Goal: Task Accomplishment & Management: Manage account settings

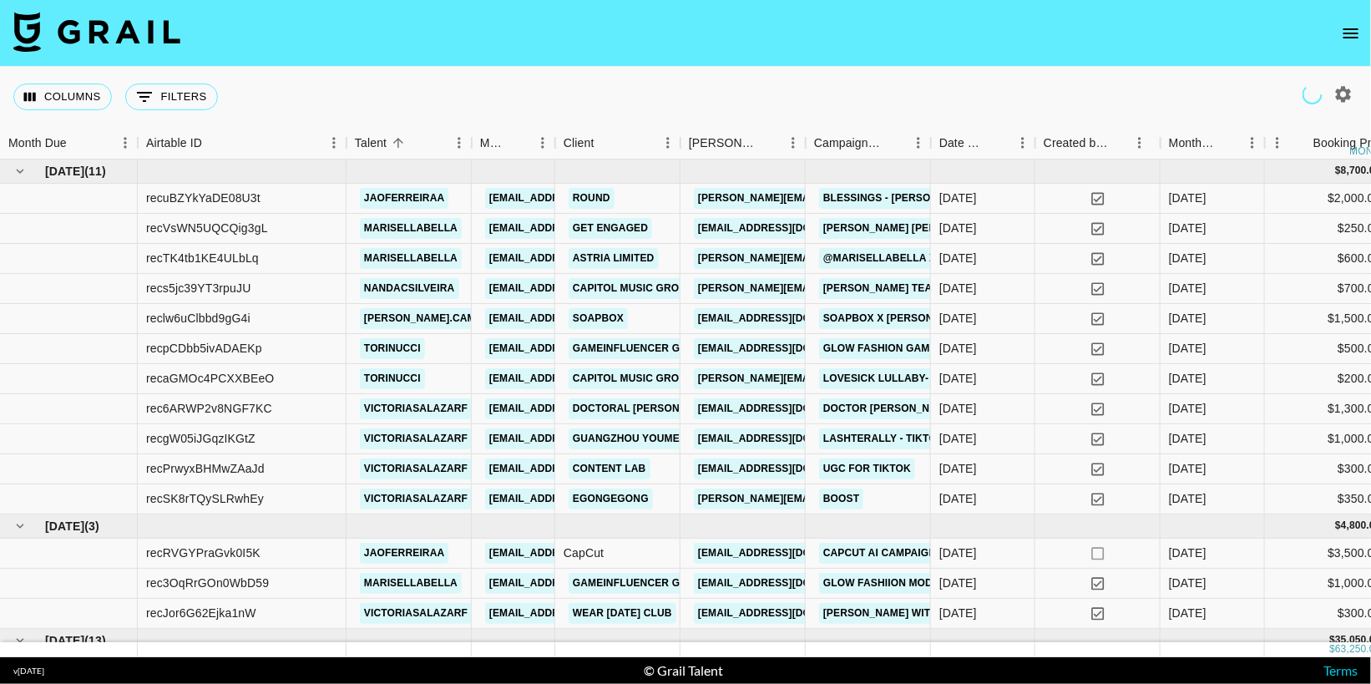
click at [1348, 35] on icon "open drawer" at bounding box center [1351, 33] width 20 height 20
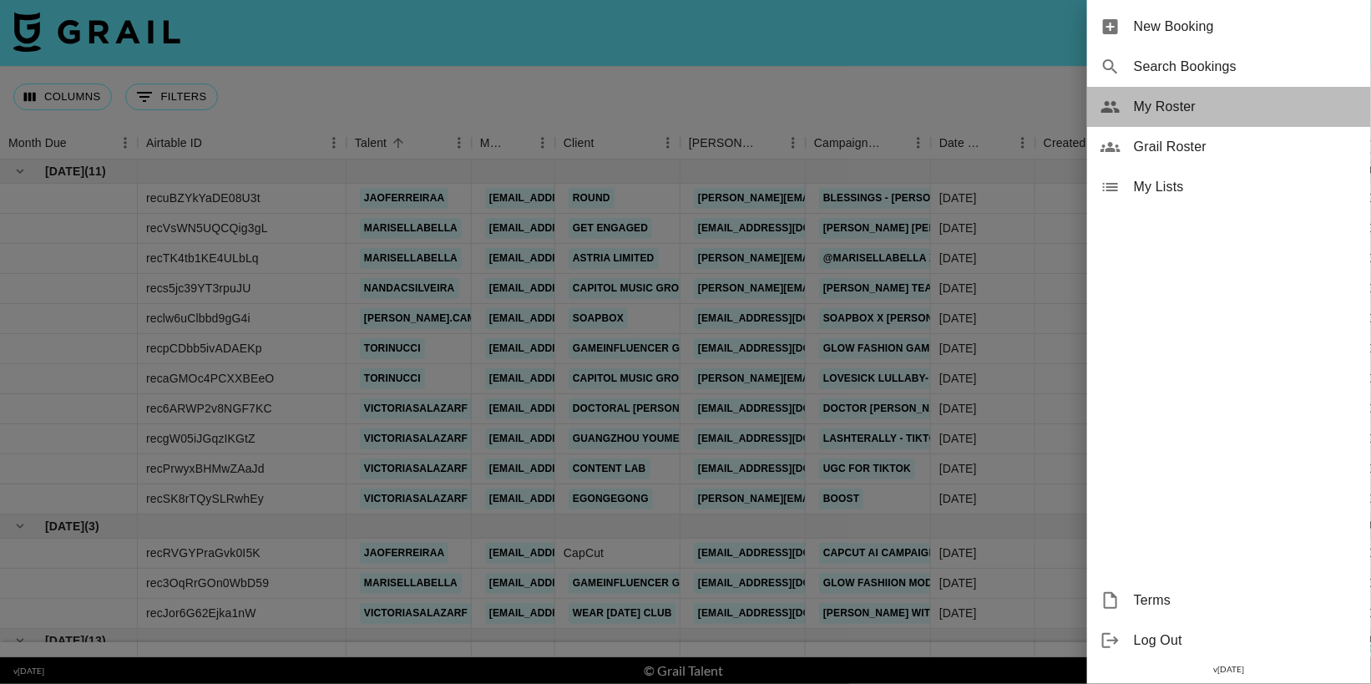
click at [1188, 106] on span "My Roster" at bounding box center [1246, 107] width 224 height 20
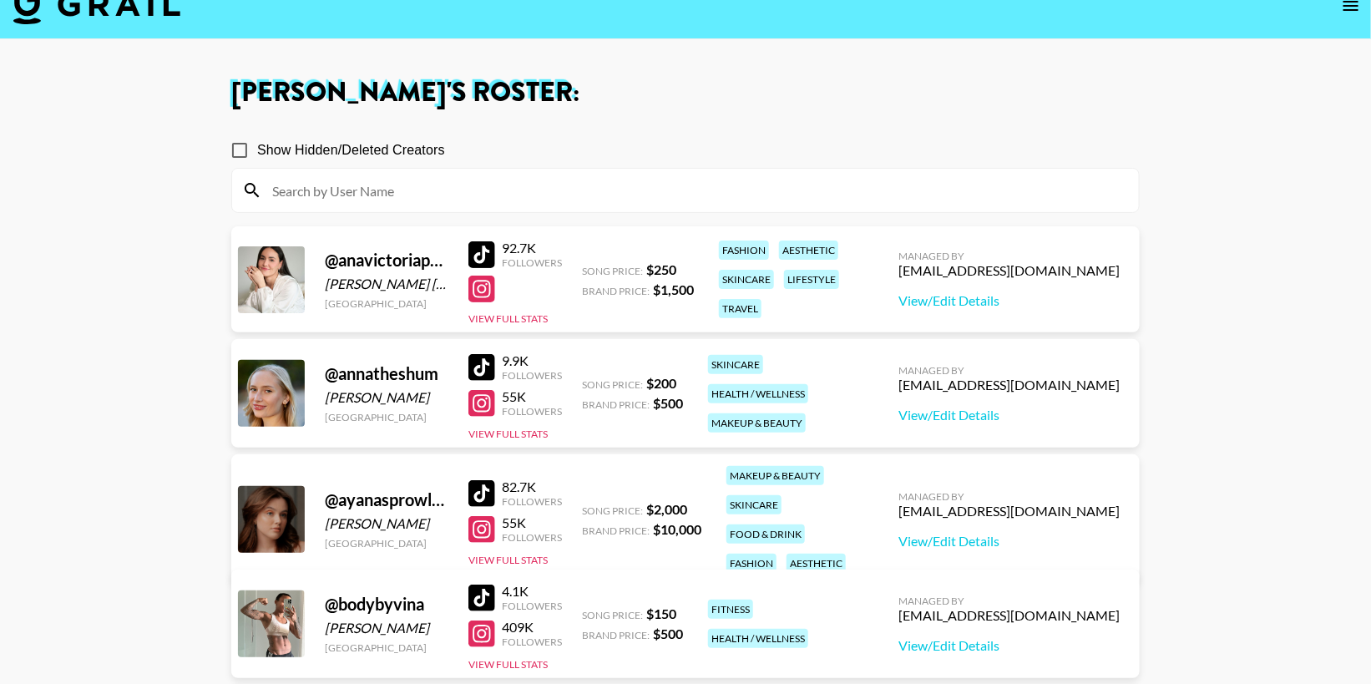
scroll to position [30, 0]
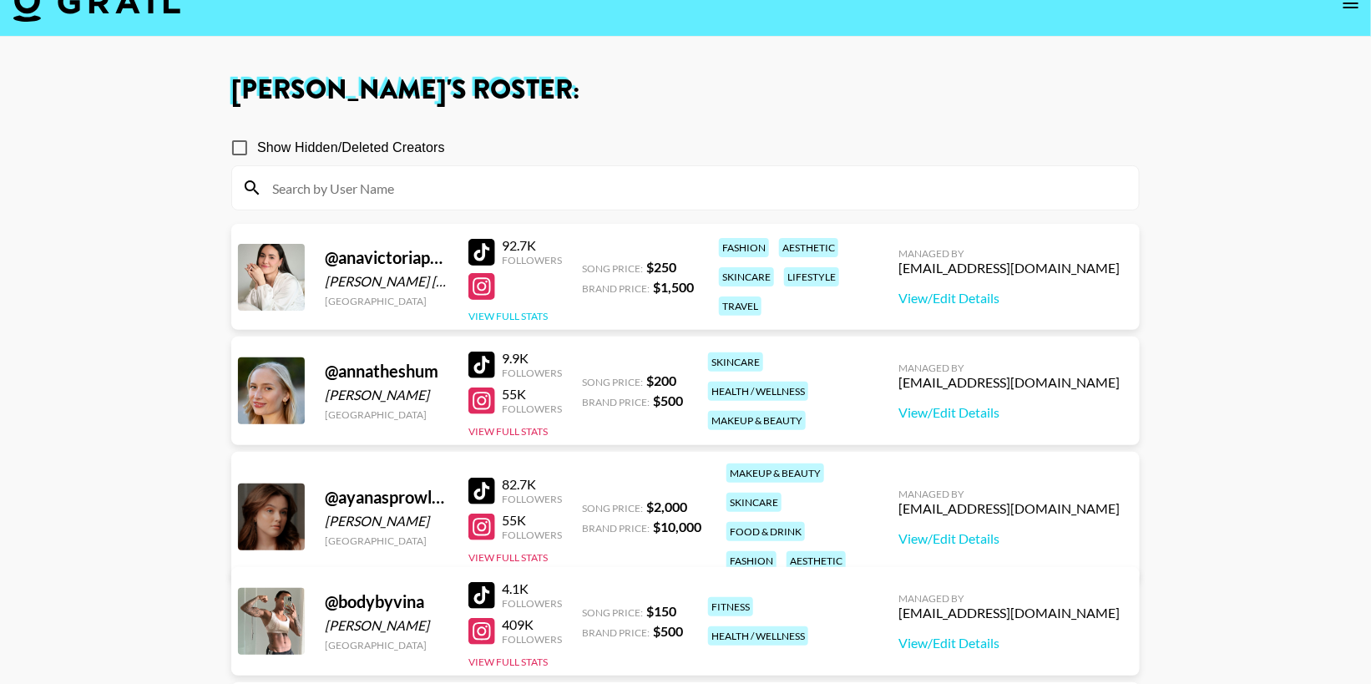
click at [509, 316] on button "View Full Stats" at bounding box center [507, 316] width 79 height 13
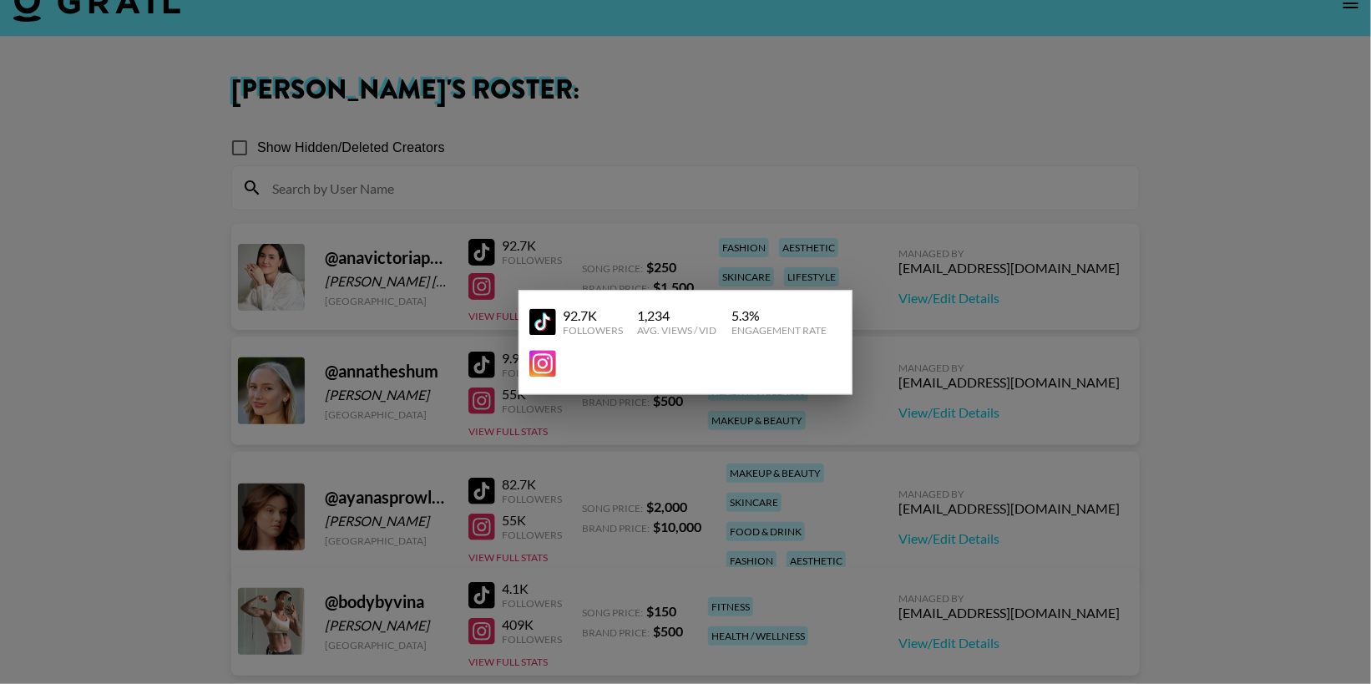
click at [759, 170] on div at bounding box center [685, 342] width 1371 height 684
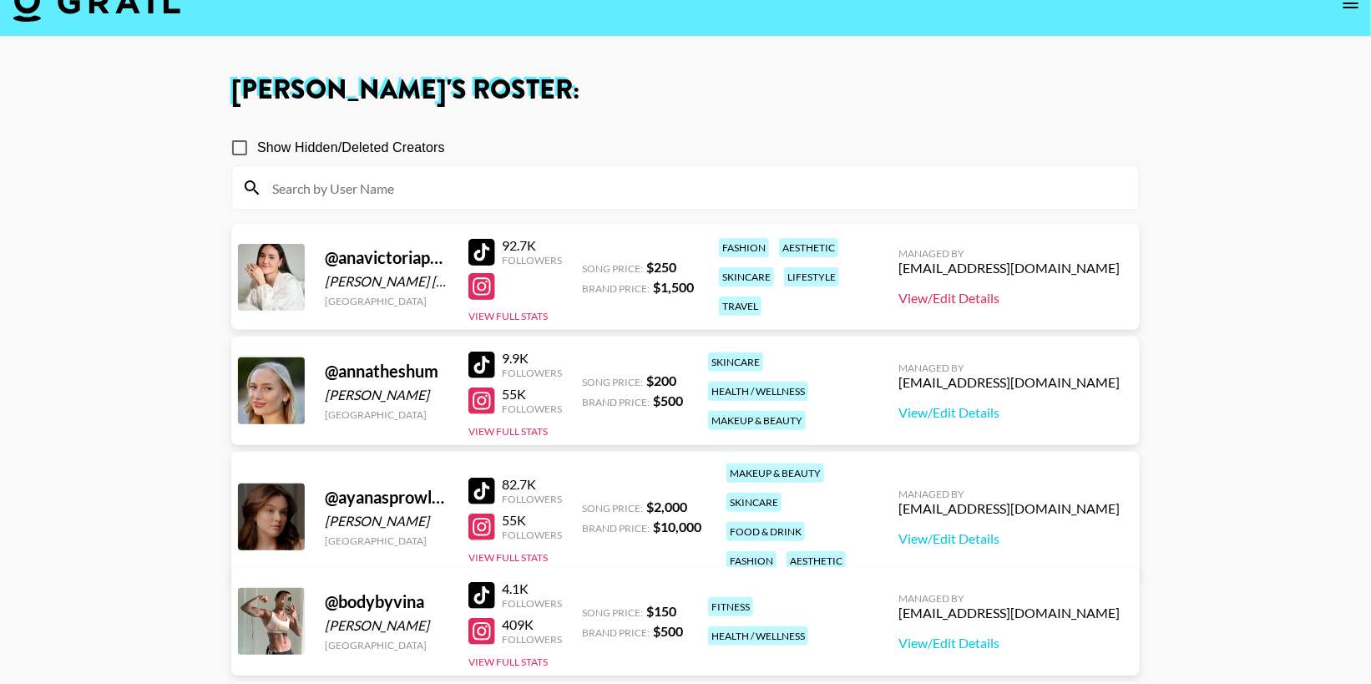
click at [1035, 296] on link "View/Edit Details" at bounding box center [1009, 298] width 221 height 17
click at [476, 256] on div at bounding box center [481, 252] width 27 height 27
click at [485, 281] on div at bounding box center [481, 286] width 27 height 27
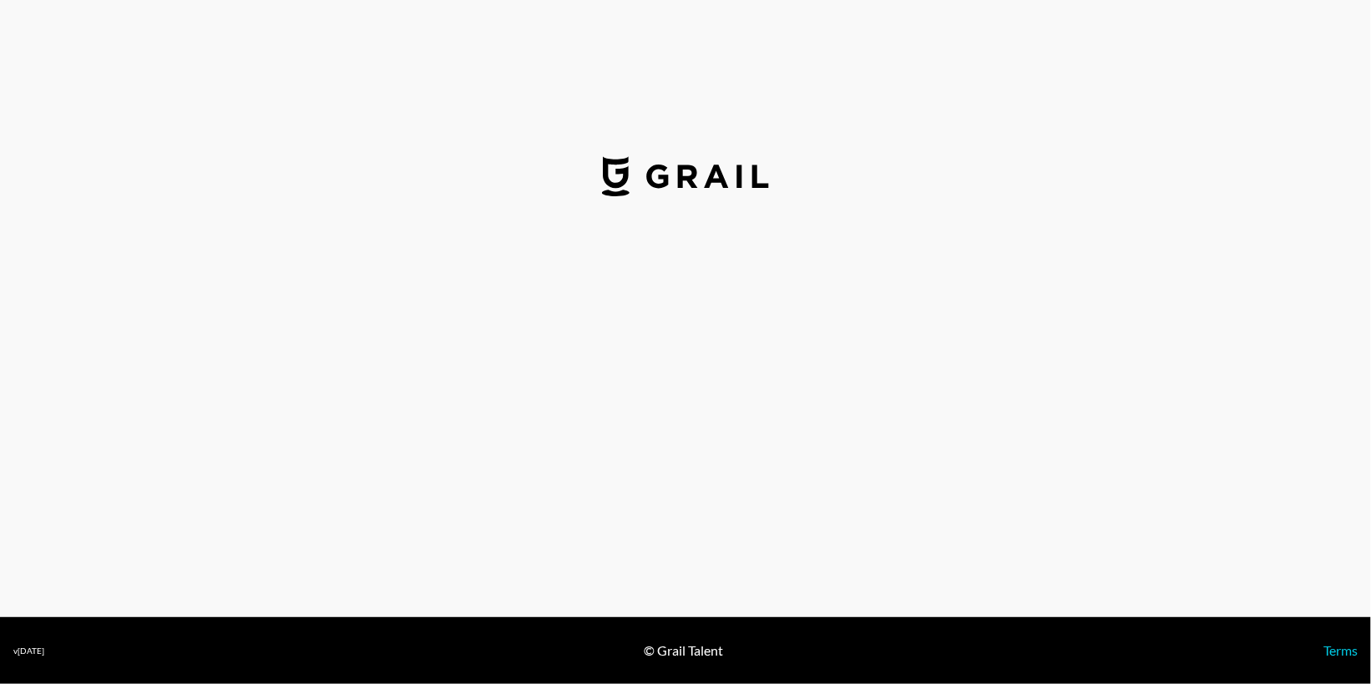
select select "USD"
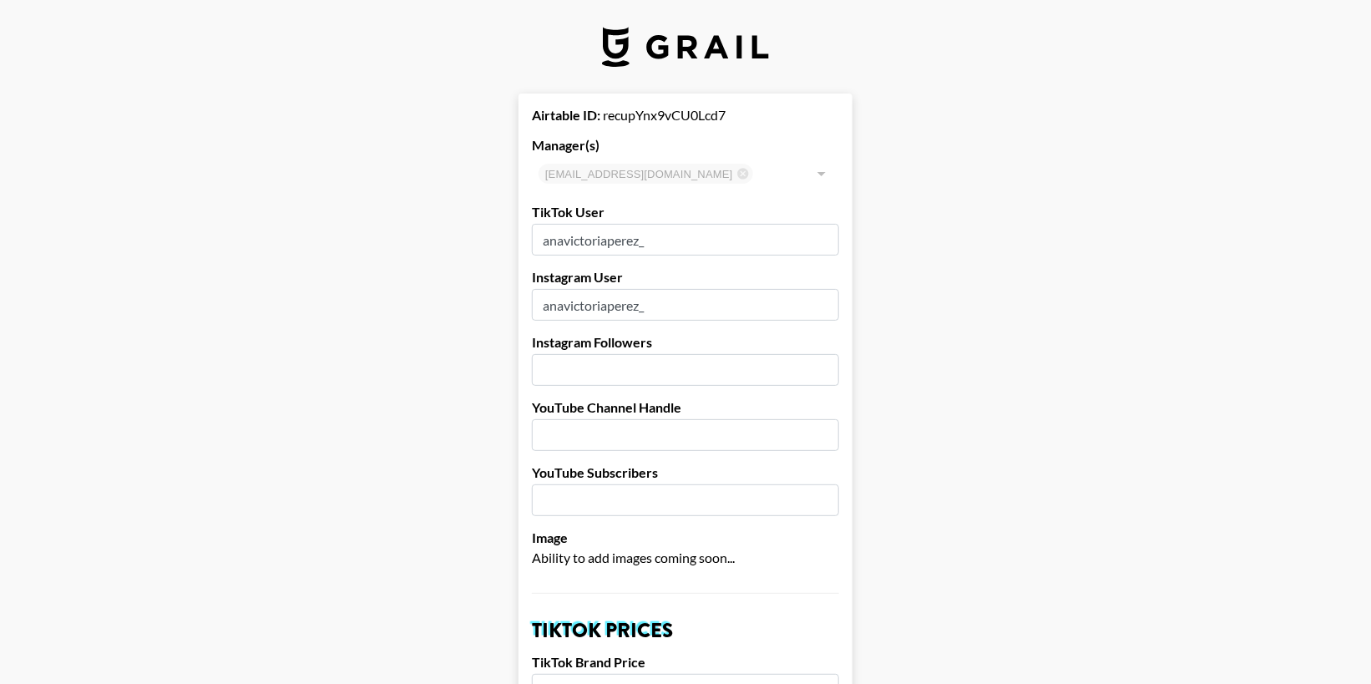
click at [642, 359] on input "number" at bounding box center [685, 370] width 307 height 32
type input "95000"
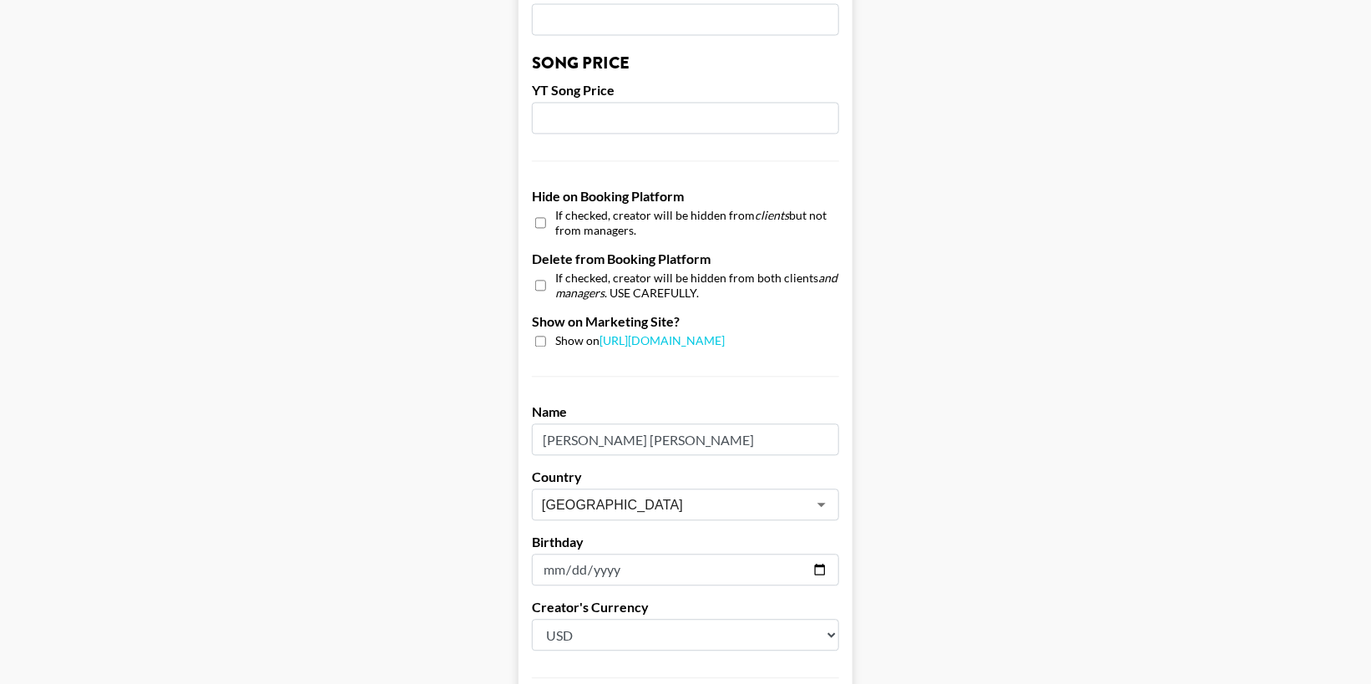
scroll to position [1445, 0]
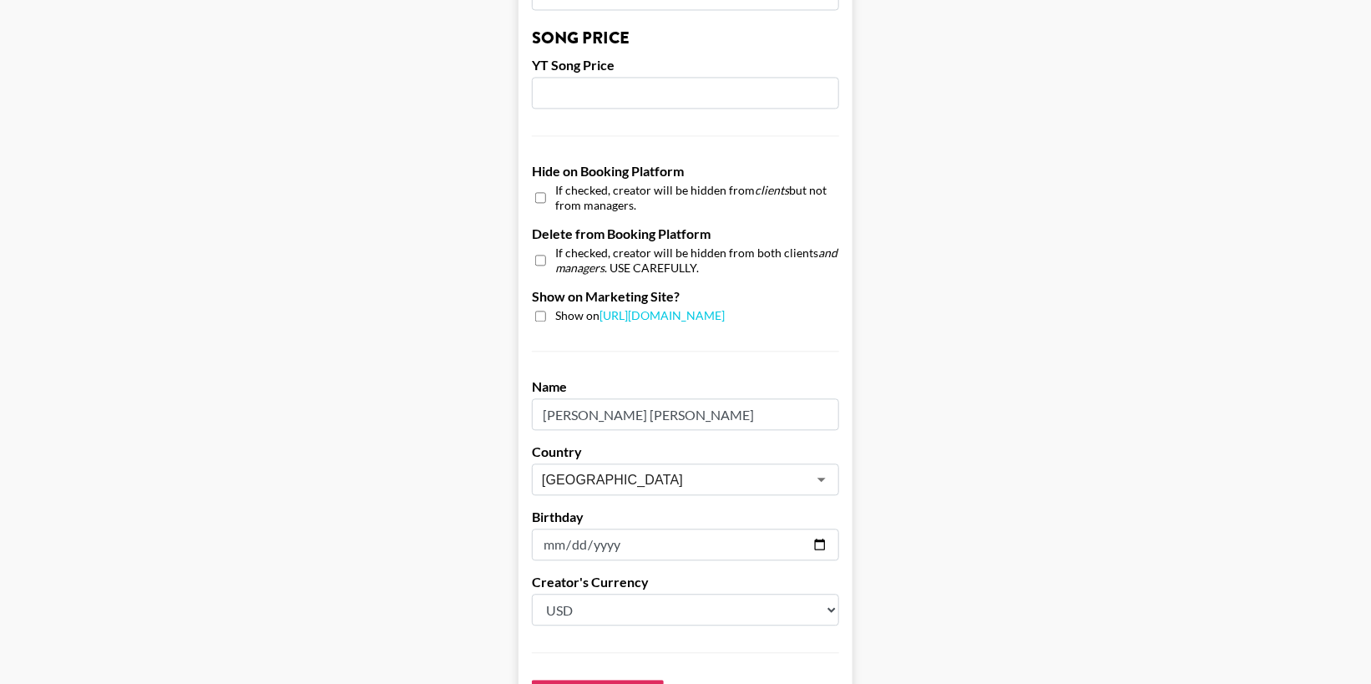
click at [537, 314] on input "checkbox" at bounding box center [540, 316] width 11 height 11
checkbox input "true"
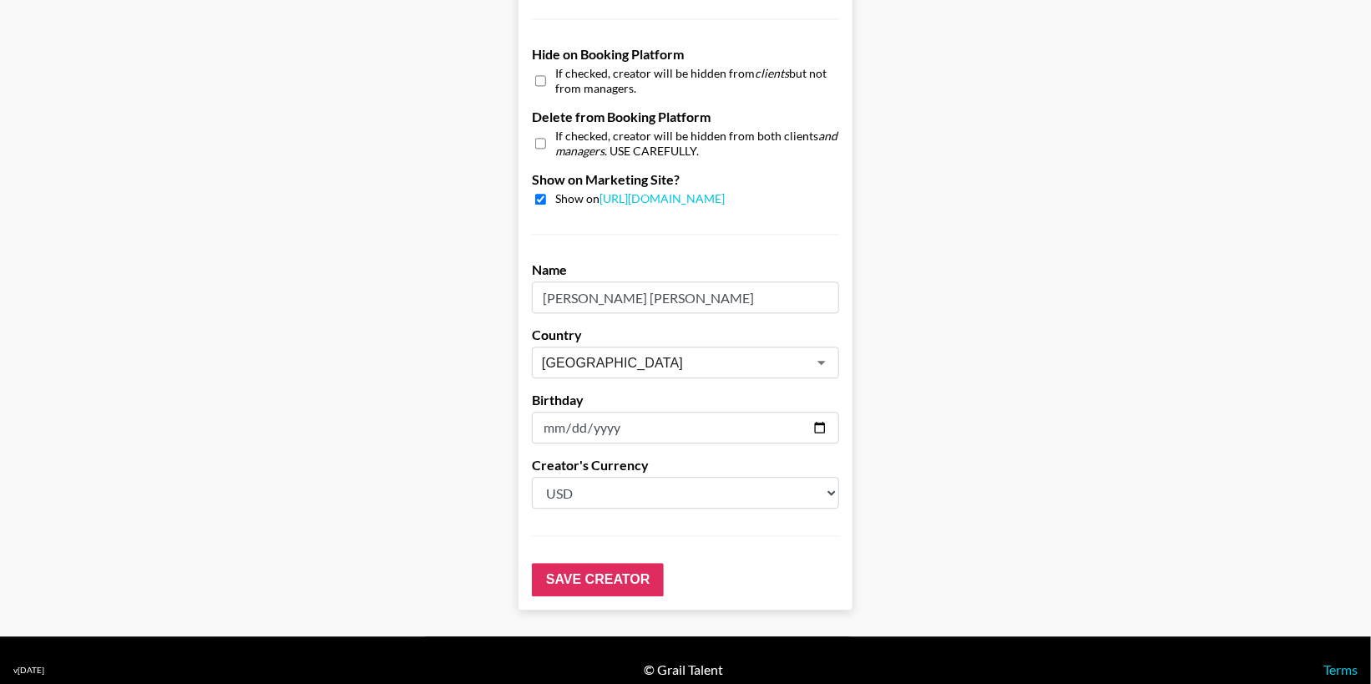
scroll to position [1579, 0]
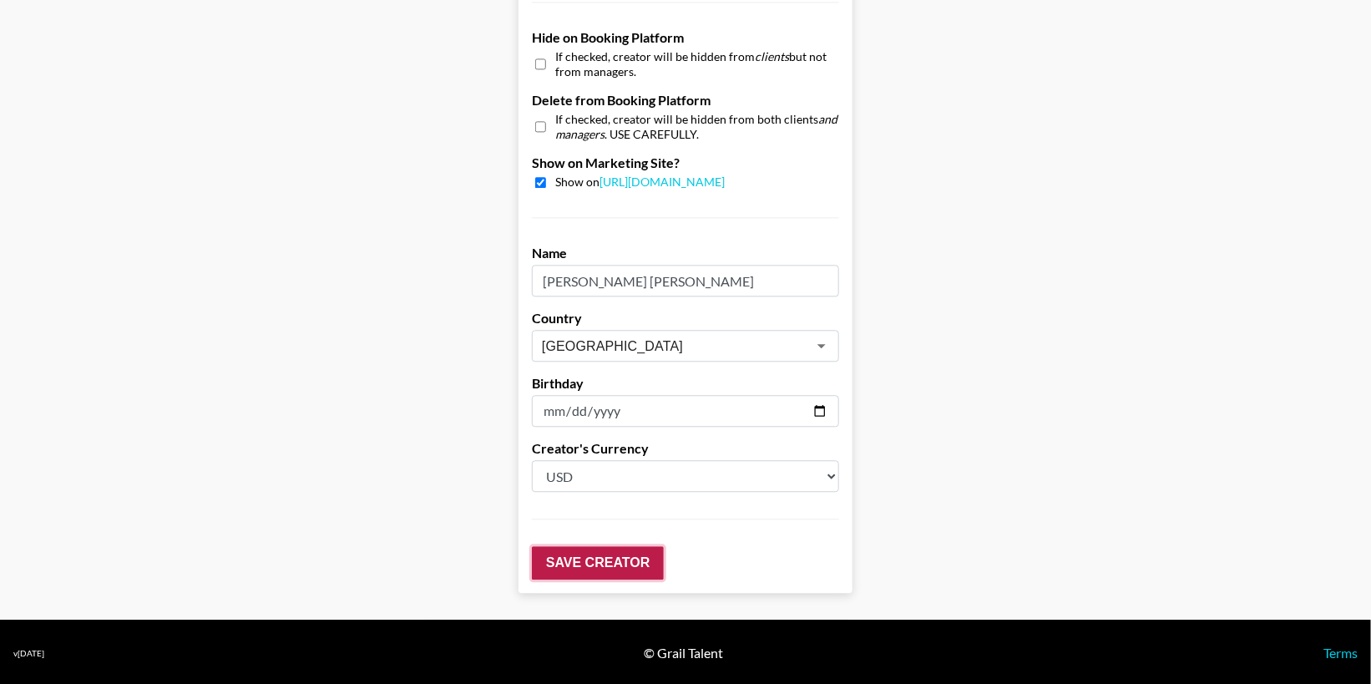
click at [595, 562] on input "Save Creator" at bounding box center [598, 562] width 132 height 33
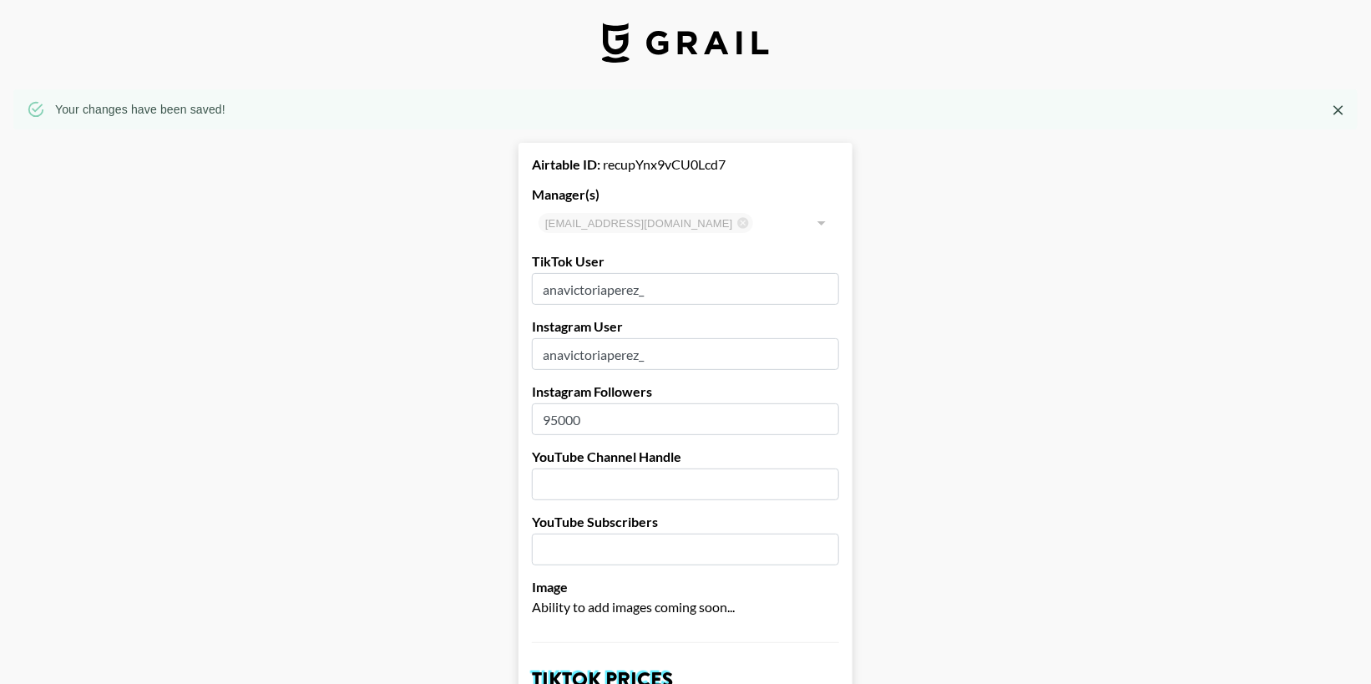
scroll to position [0, 0]
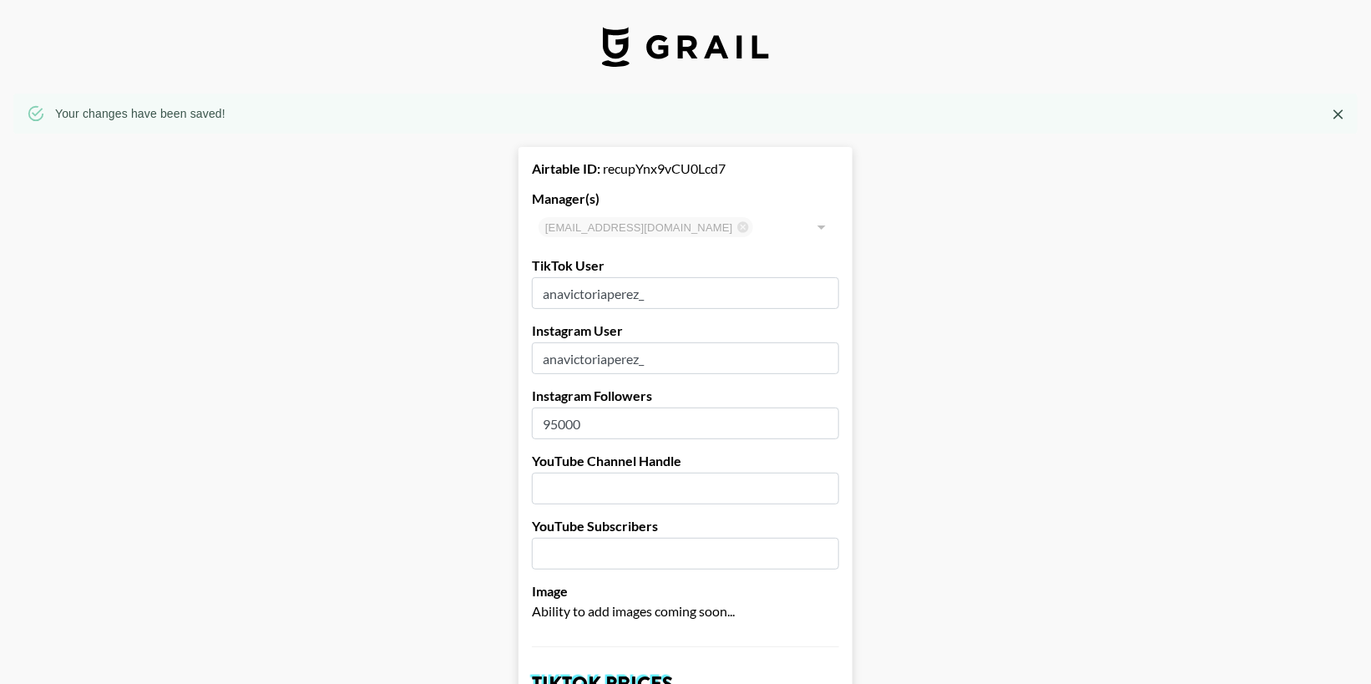
drag, startPoint x: 597, startPoint y: 422, endPoint x: 504, endPoint y: 423, distance: 92.7
type input "55301"
click at [823, 422] on input "55301" at bounding box center [685, 424] width 307 height 32
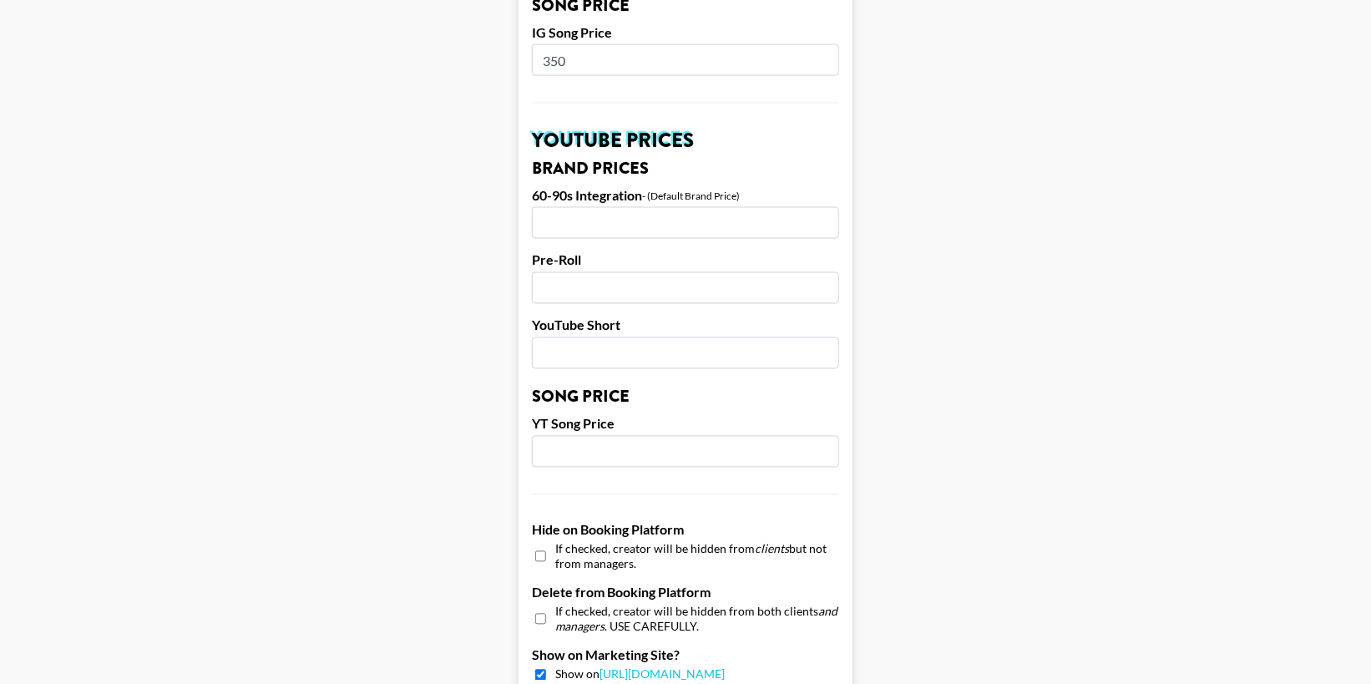
scroll to position [1633, 0]
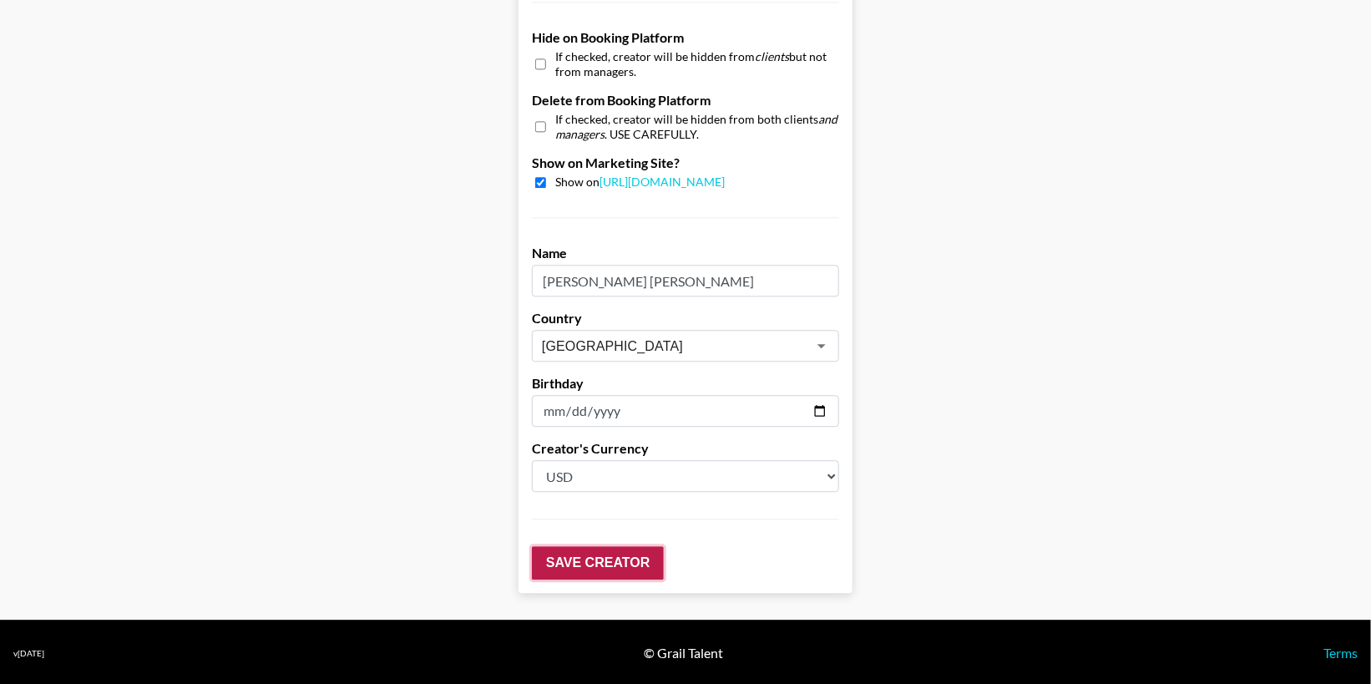
click at [615, 564] on input "Save Creator" at bounding box center [598, 562] width 132 height 33
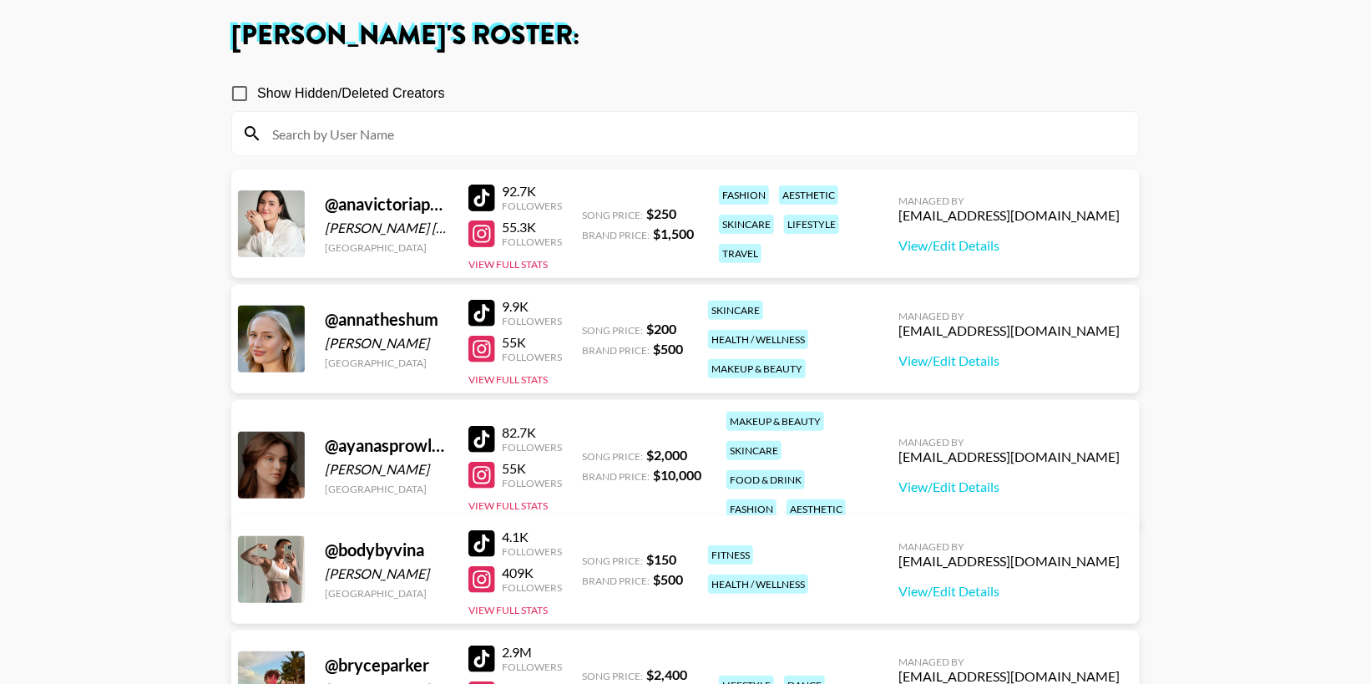
scroll to position [92, 0]
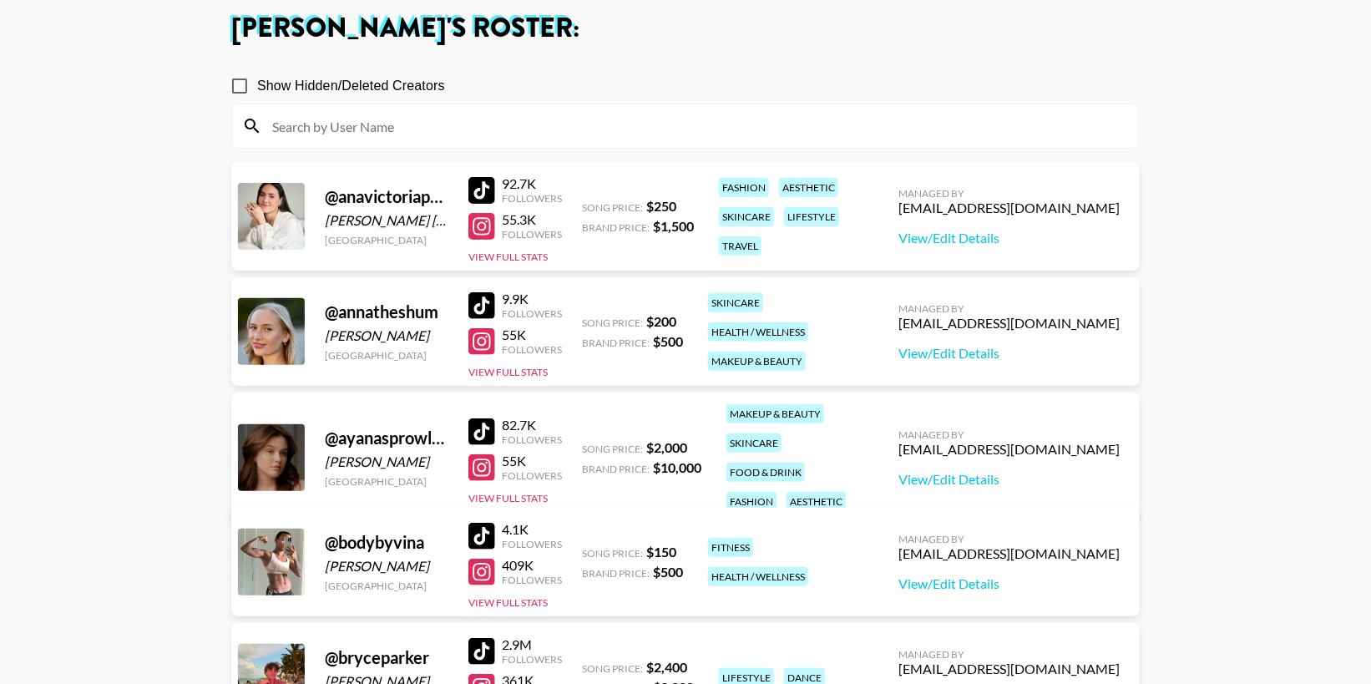
click at [484, 308] on div at bounding box center [481, 305] width 27 height 27
click at [483, 337] on div at bounding box center [481, 341] width 27 height 27
click at [529, 371] on button "View Full Stats" at bounding box center [507, 372] width 79 height 13
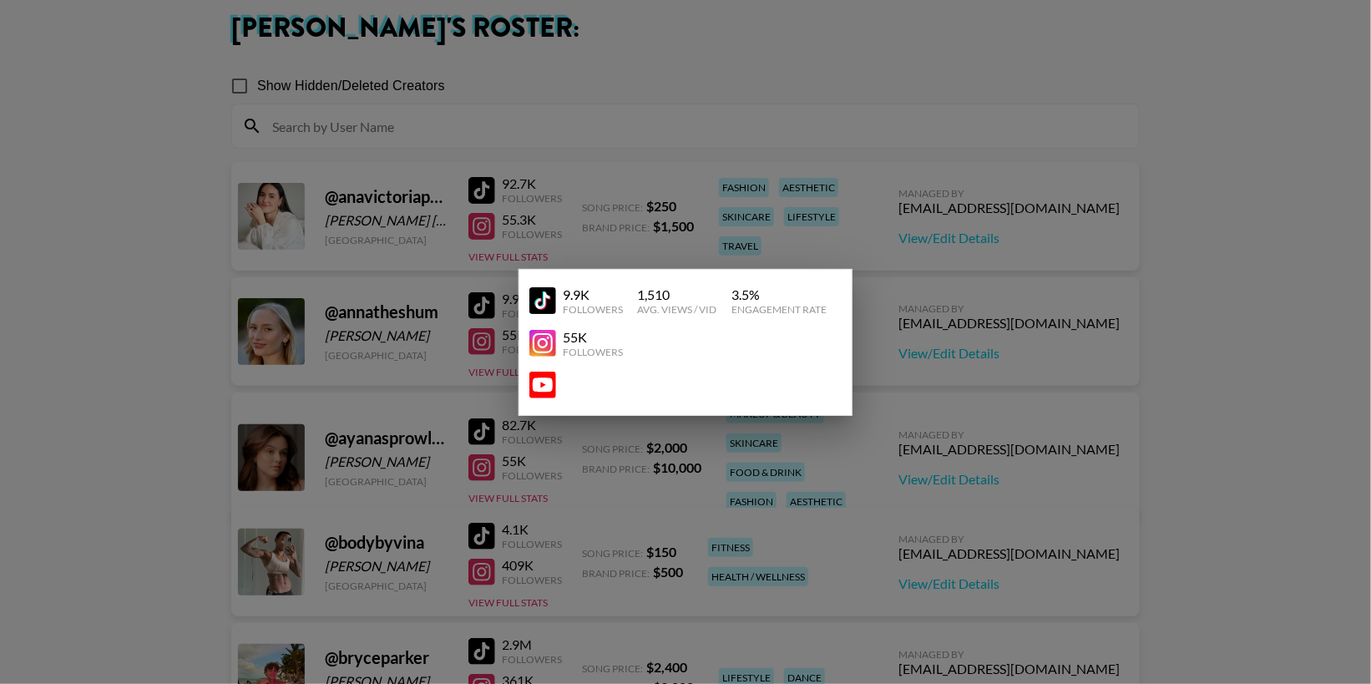
click at [942, 340] on div at bounding box center [685, 342] width 1371 height 684
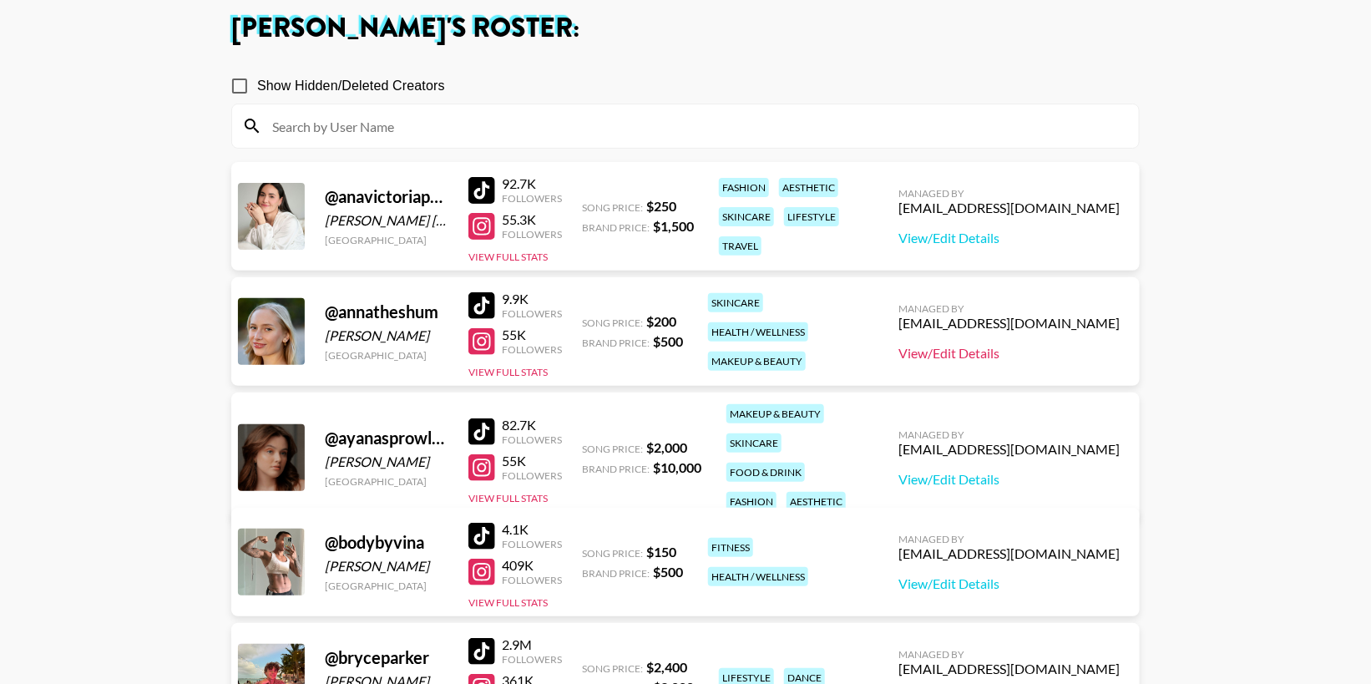
click at [1028, 359] on link "View/Edit Details" at bounding box center [1009, 353] width 221 height 17
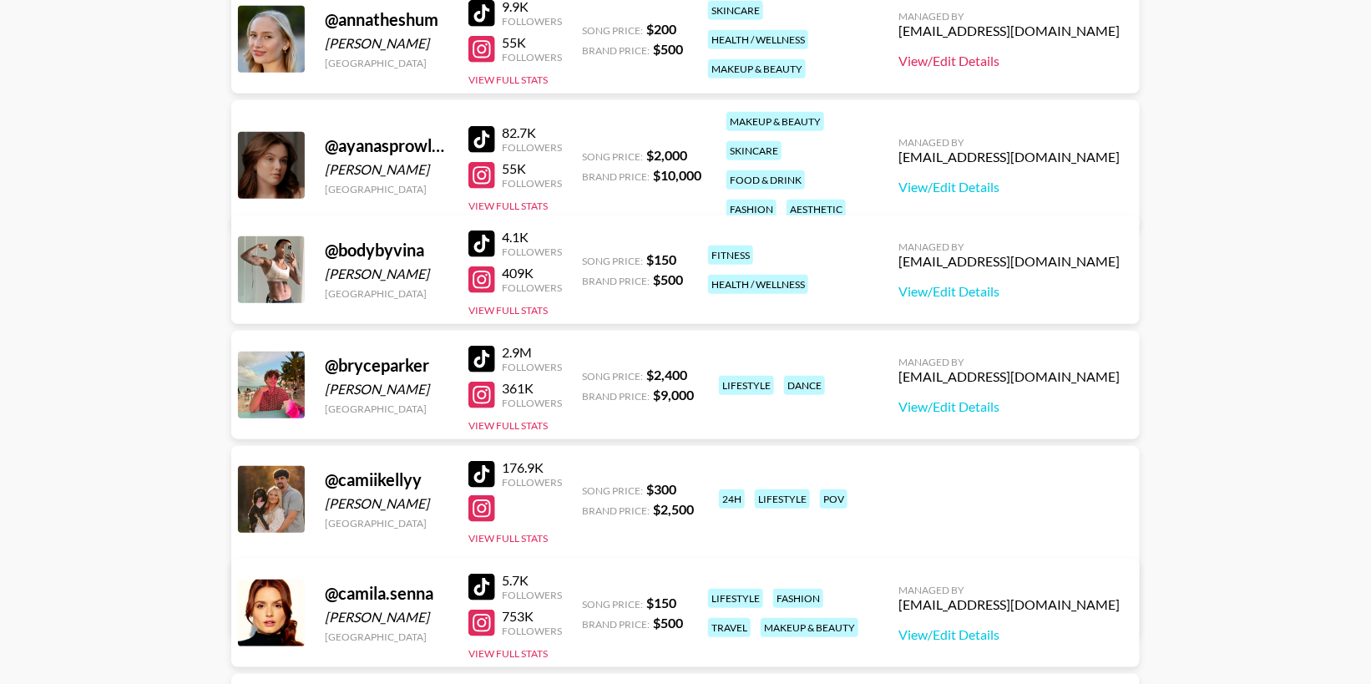
scroll to position [387, 0]
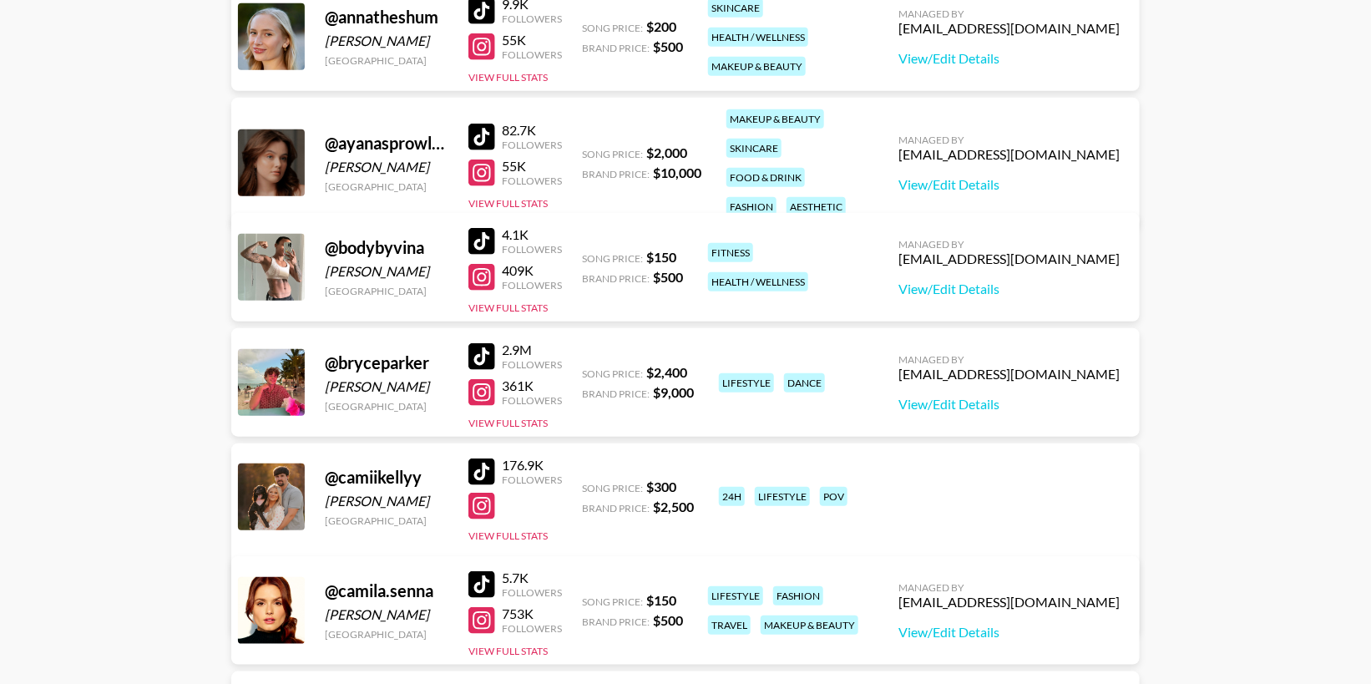
click at [481, 124] on div at bounding box center [481, 137] width 27 height 27
click at [479, 159] on div at bounding box center [481, 172] width 27 height 27
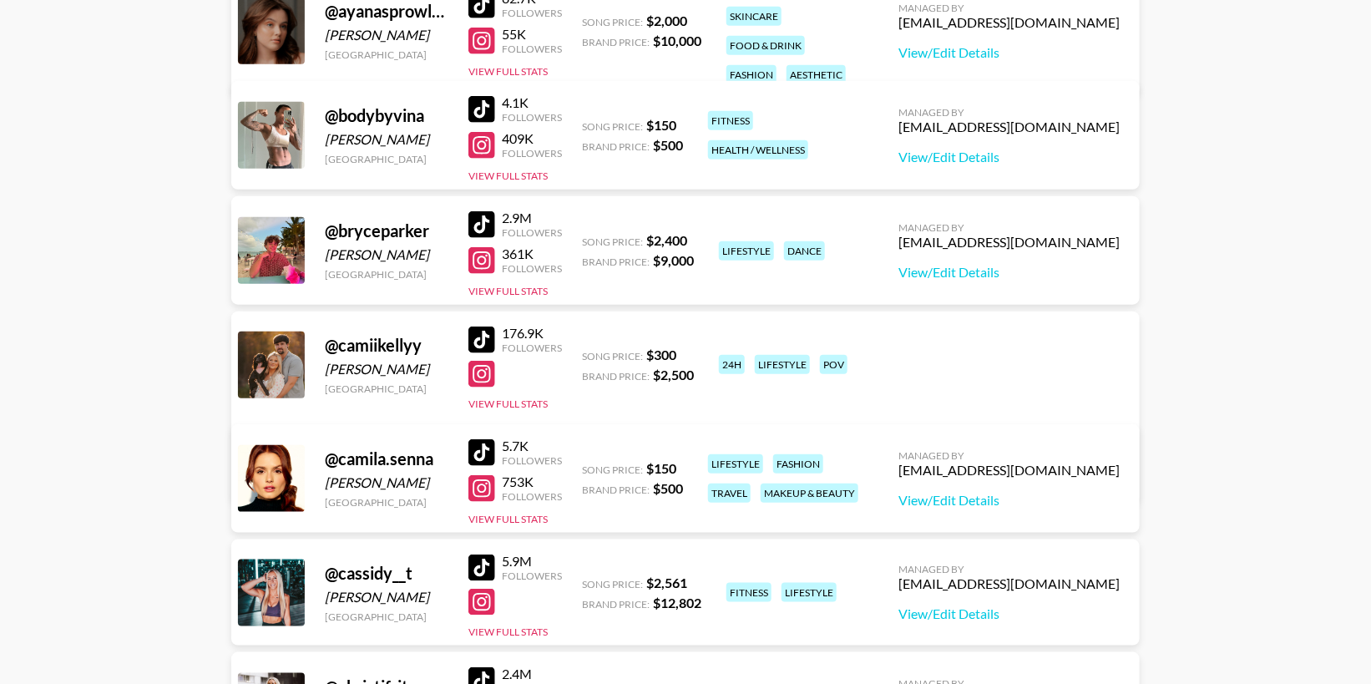
scroll to position [523, 0]
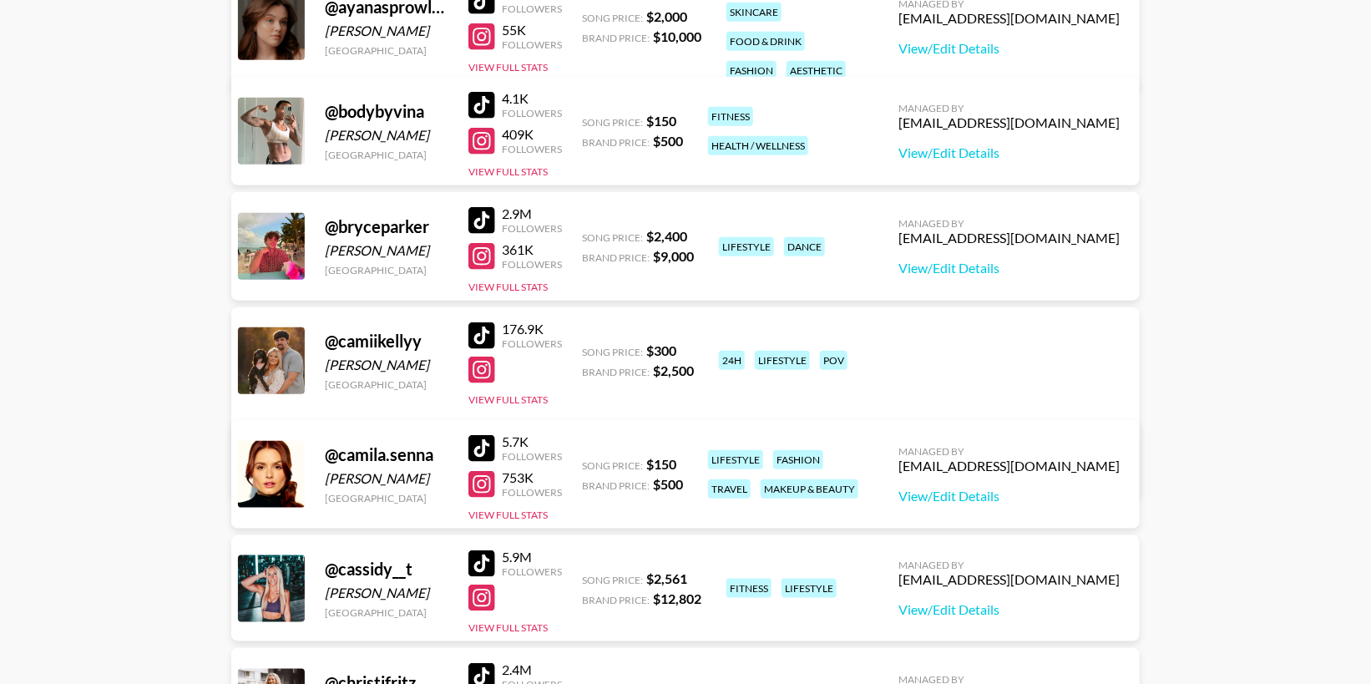
click at [483, 102] on div at bounding box center [481, 105] width 27 height 27
click at [478, 139] on div at bounding box center [481, 141] width 27 height 27
click at [499, 167] on button "View Full Stats" at bounding box center [507, 171] width 79 height 13
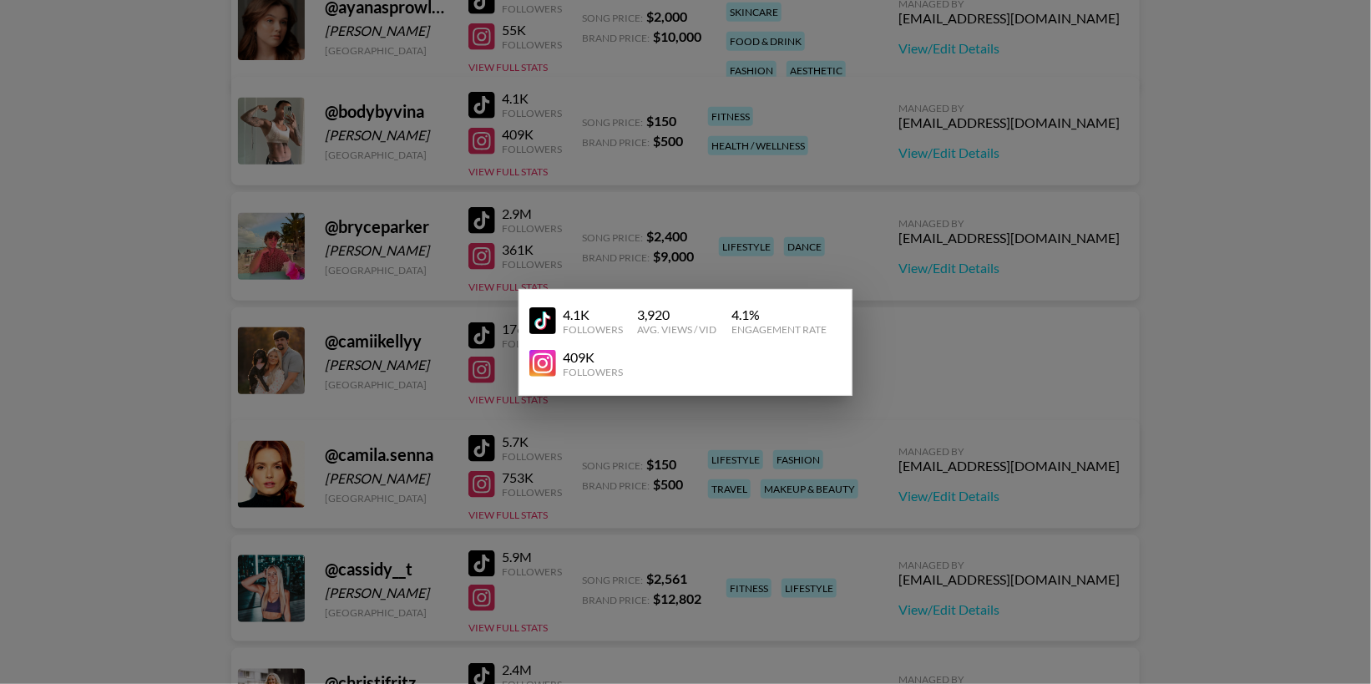
click at [932, 136] on div at bounding box center [685, 342] width 1371 height 684
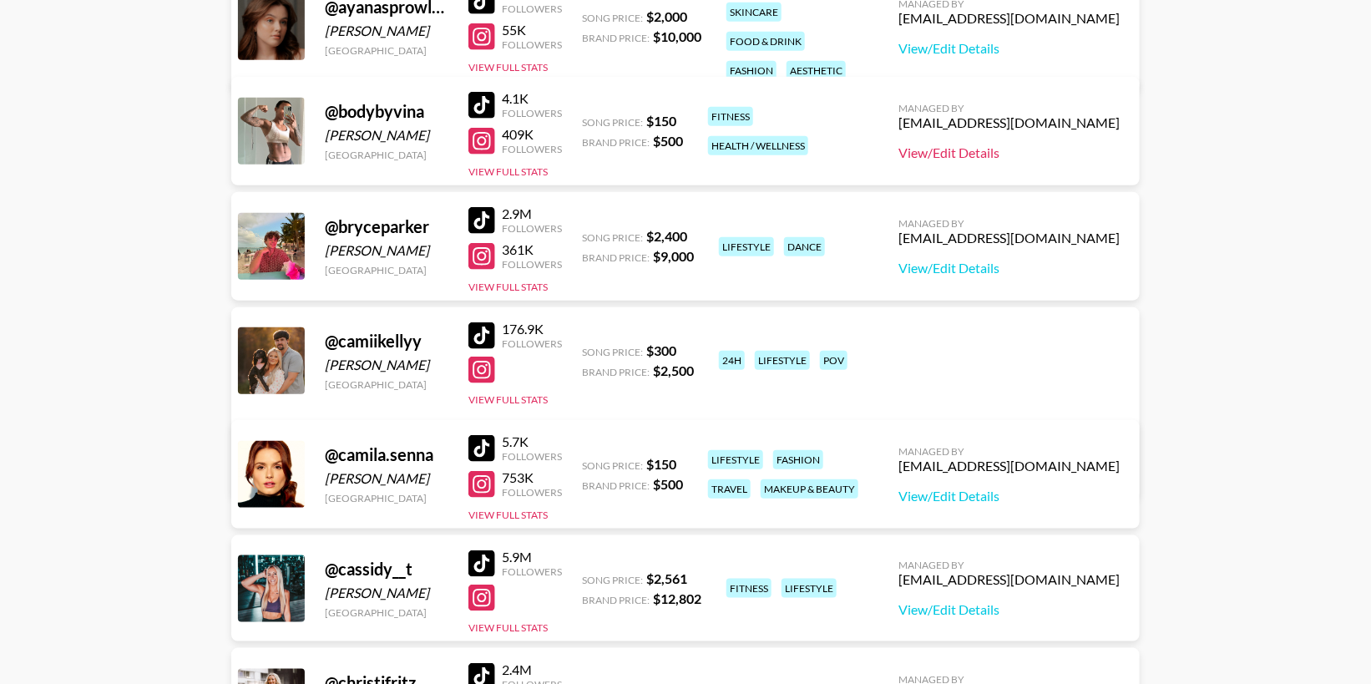
click at [1018, 146] on link "View/Edit Details" at bounding box center [1009, 152] width 221 height 17
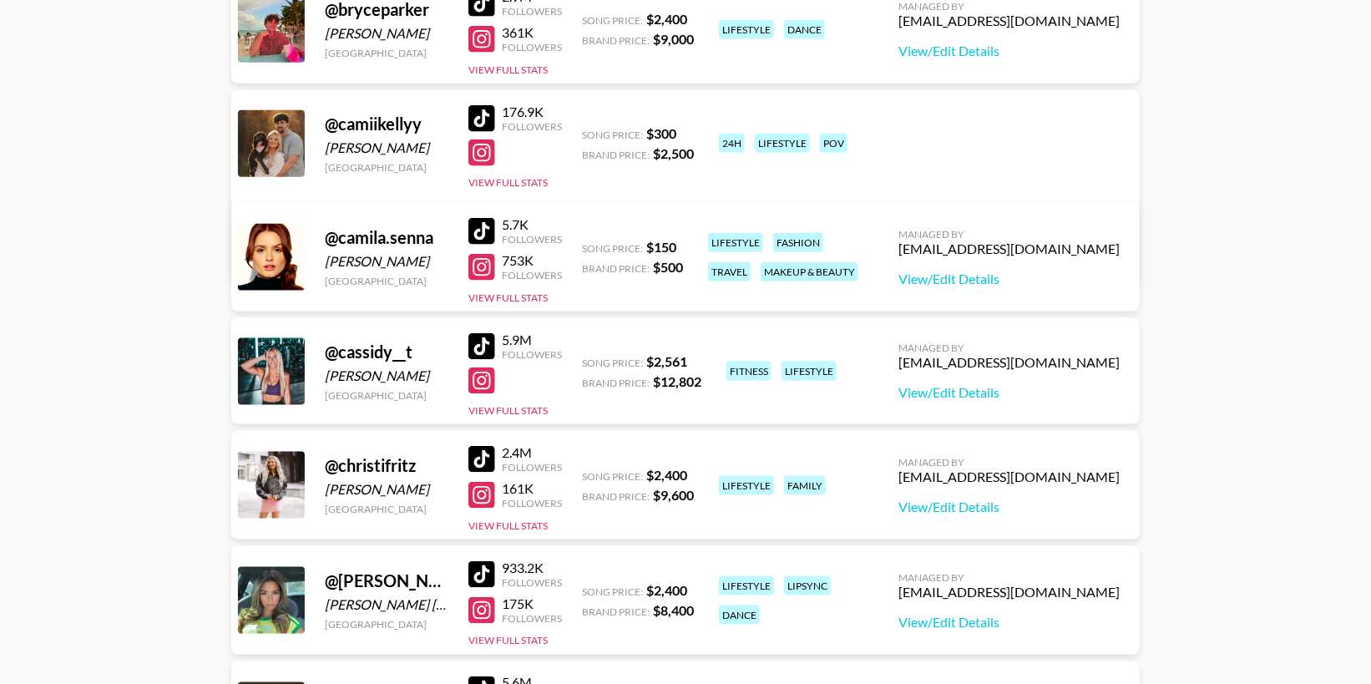
scroll to position [727, 0]
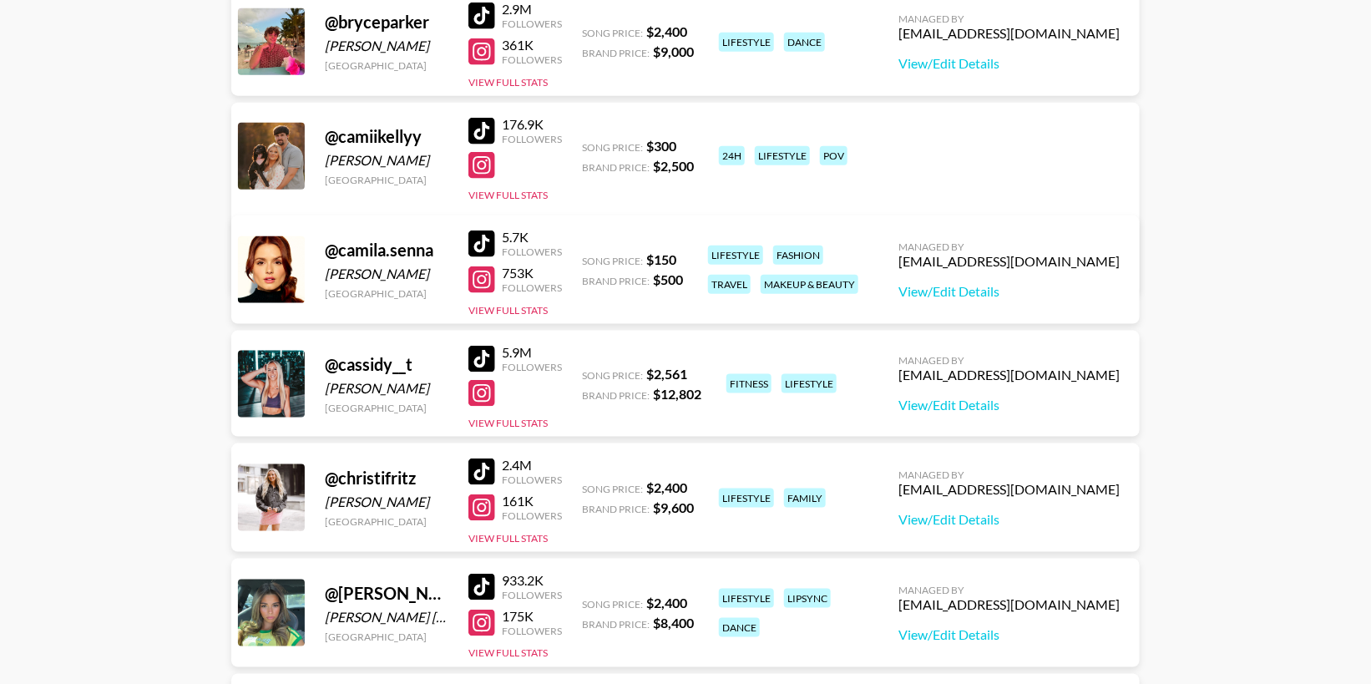
click at [499, 143] on link at bounding box center [484, 131] width 33 height 27
click at [485, 166] on div at bounding box center [481, 165] width 27 height 27
click at [587, 258] on link "View/Edit Details" at bounding box center [424, 266] width 326 height 17
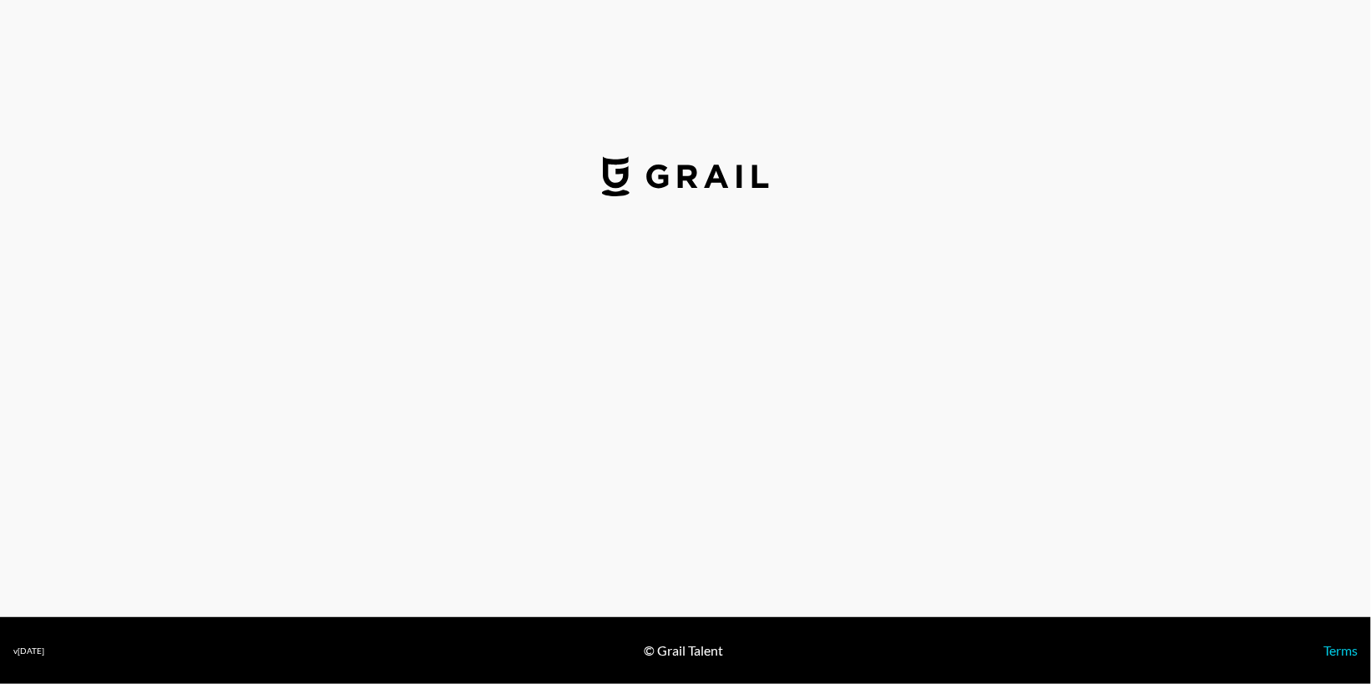
select select "USD"
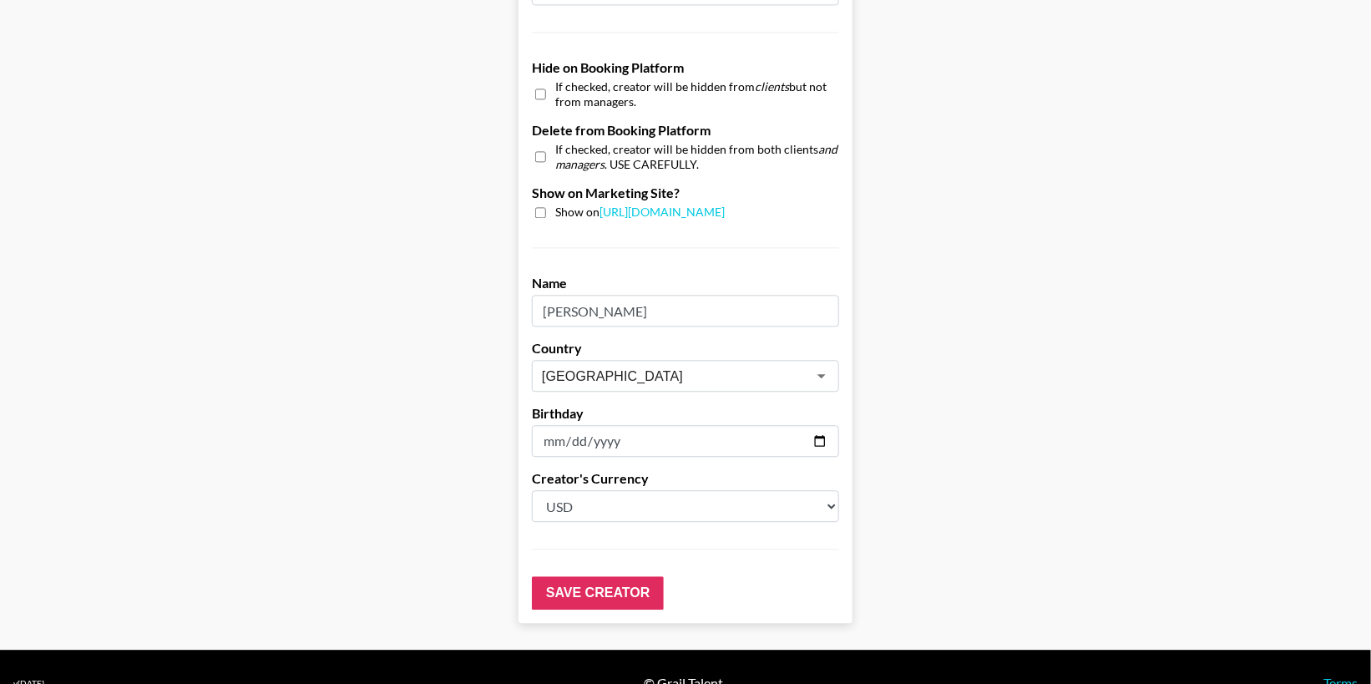
scroll to position [1579, 0]
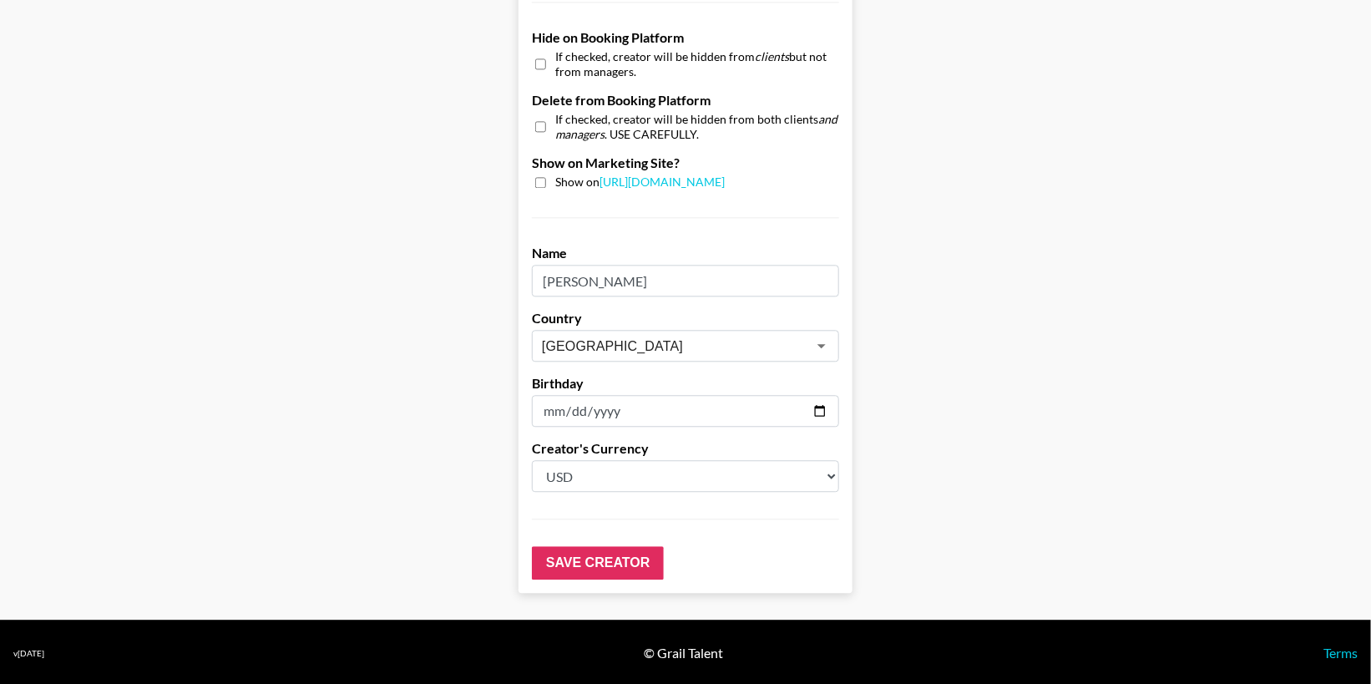
click at [539, 181] on input "checkbox" at bounding box center [540, 182] width 11 height 11
checkbox input "true"
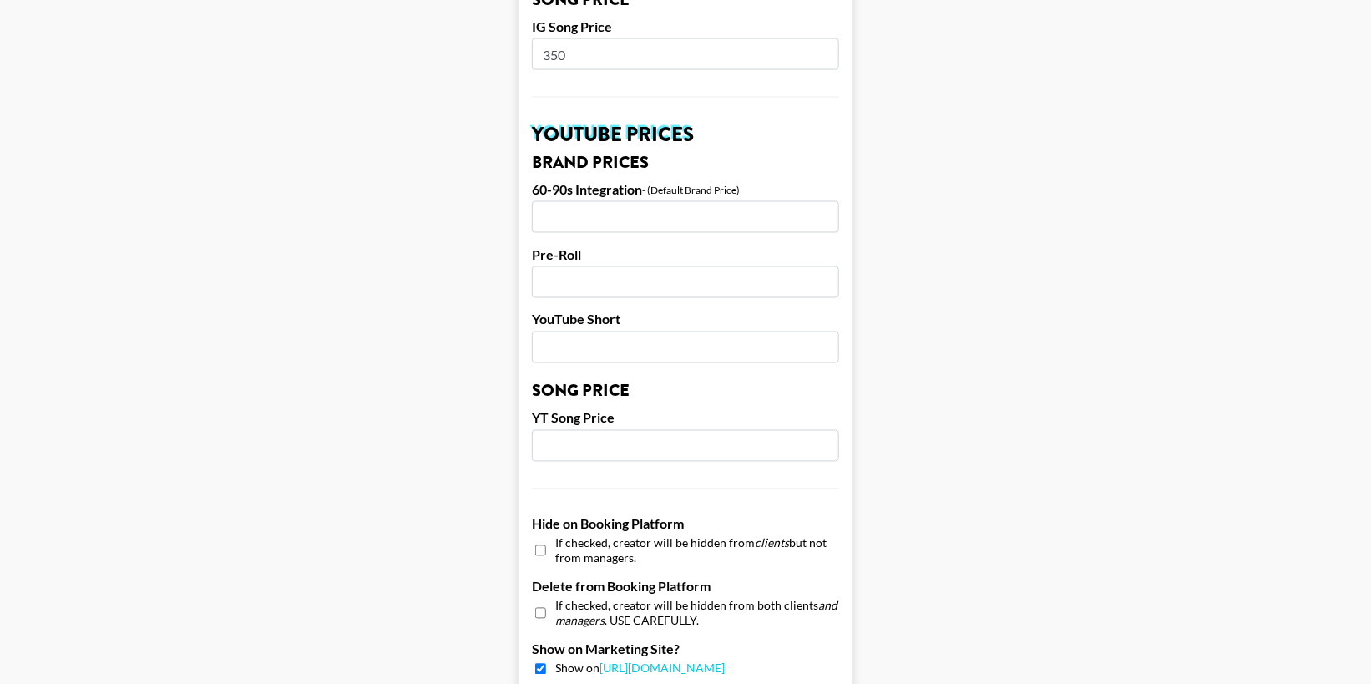
scroll to position [1100, 0]
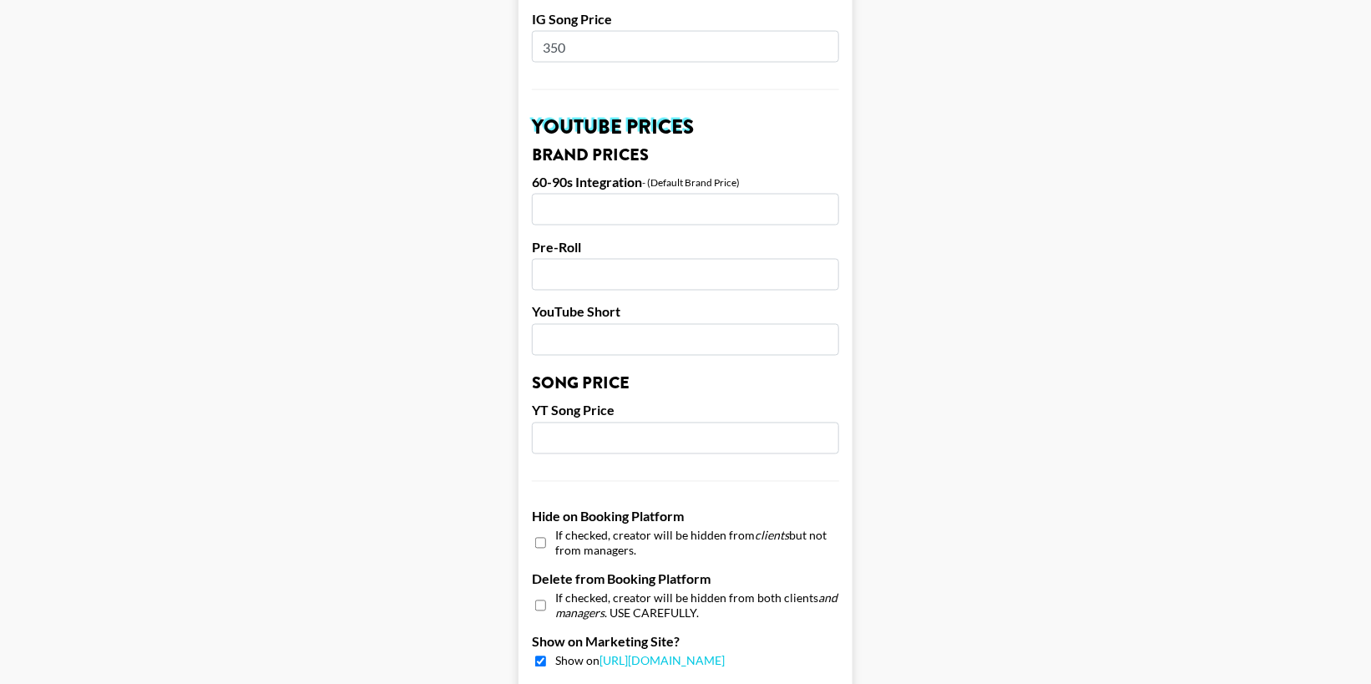
click at [611, 424] on input "number" at bounding box center [685, 439] width 307 height 32
type input "200"
click at [912, 398] on main "Airtable ID: recufFGHig3tGLiqy Manager(s) thais@grail-talent.com ​ TikTok User …" at bounding box center [685, 33] width 1344 height 2078
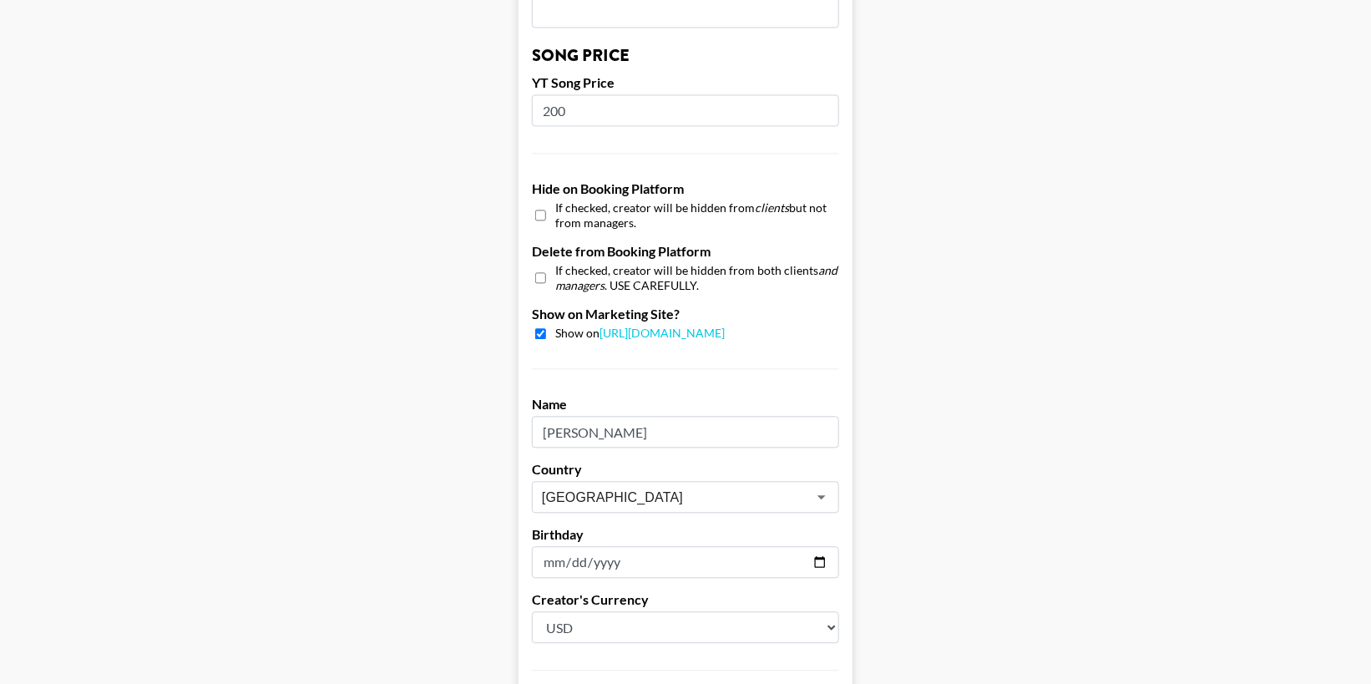
scroll to position [1579, 0]
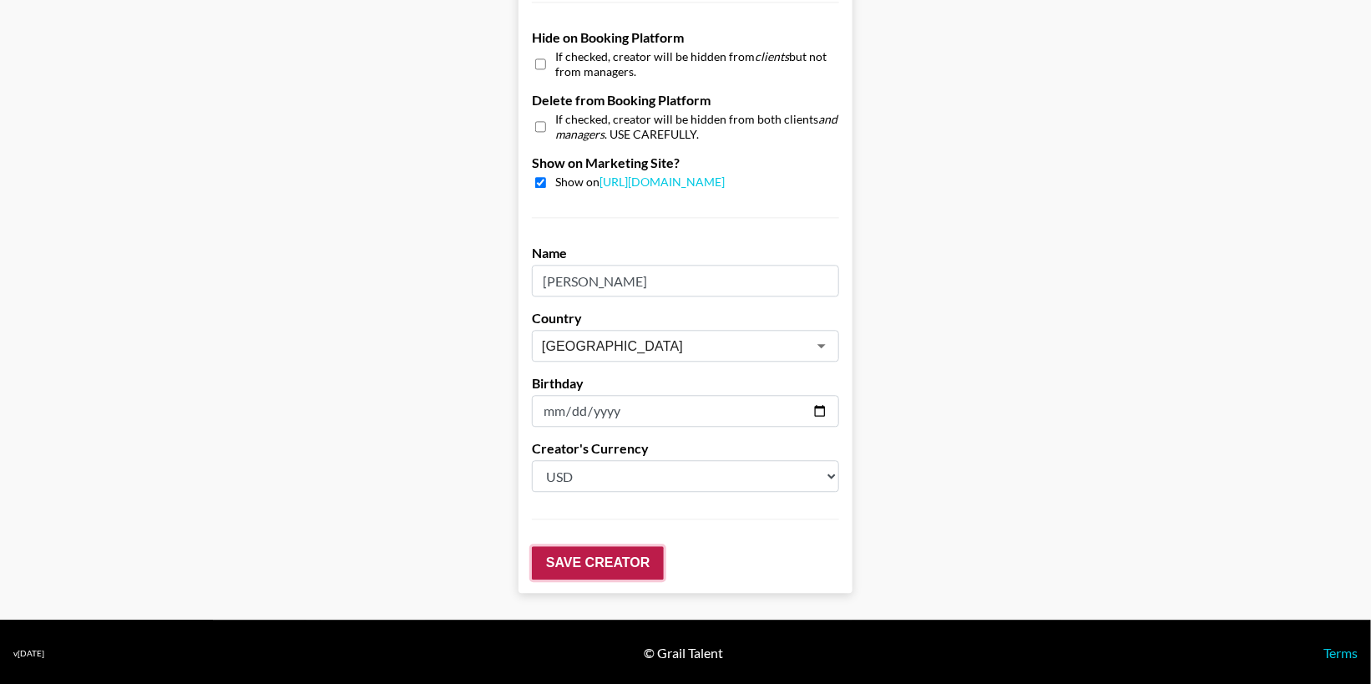
click at [607, 562] on input "Save Creator" at bounding box center [598, 562] width 132 height 33
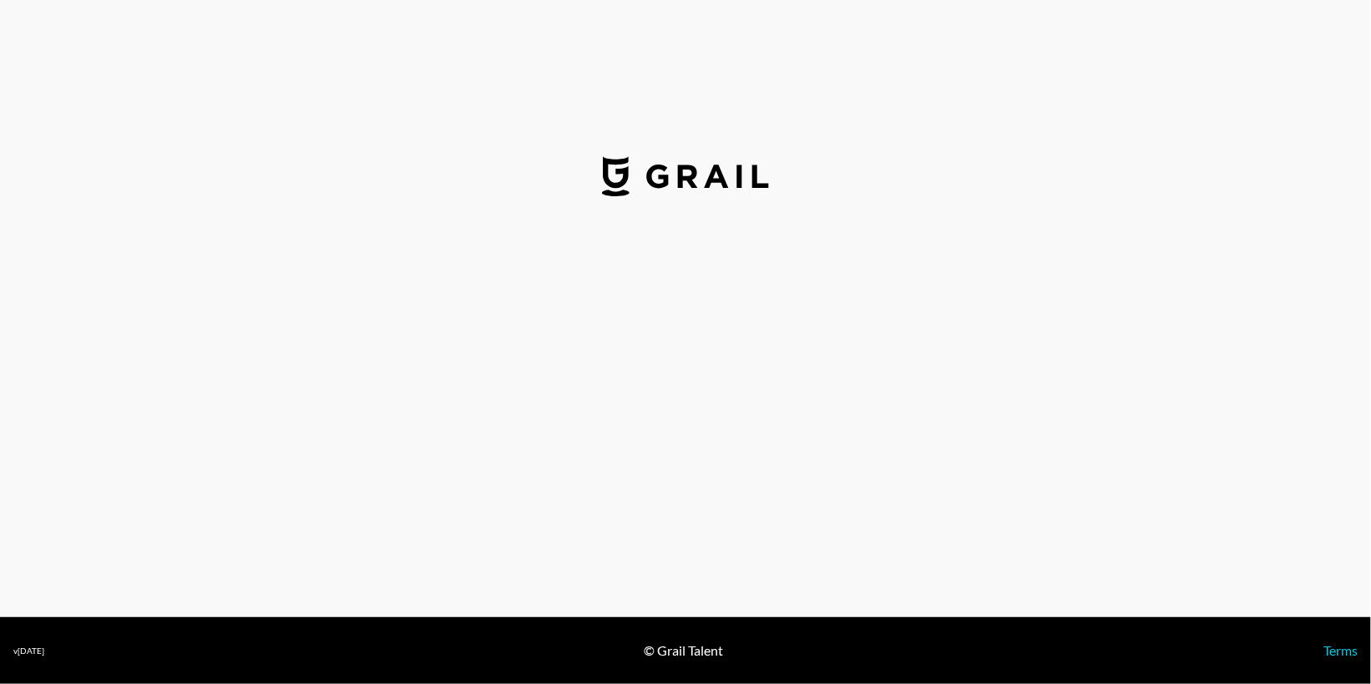
select select "USD"
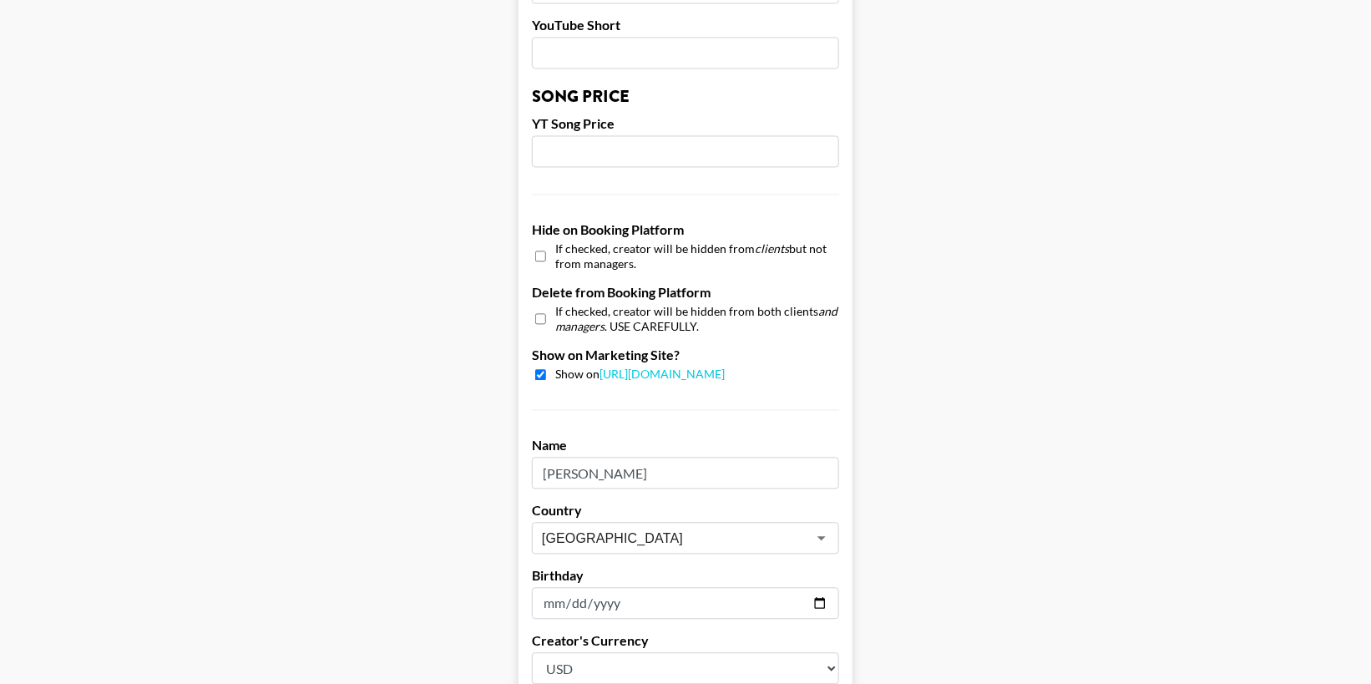
scroll to position [1579, 0]
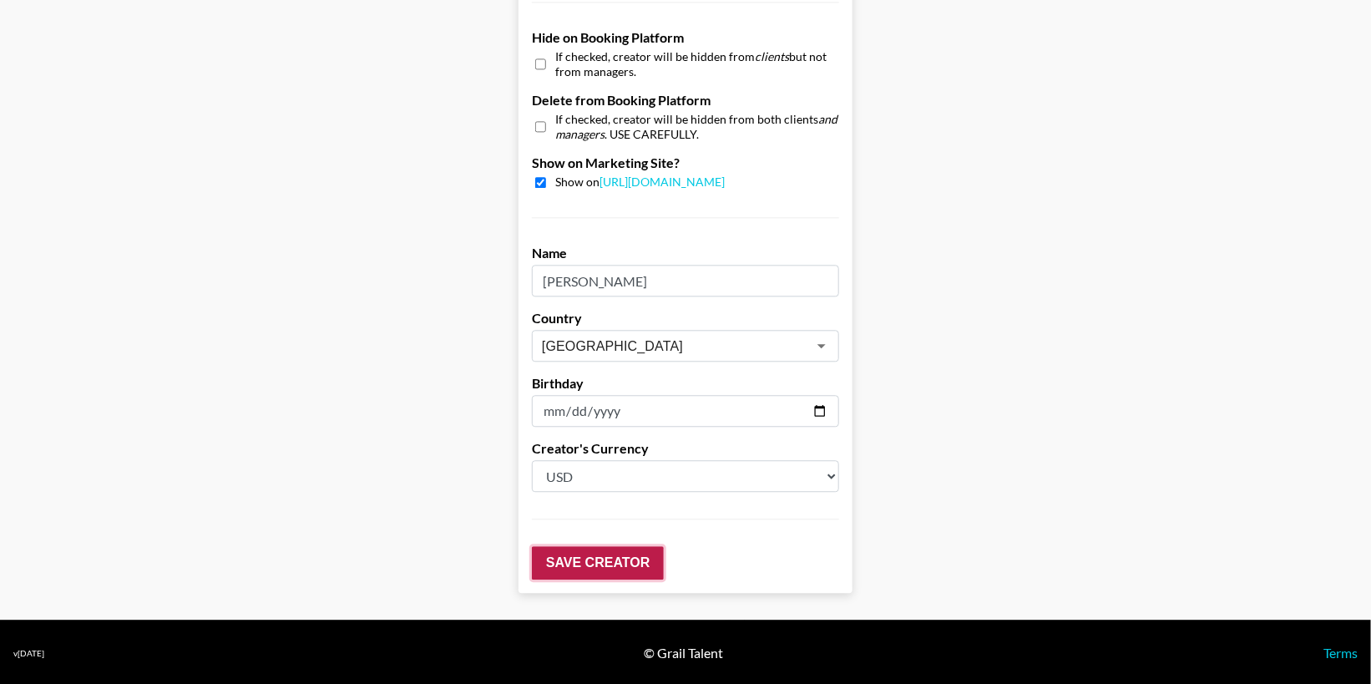
click at [590, 561] on input "Save Creator" at bounding box center [598, 562] width 132 height 33
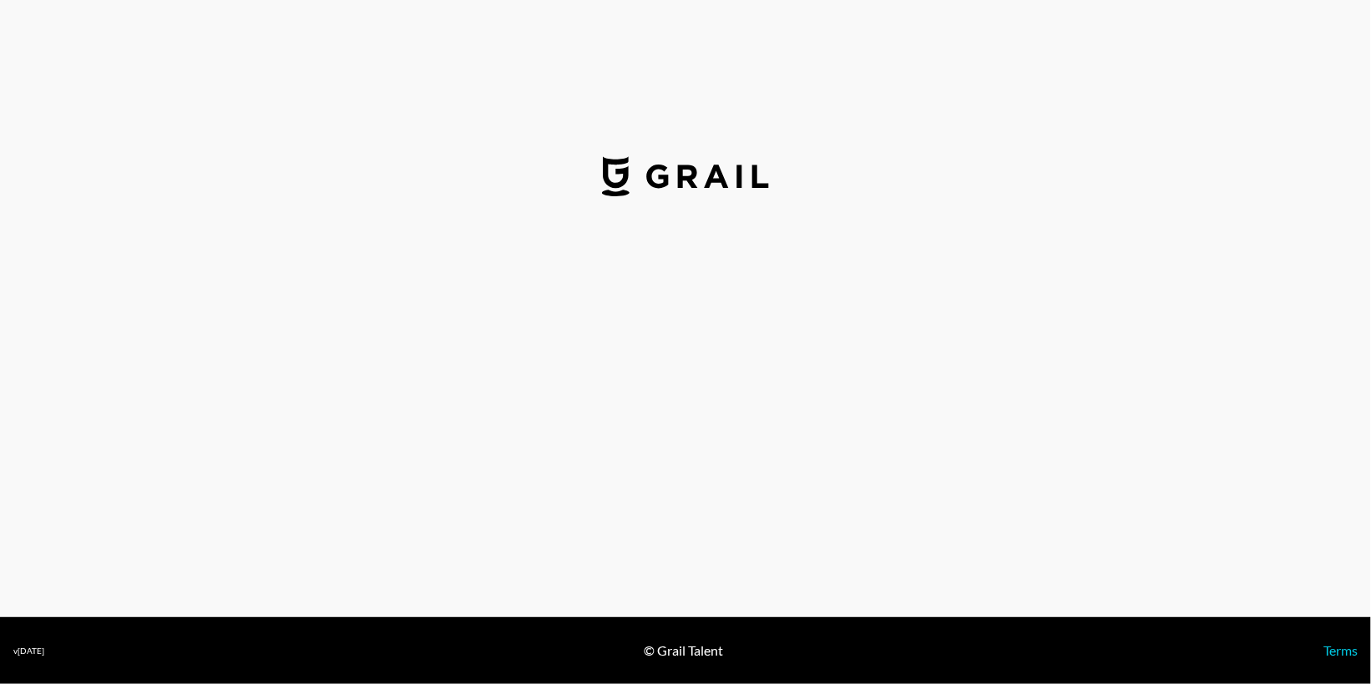
select select "USD"
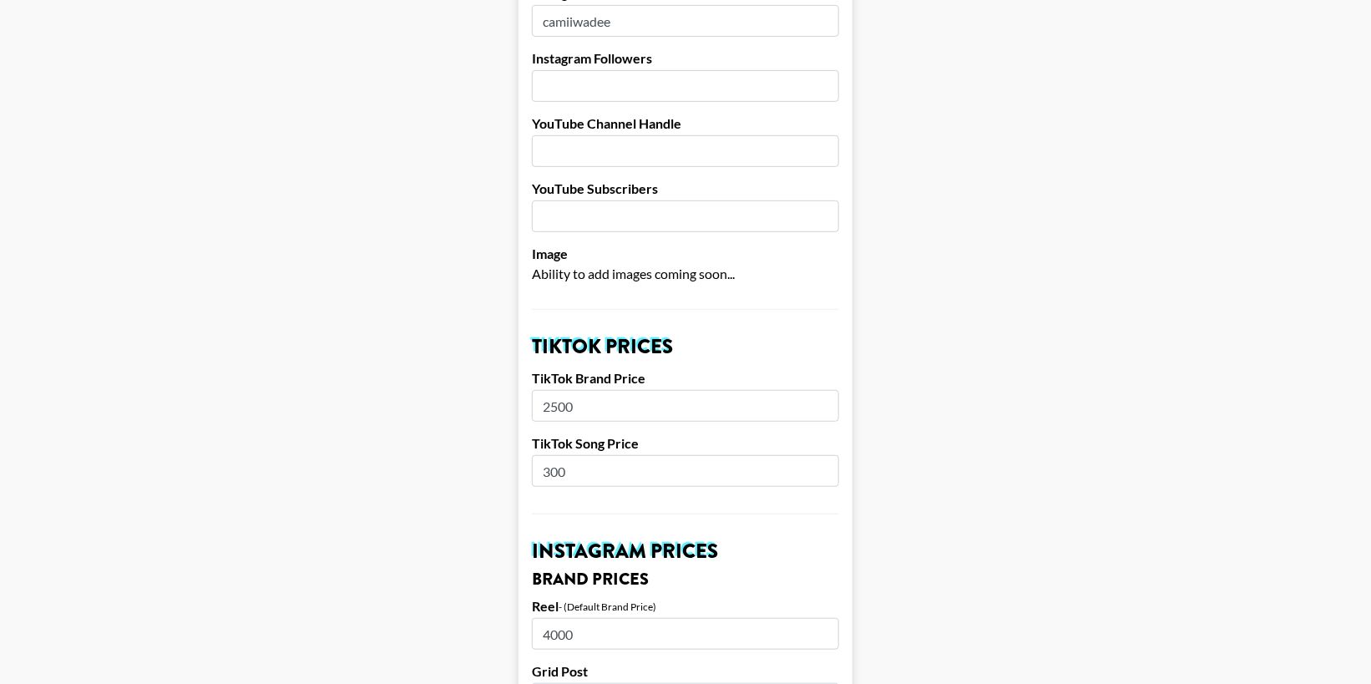
scroll to position [290, 0]
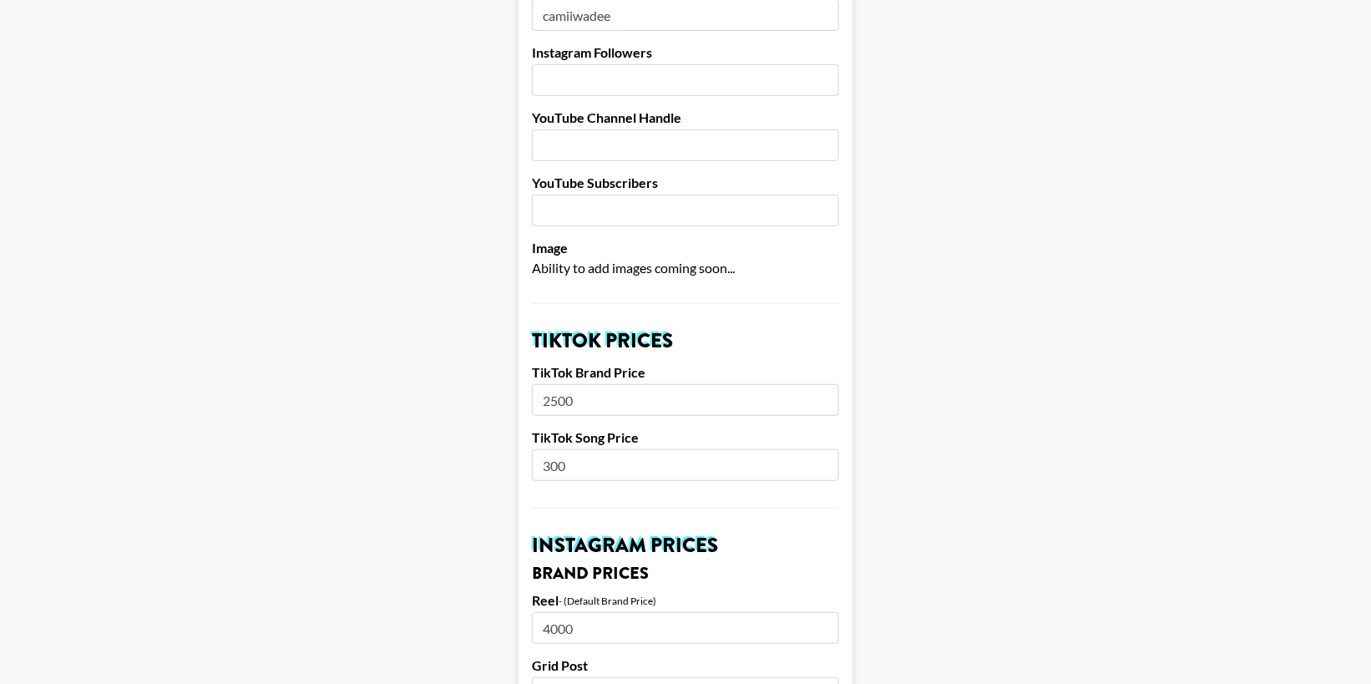
click at [630, 82] on input "number" at bounding box center [685, 80] width 307 height 32
type input "123001"
click at [823, 77] on input "123001" at bounding box center [685, 80] width 307 height 32
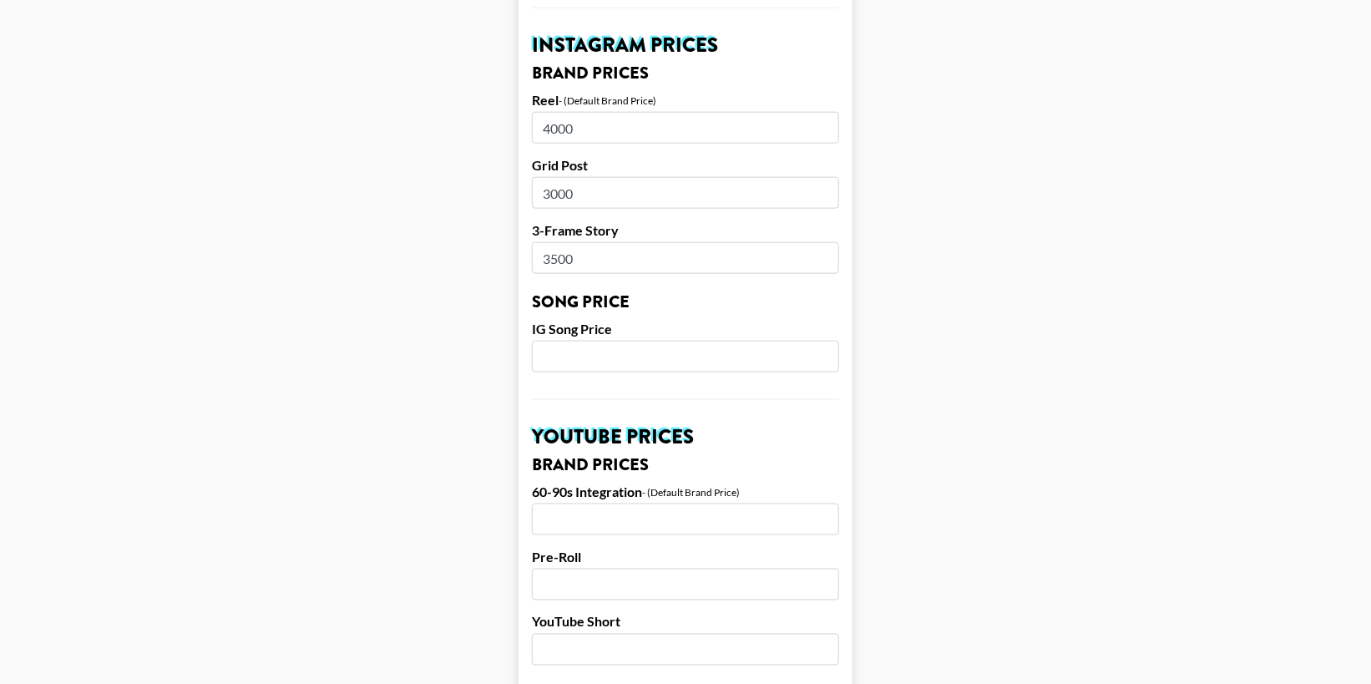
scroll to position [782, 0]
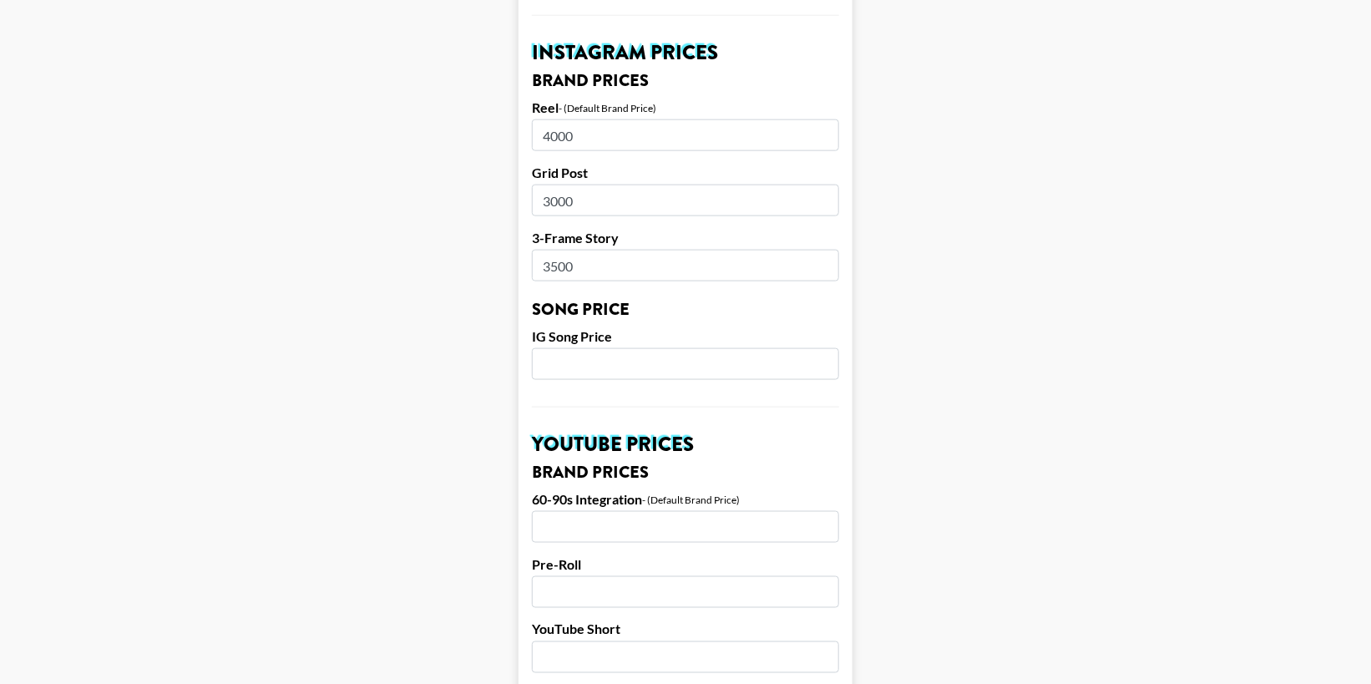
click at [600, 358] on input "number" at bounding box center [685, 364] width 307 height 32
type input "300"
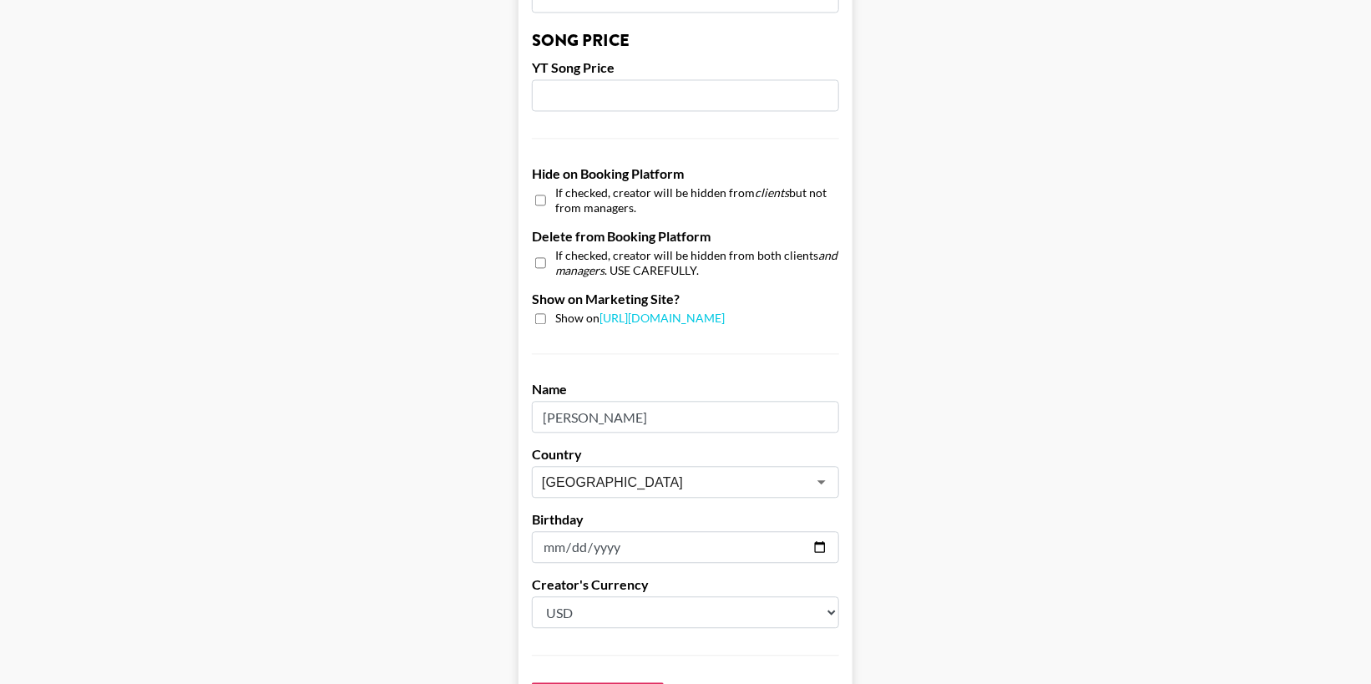
scroll to position [1446, 0]
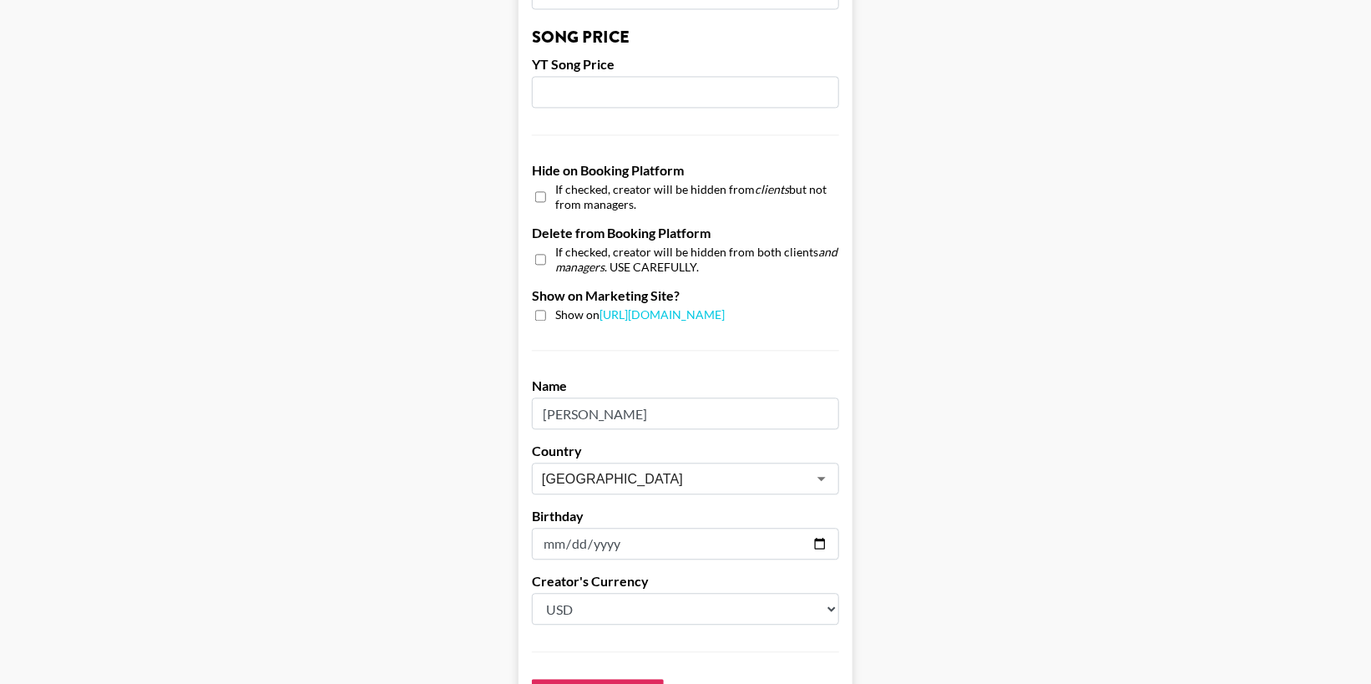
click at [541, 312] on input "checkbox" at bounding box center [540, 315] width 11 height 11
checkbox input "true"
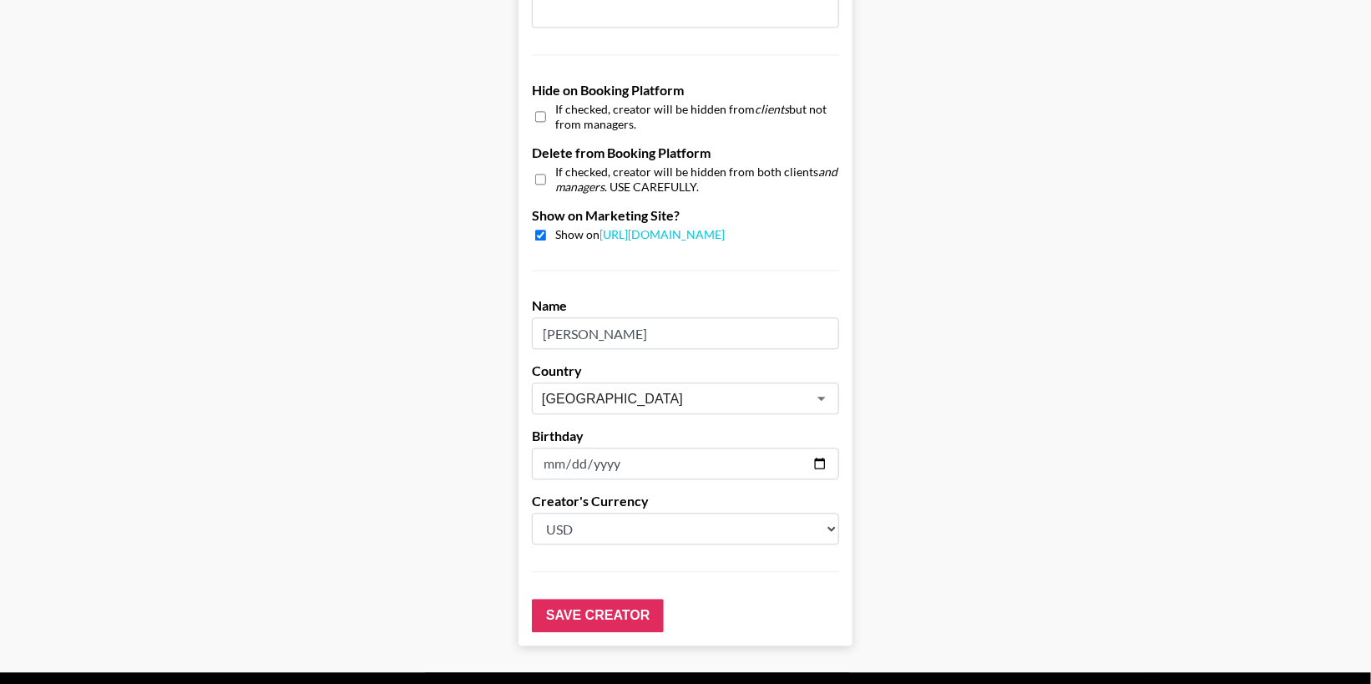
scroll to position [1579, 0]
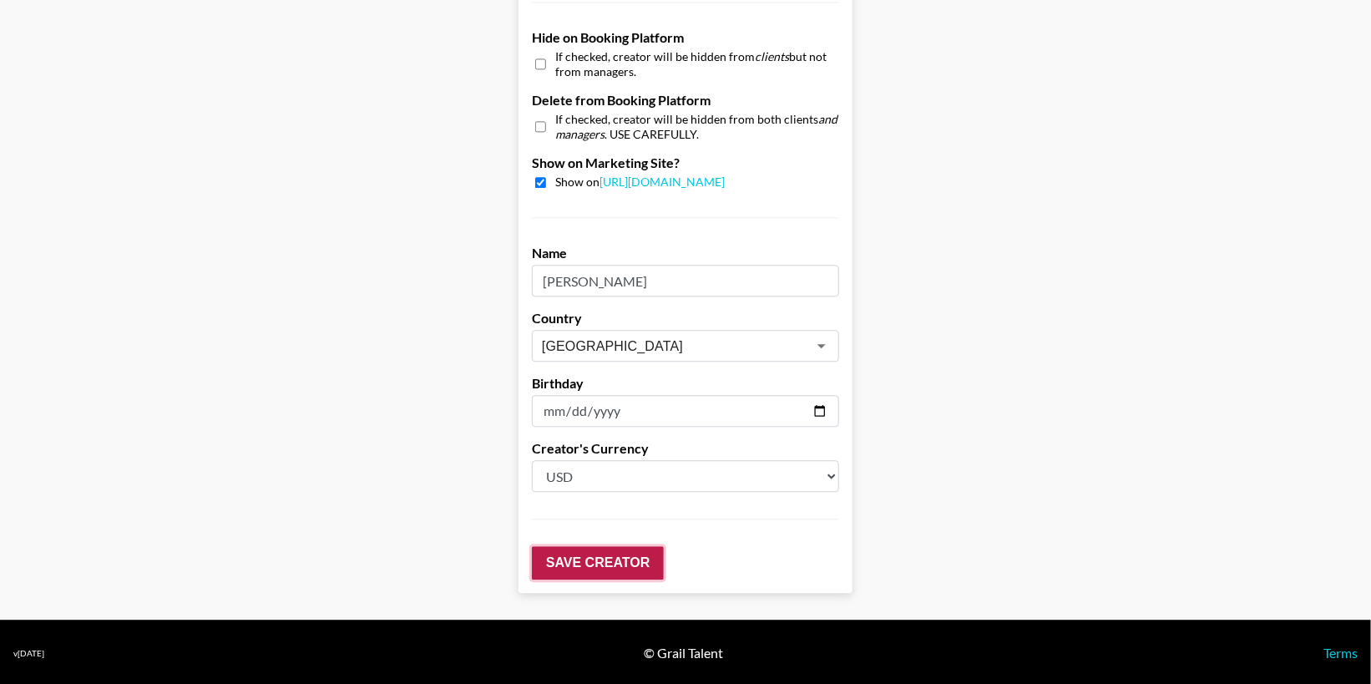
click at [593, 557] on input "Save Creator" at bounding box center [598, 562] width 132 height 33
click at [621, 564] on input "Save Creator" at bounding box center [598, 562] width 132 height 33
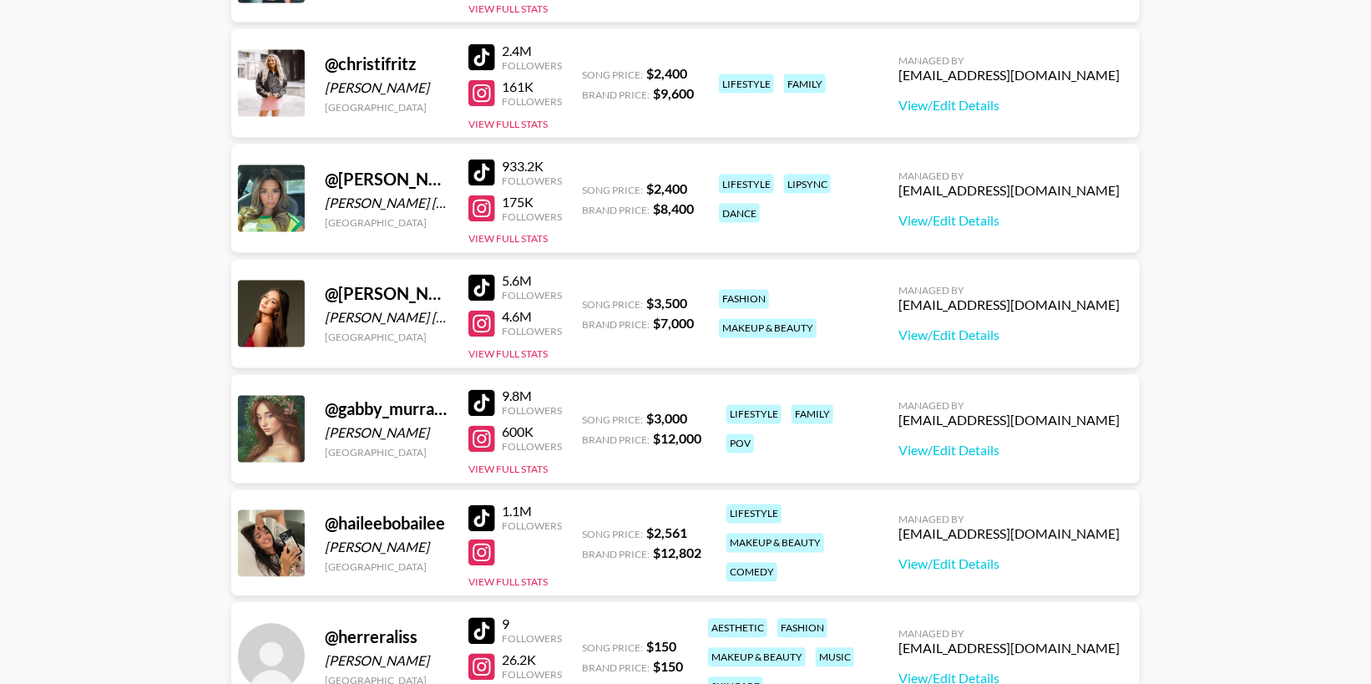
scroll to position [1145, 0]
click at [483, 285] on div at bounding box center [481, 287] width 27 height 27
click at [481, 324] on div at bounding box center [481, 323] width 27 height 27
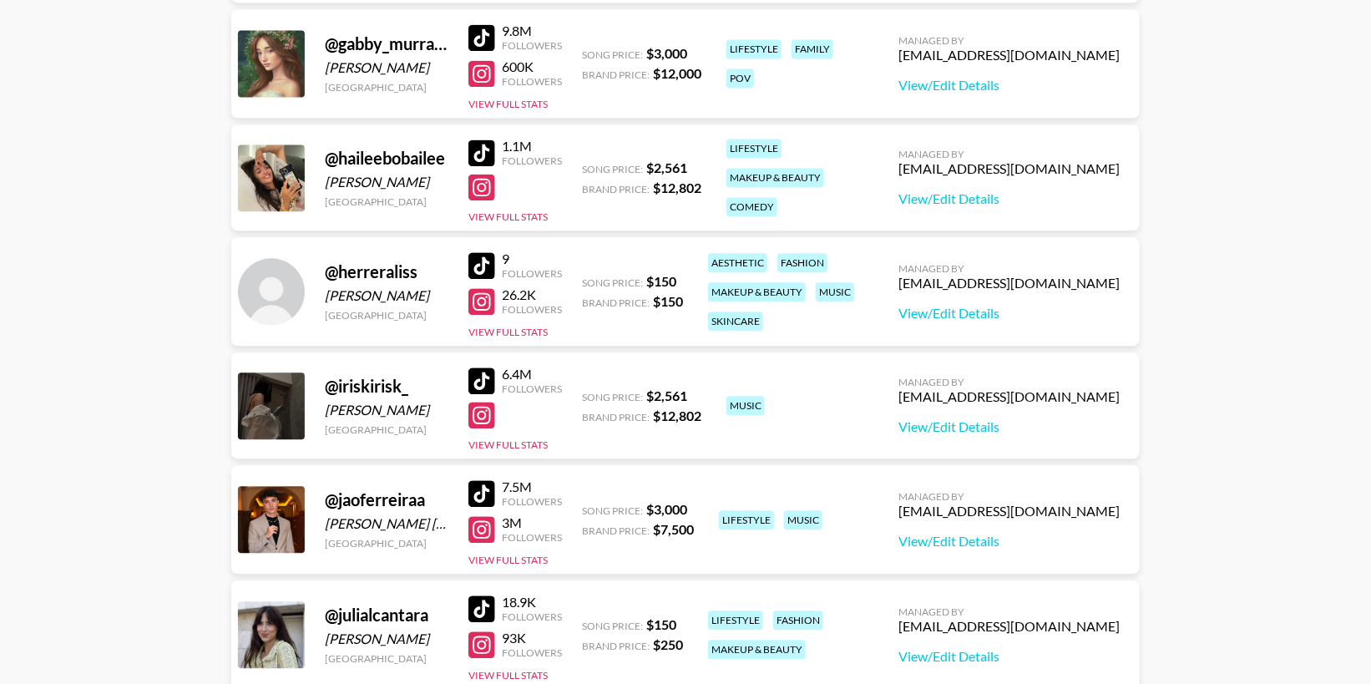
scroll to position [1516, 0]
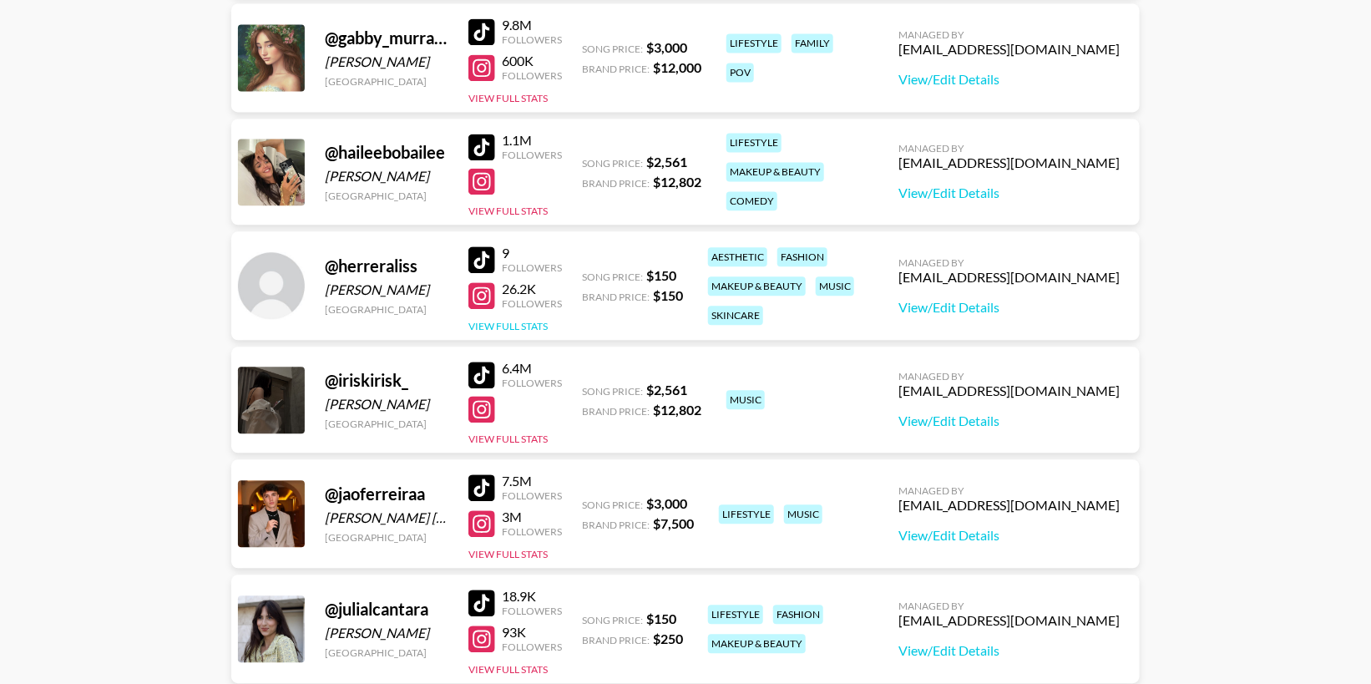
click at [507, 323] on button "View Full Stats" at bounding box center [507, 326] width 79 height 13
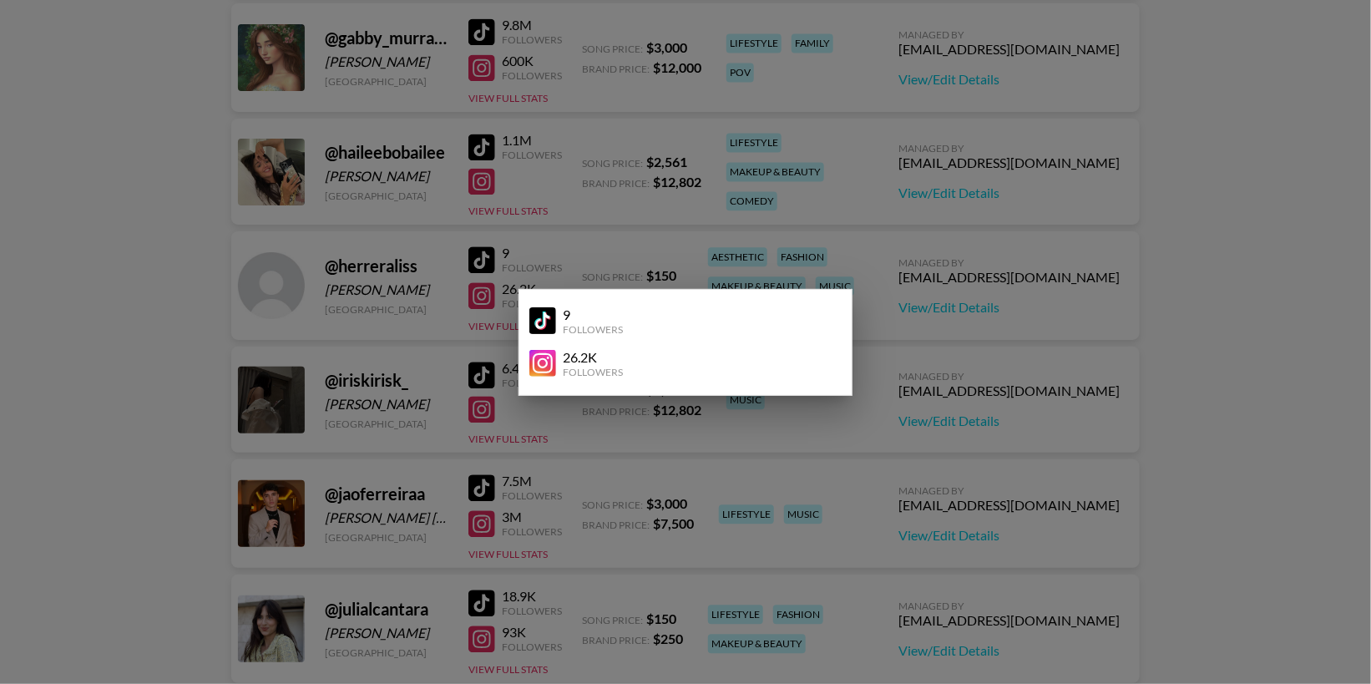
click at [491, 324] on div at bounding box center [685, 342] width 1371 height 684
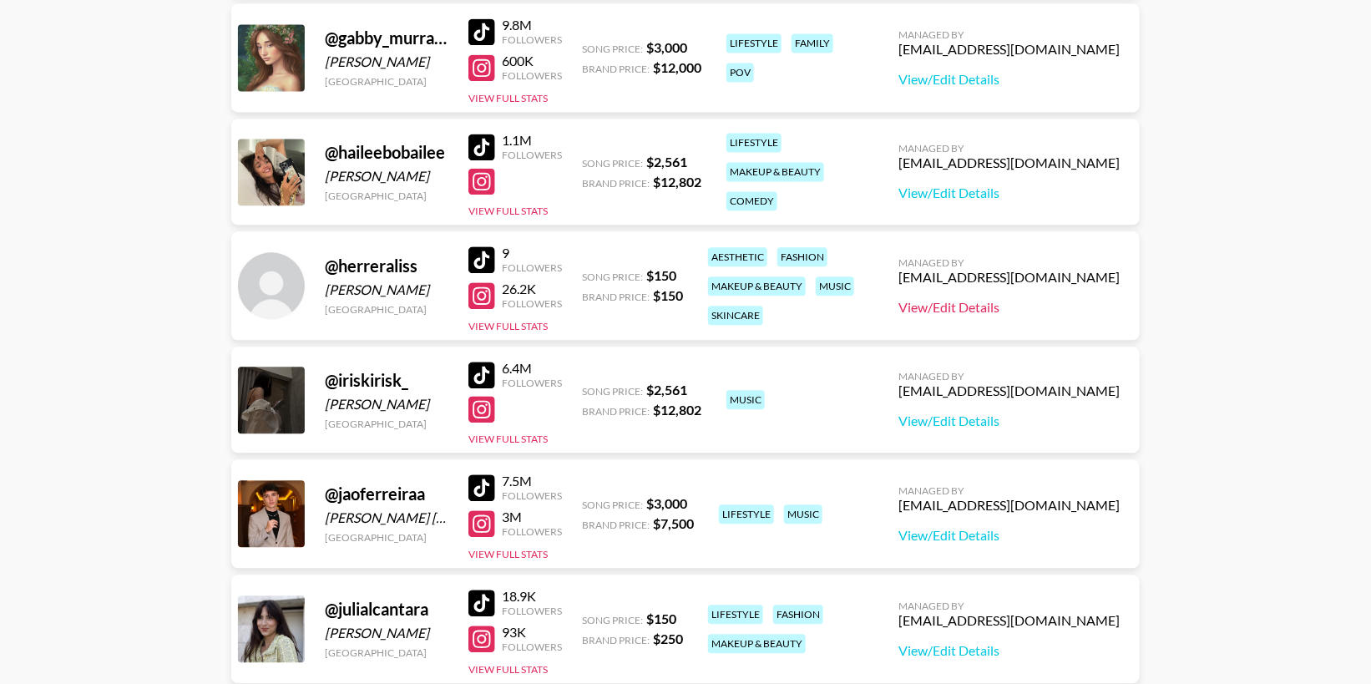
click at [1017, 309] on link "View/Edit Details" at bounding box center [1009, 307] width 221 height 17
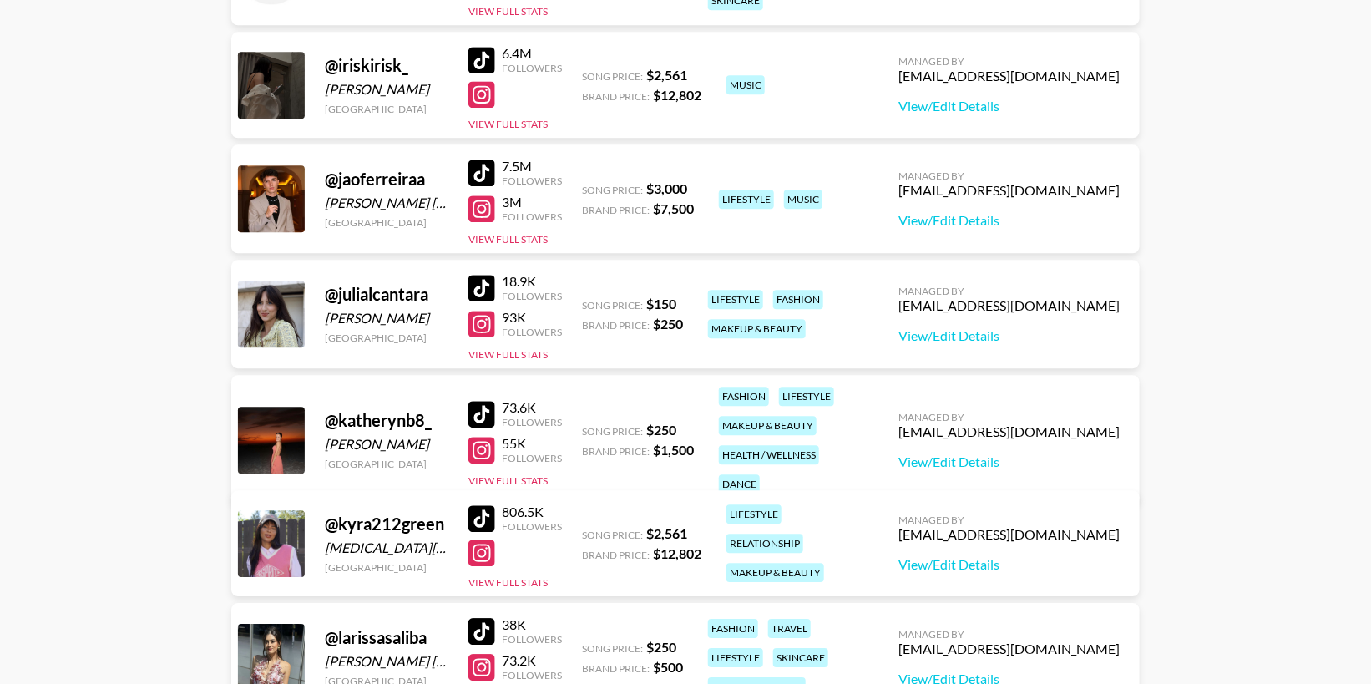
scroll to position [1843, 0]
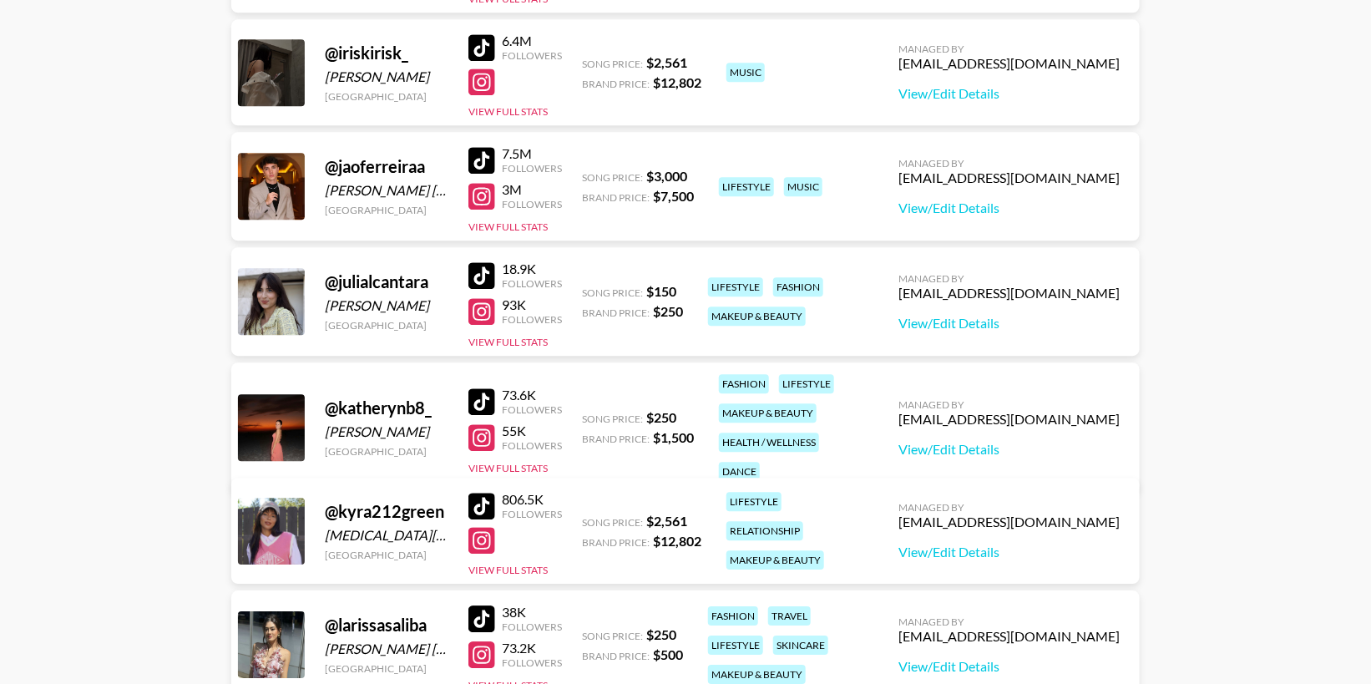
click at [484, 270] on div at bounding box center [481, 275] width 27 height 27
click at [481, 310] on div at bounding box center [481, 311] width 27 height 27
click at [489, 148] on div at bounding box center [481, 160] width 27 height 27
click at [478, 200] on div at bounding box center [481, 196] width 27 height 27
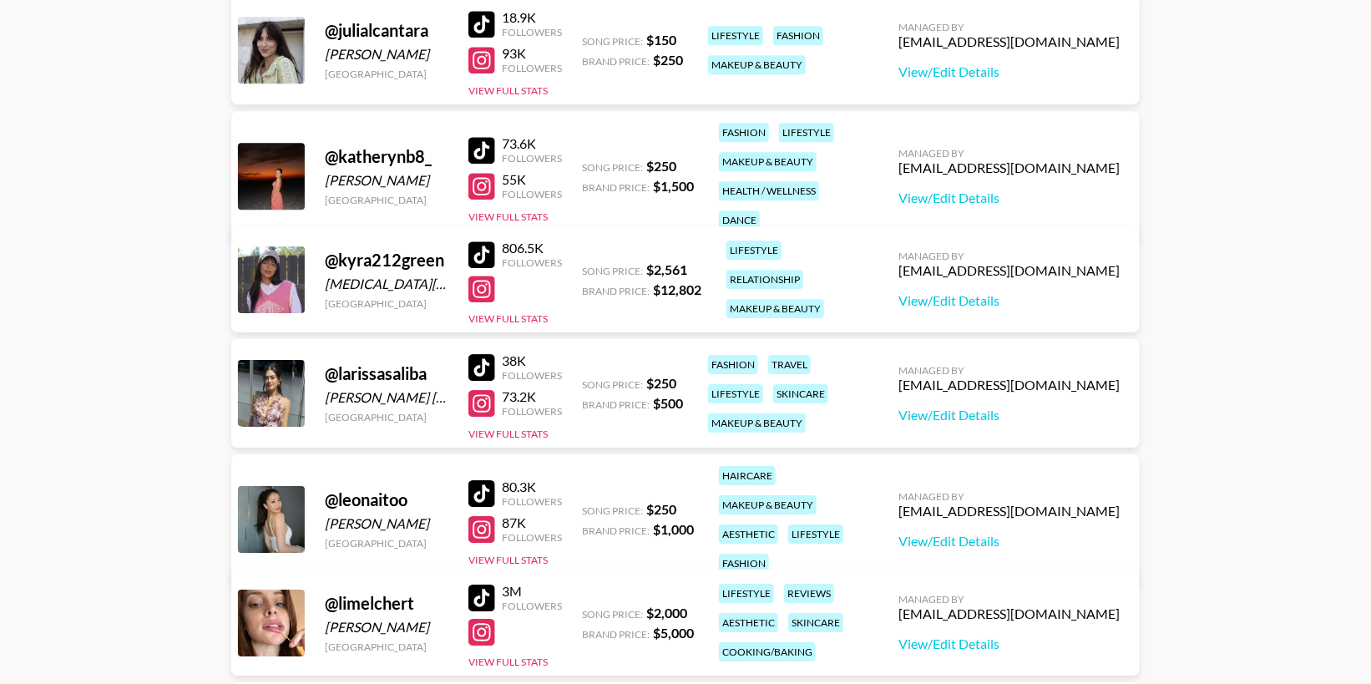
scroll to position [2098, 0]
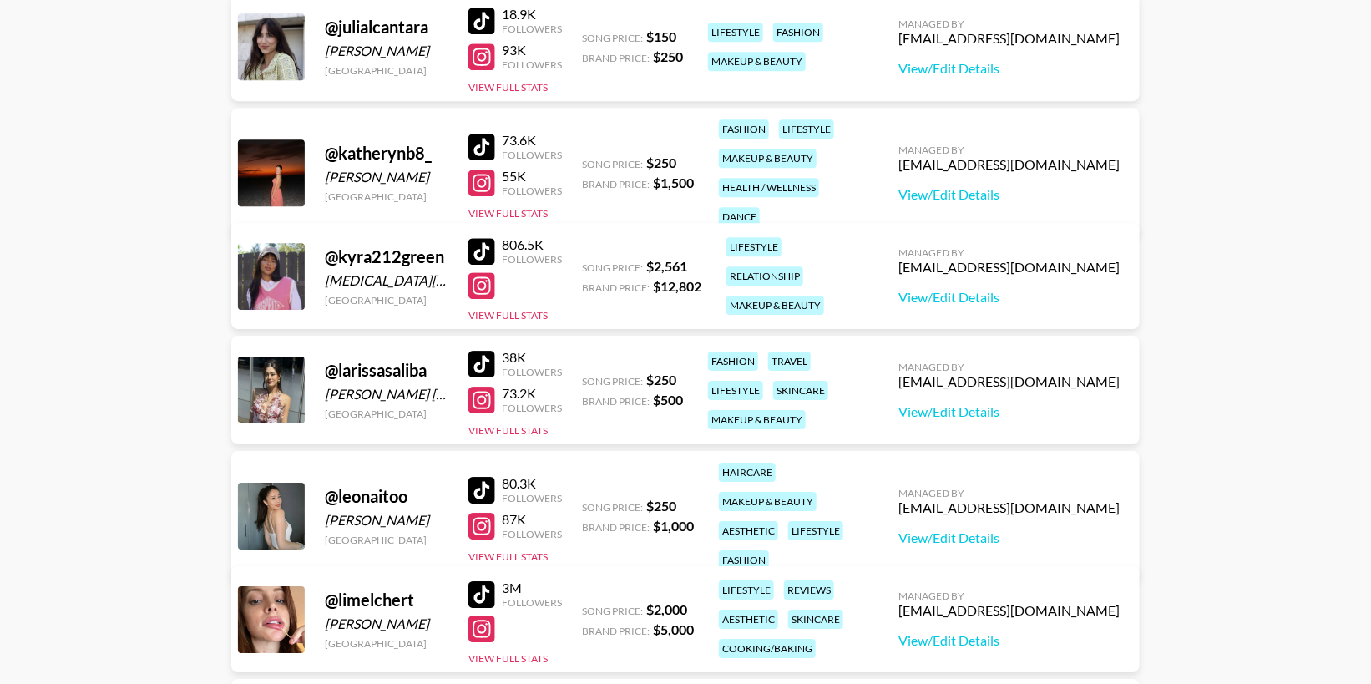
click at [484, 135] on div at bounding box center [481, 147] width 27 height 27
click at [482, 170] on div at bounding box center [481, 183] width 27 height 27
click at [1049, 186] on link "View/Edit Details" at bounding box center [1009, 194] width 221 height 17
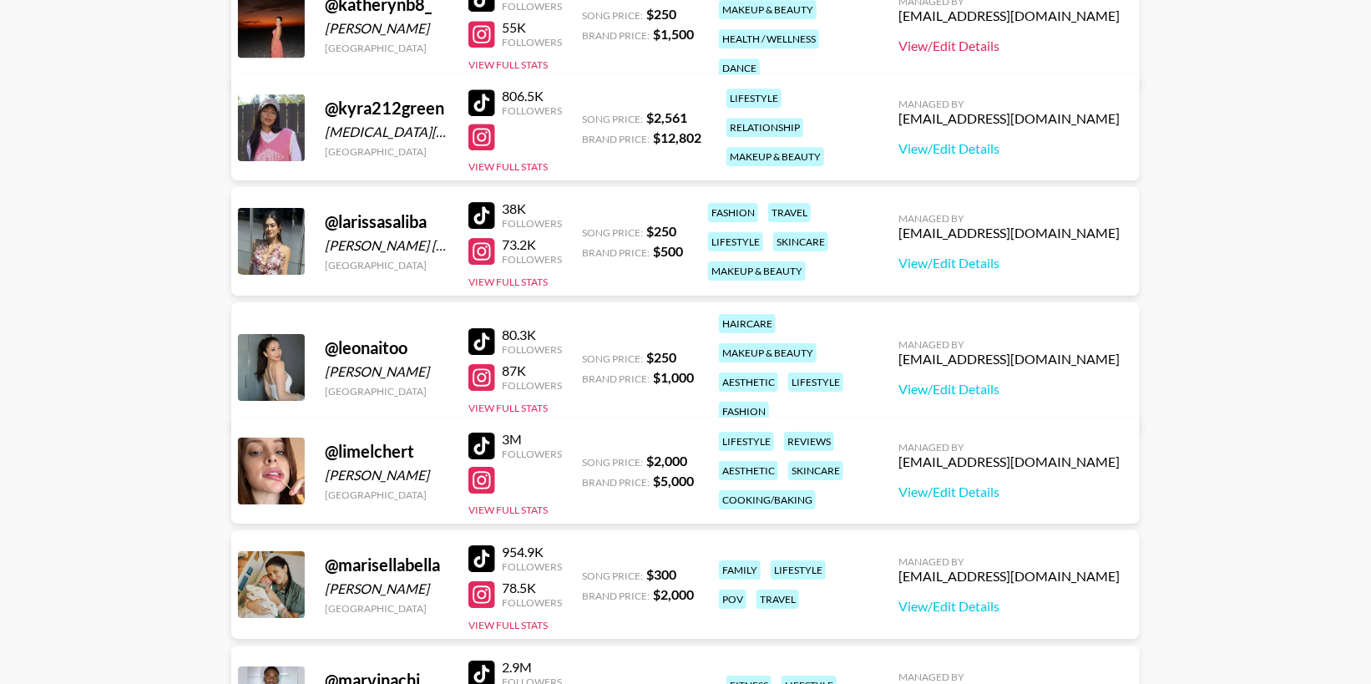
scroll to position [2320, 0]
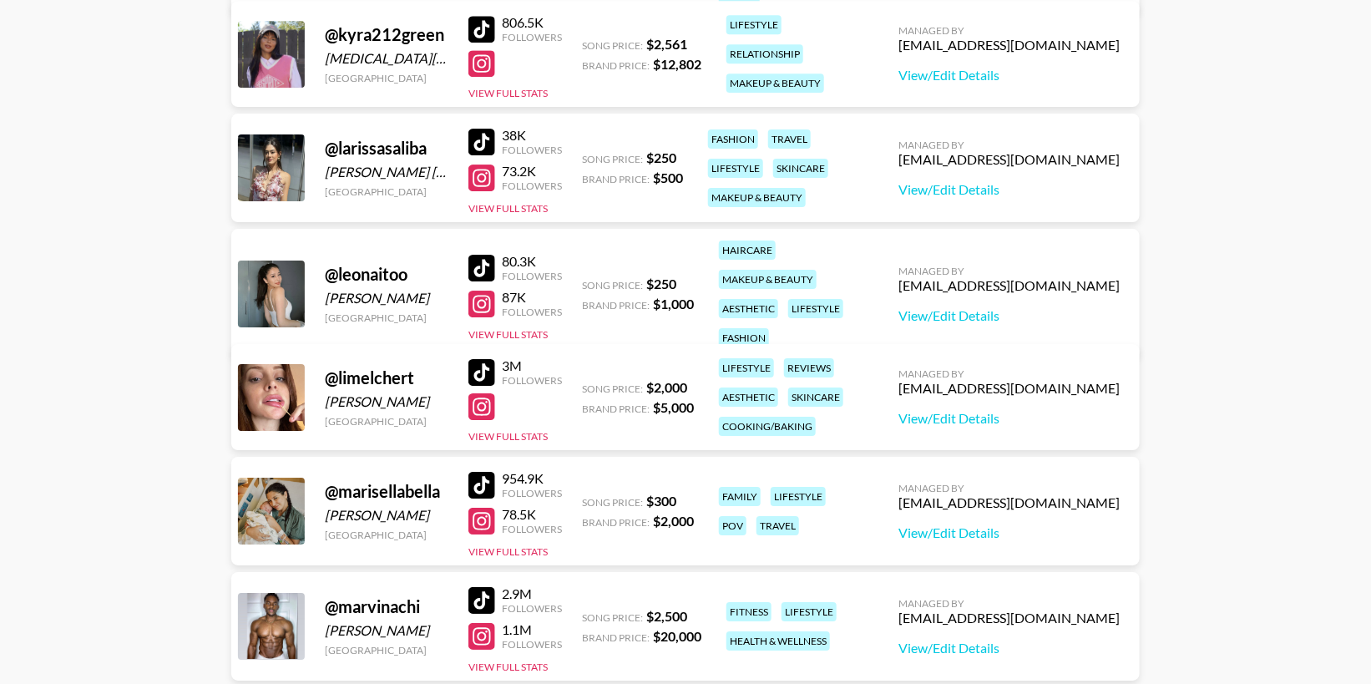
click at [490, 136] on div at bounding box center [481, 142] width 27 height 27
click at [484, 173] on div at bounding box center [481, 178] width 27 height 27
click at [1041, 185] on link "View/Edit Details" at bounding box center [1009, 189] width 221 height 17
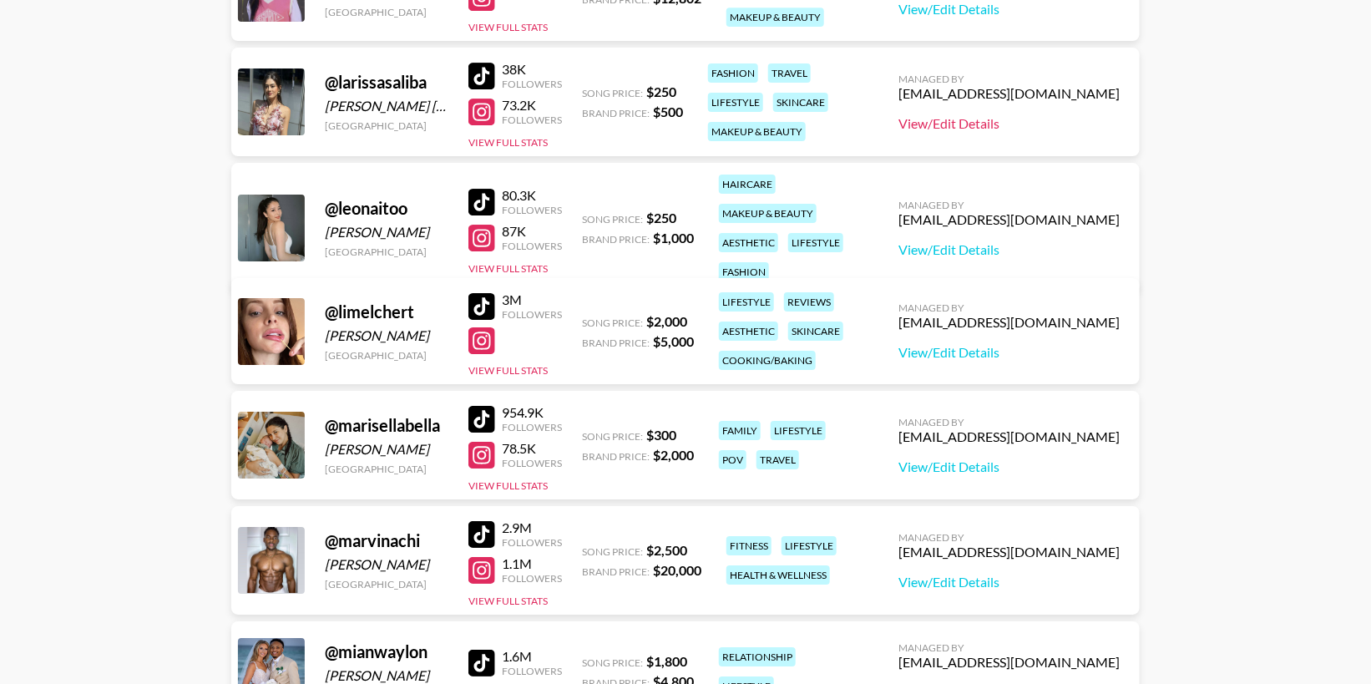
scroll to position [2414, 0]
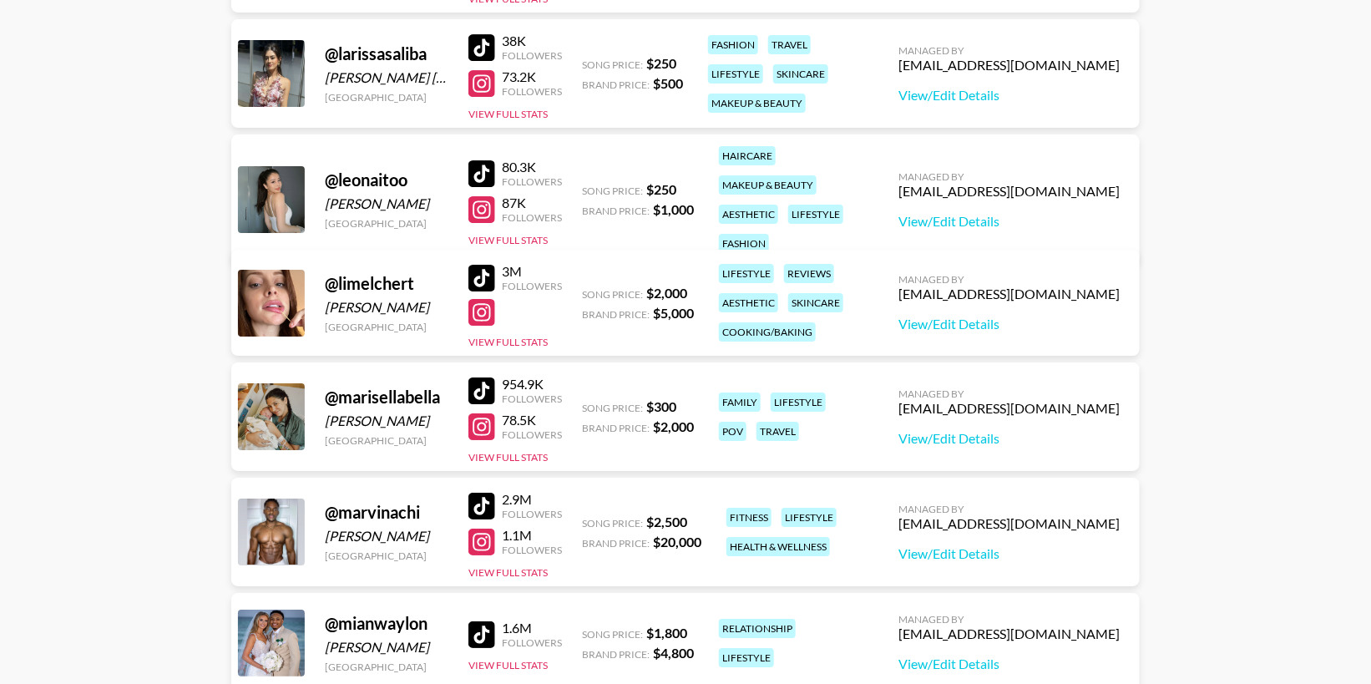
click at [483, 162] on div at bounding box center [481, 173] width 27 height 27
click at [481, 200] on div at bounding box center [481, 209] width 27 height 27
click at [1028, 213] on link "View/Edit Details" at bounding box center [1009, 221] width 221 height 17
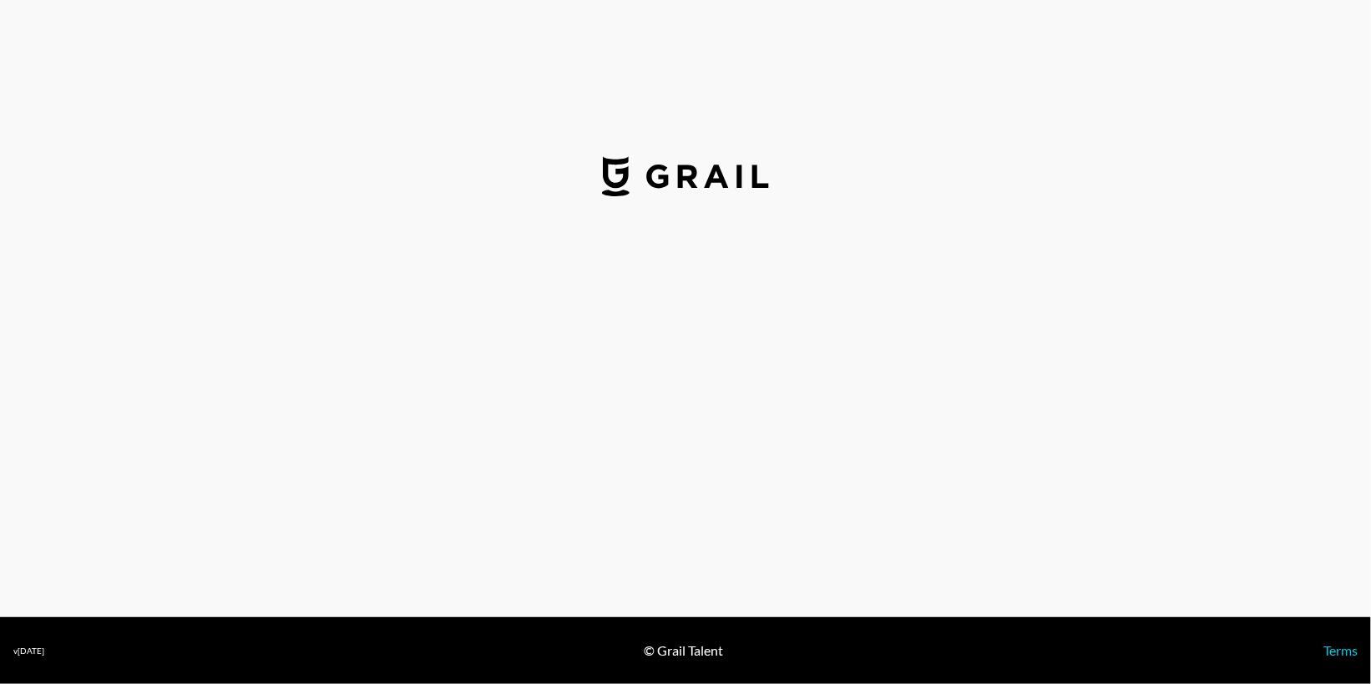
select select "USD"
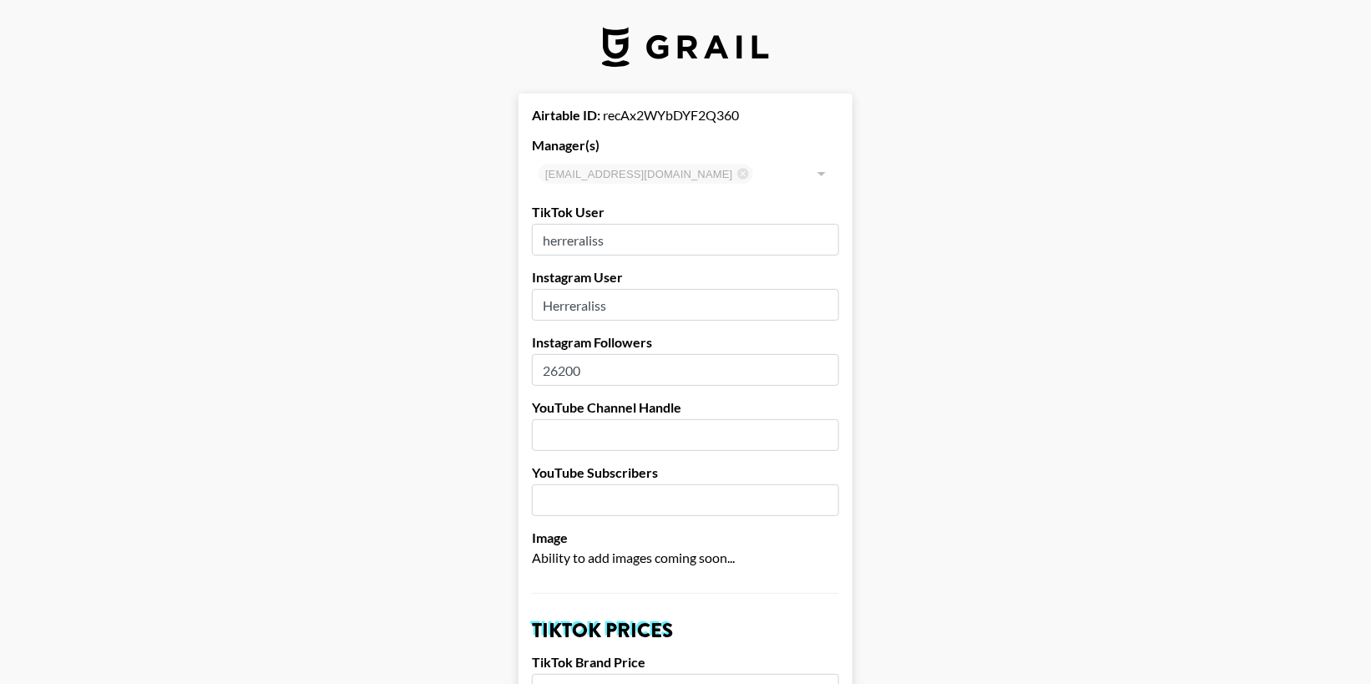
click at [617, 241] on input "herreraliss" at bounding box center [685, 240] width 307 height 32
type input "herreraliss_"
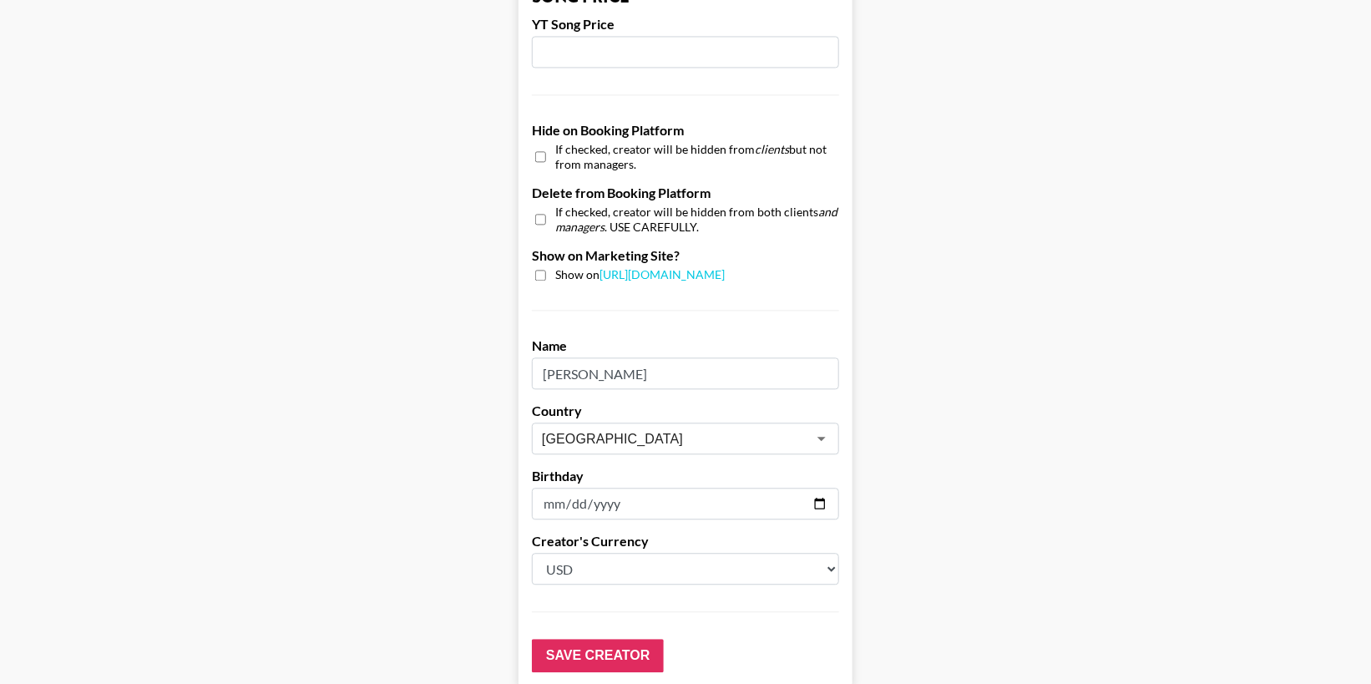
scroll to position [1579, 0]
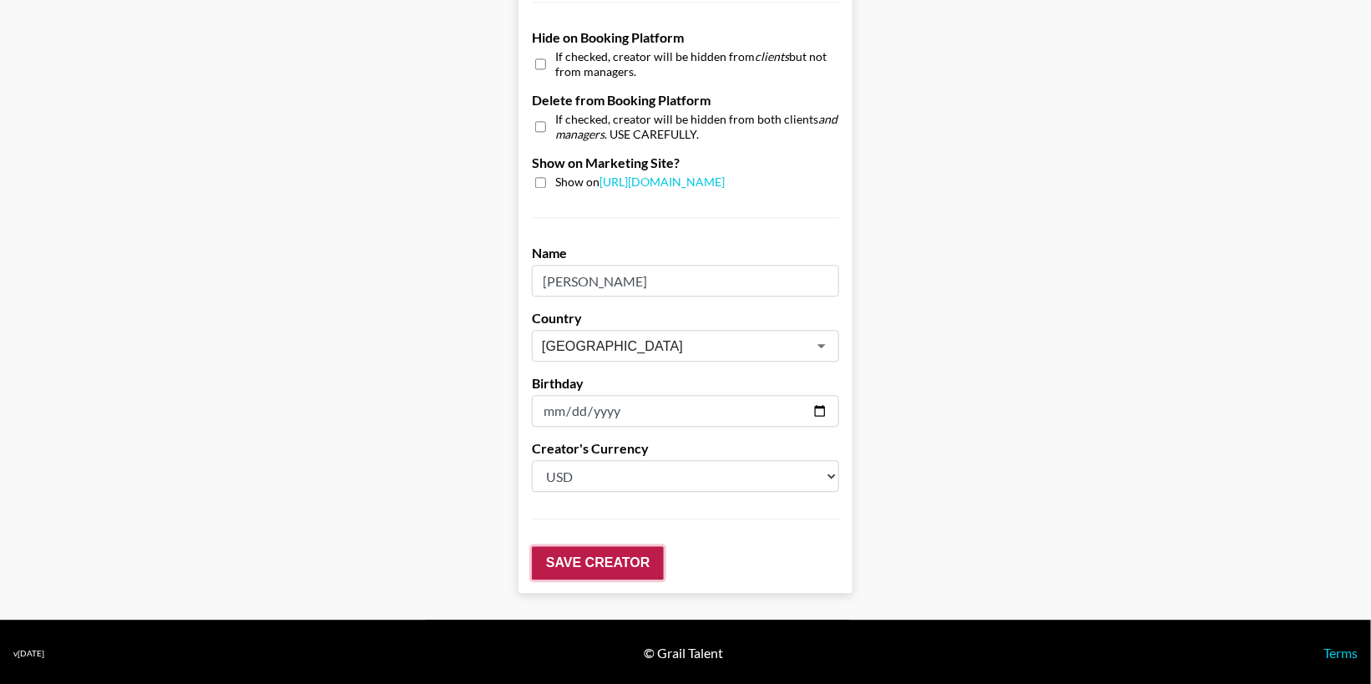
click at [599, 567] on input "Save Creator" at bounding box center [598, 562] width 132 height 33
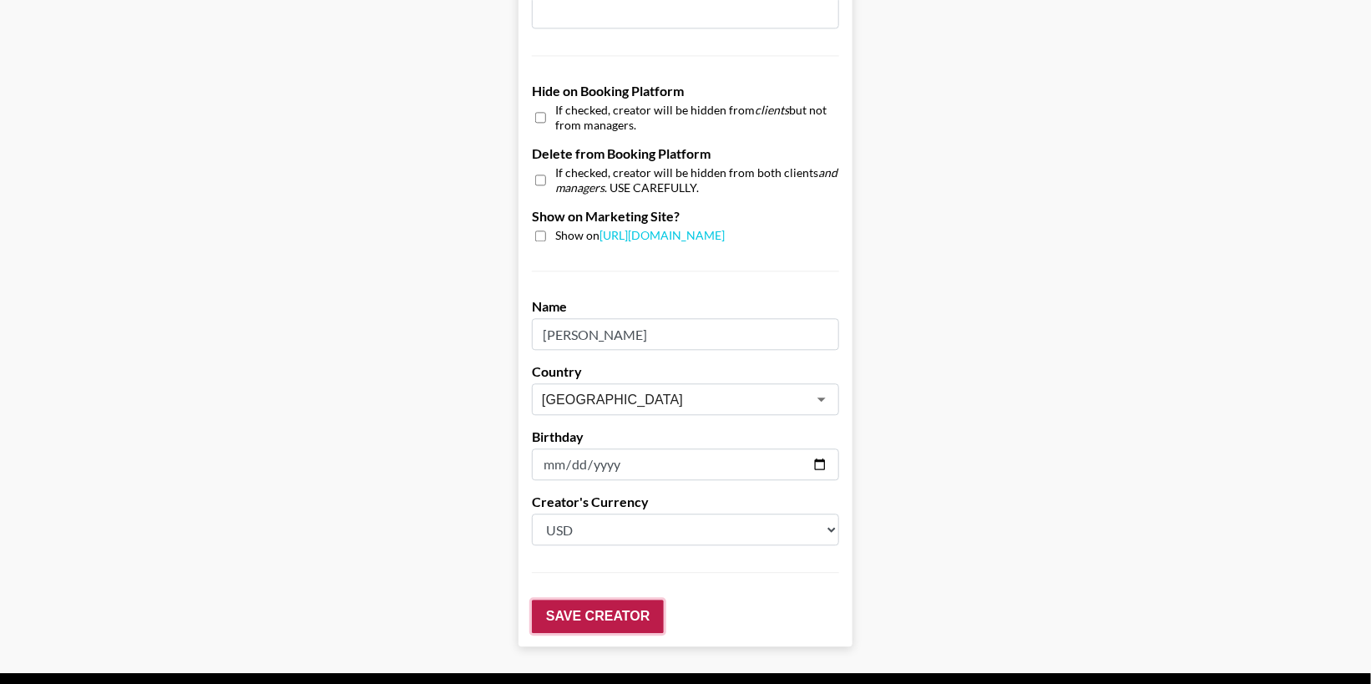
scroll to position [1633, 0]
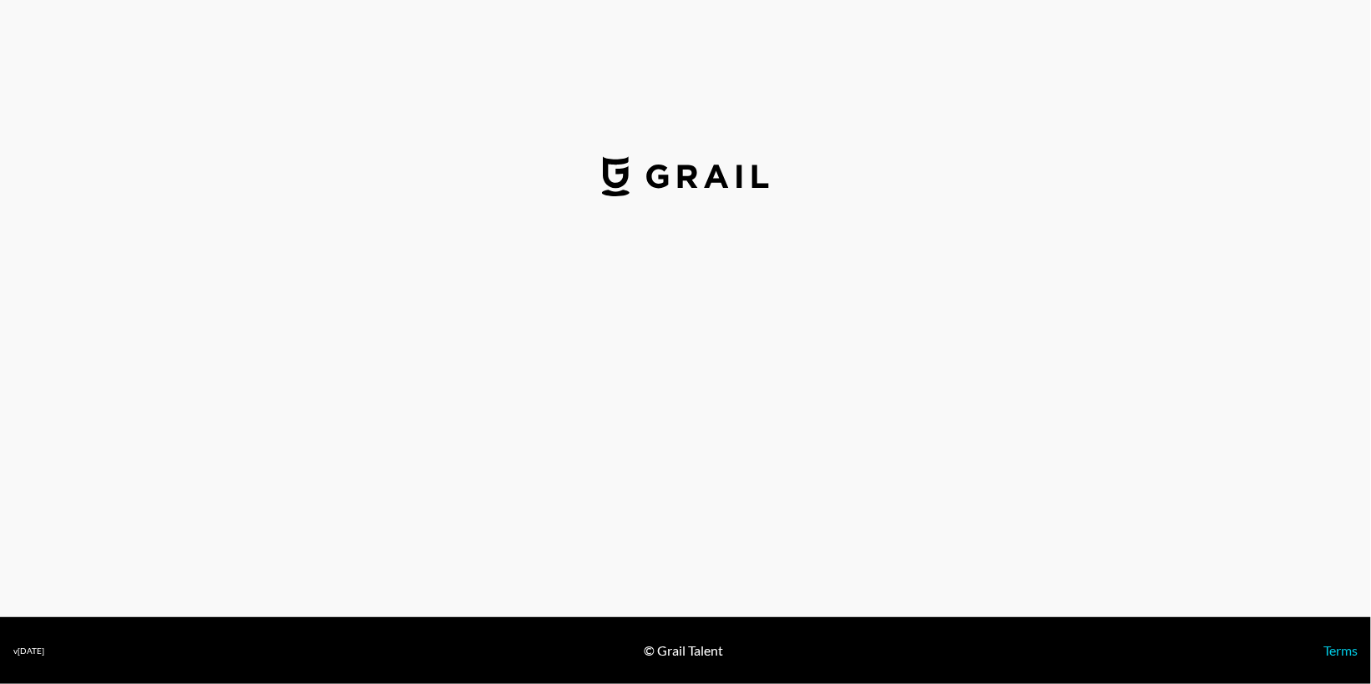
select select "USD"
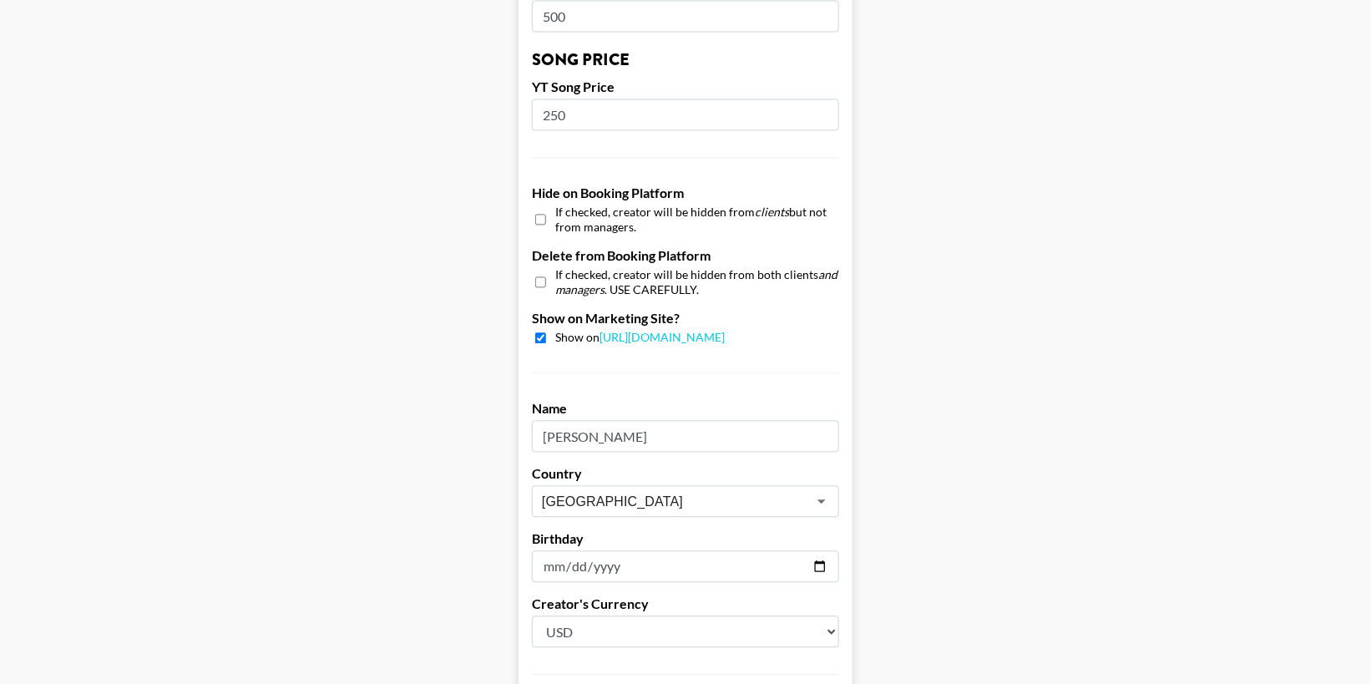
scroll to position [1579, 0]
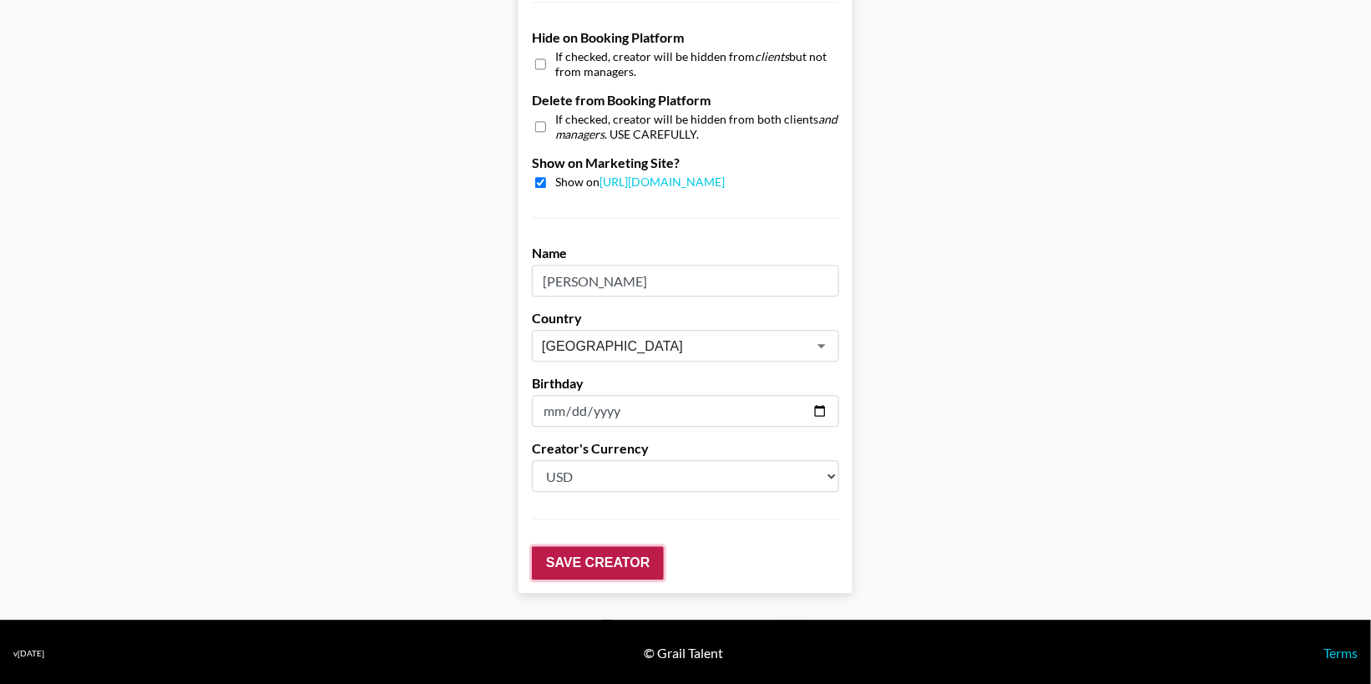
click at [598, 550] on input "Save Creator" at bounding box center [598, 562] width 132 height 33
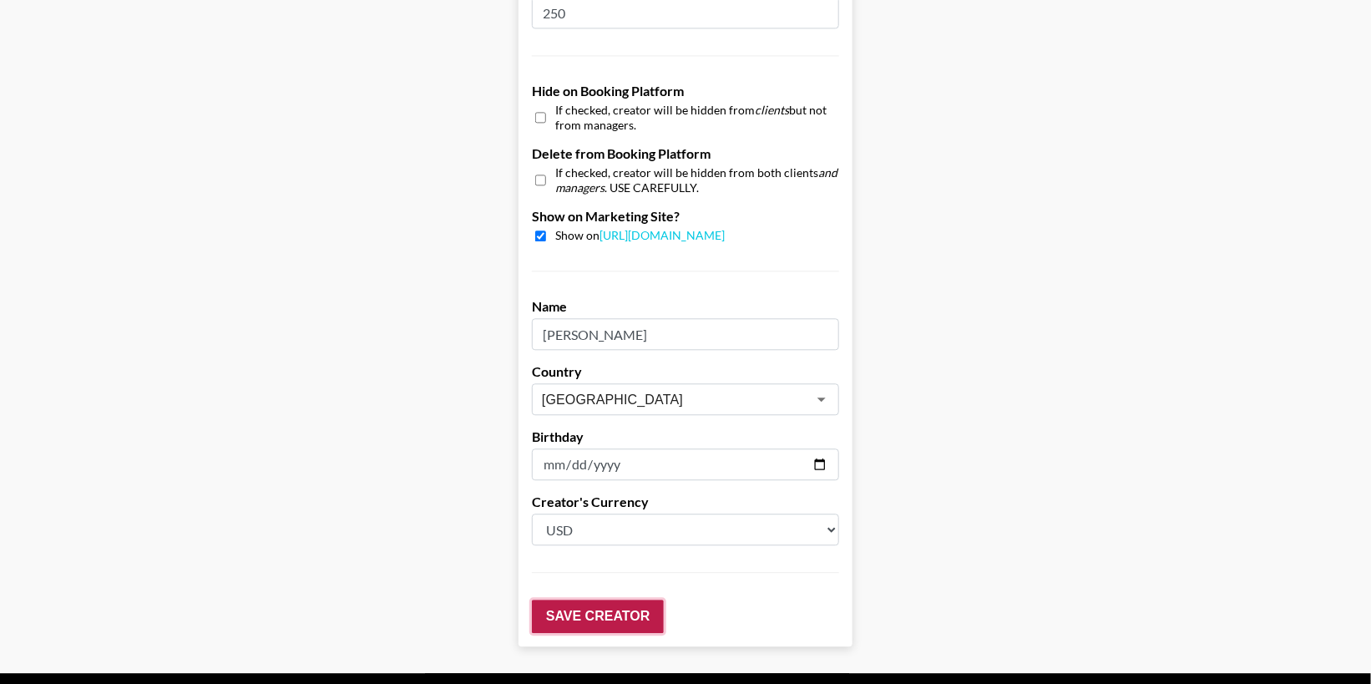
scroll to position [1633, 0]
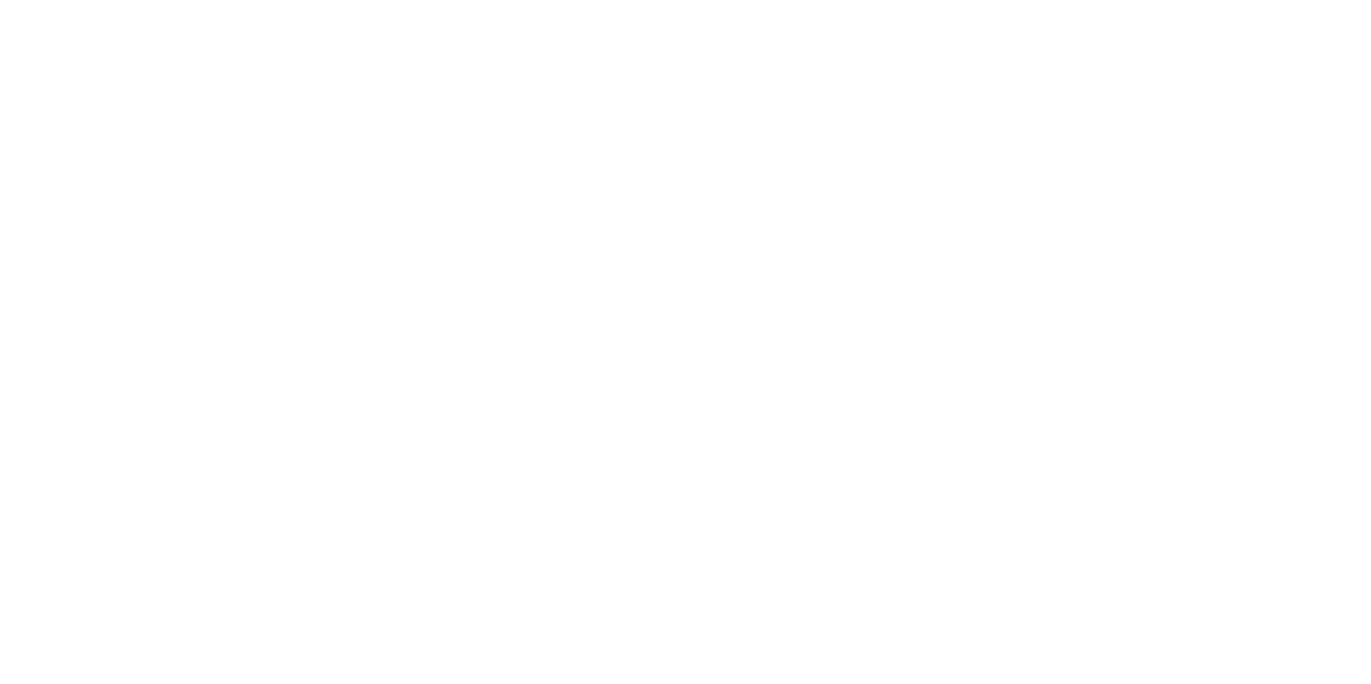
select select "USD"
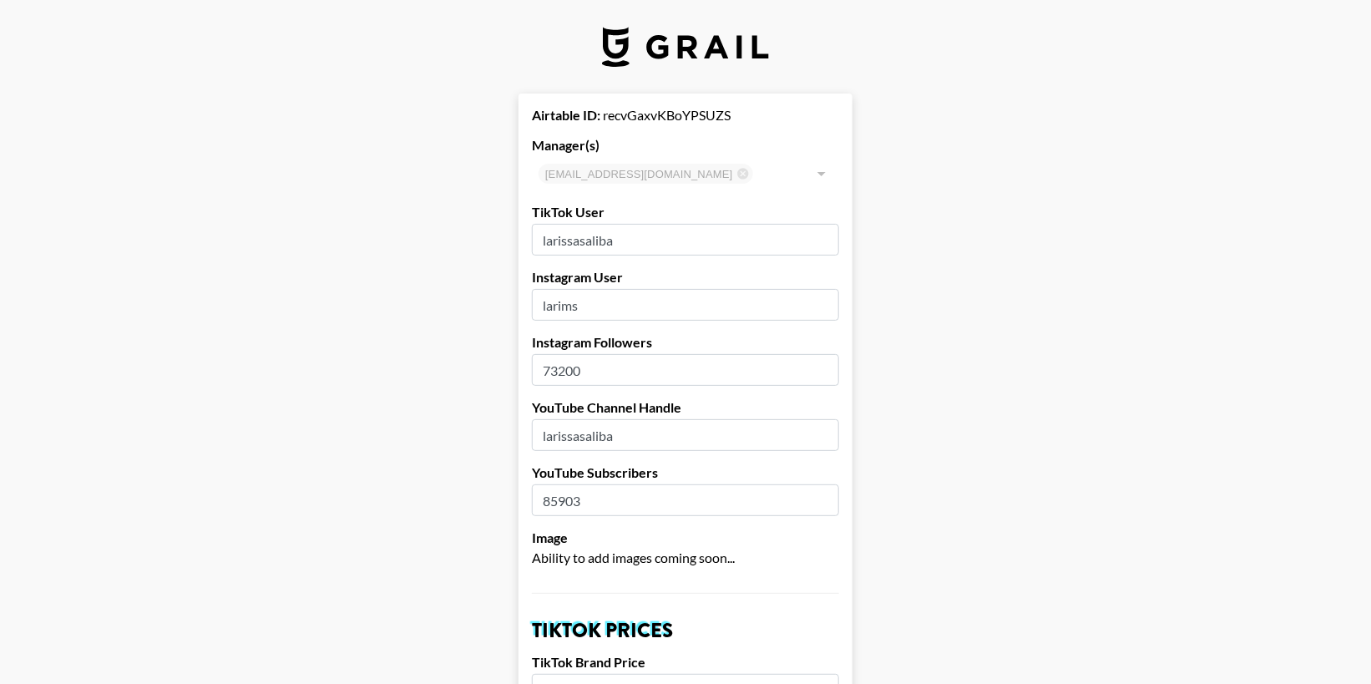
click at [716, 361] on input "73200" at bounding box center [685, 370] width 307 height 32
click at [556, 369] on input "73200" at bounding box center [685, 370] width 307 height 32
type input "78199"
click at [819, 377] on input "78199" at bounding box center [685, 370] width 307 height 32
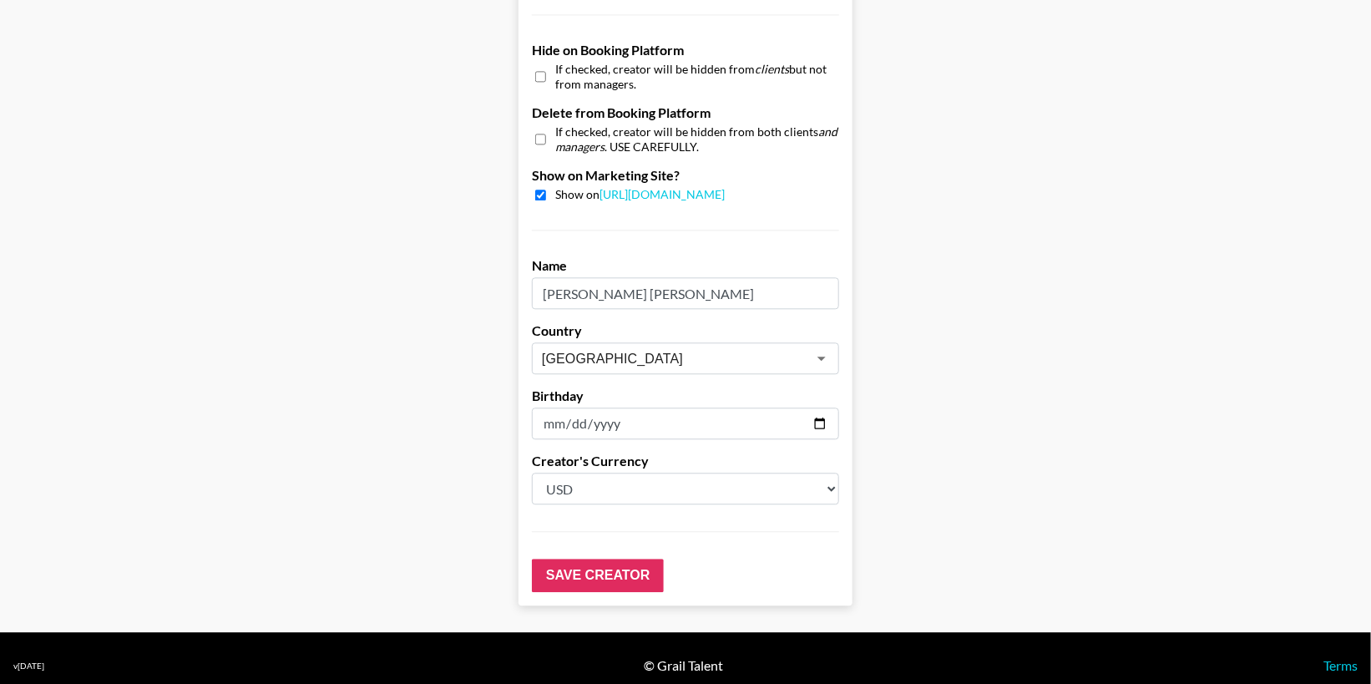
scroll to position [1579, 0]
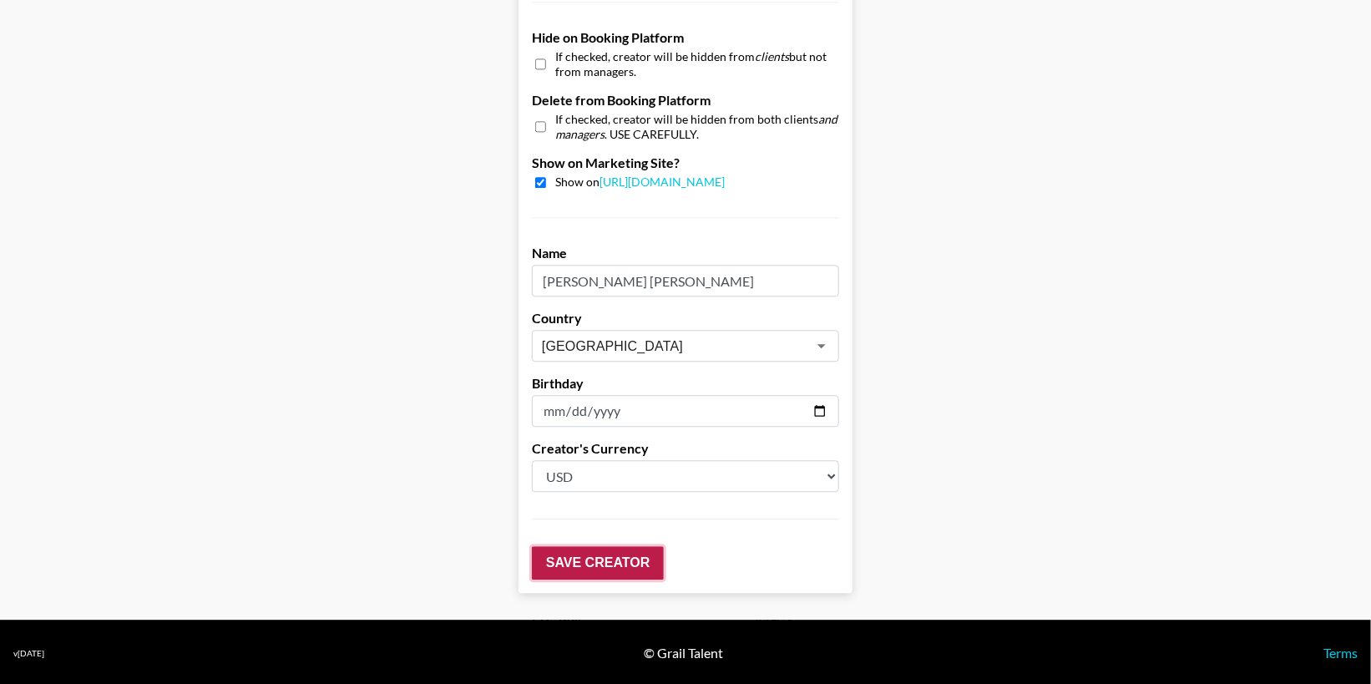
click at [590, 562] on input "Save Creator" at bounding box center [598, 562] width 132 height 33
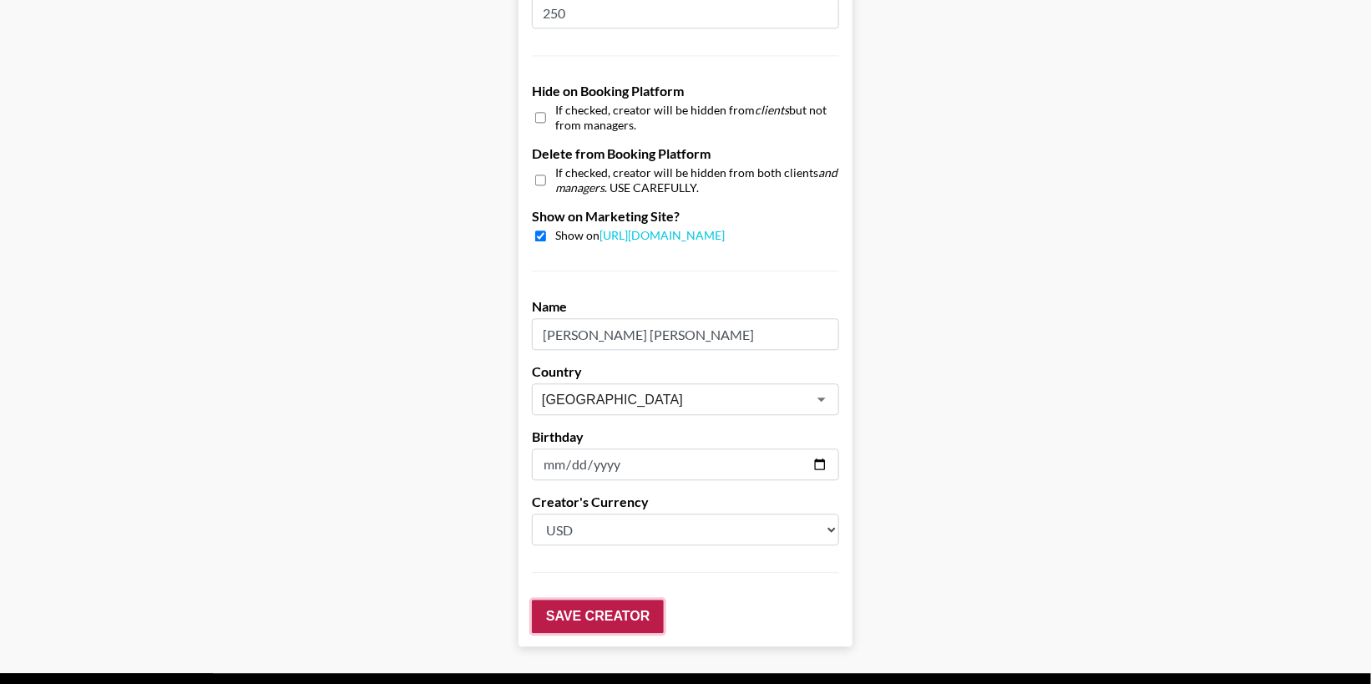
scroll to position [1633, 0]
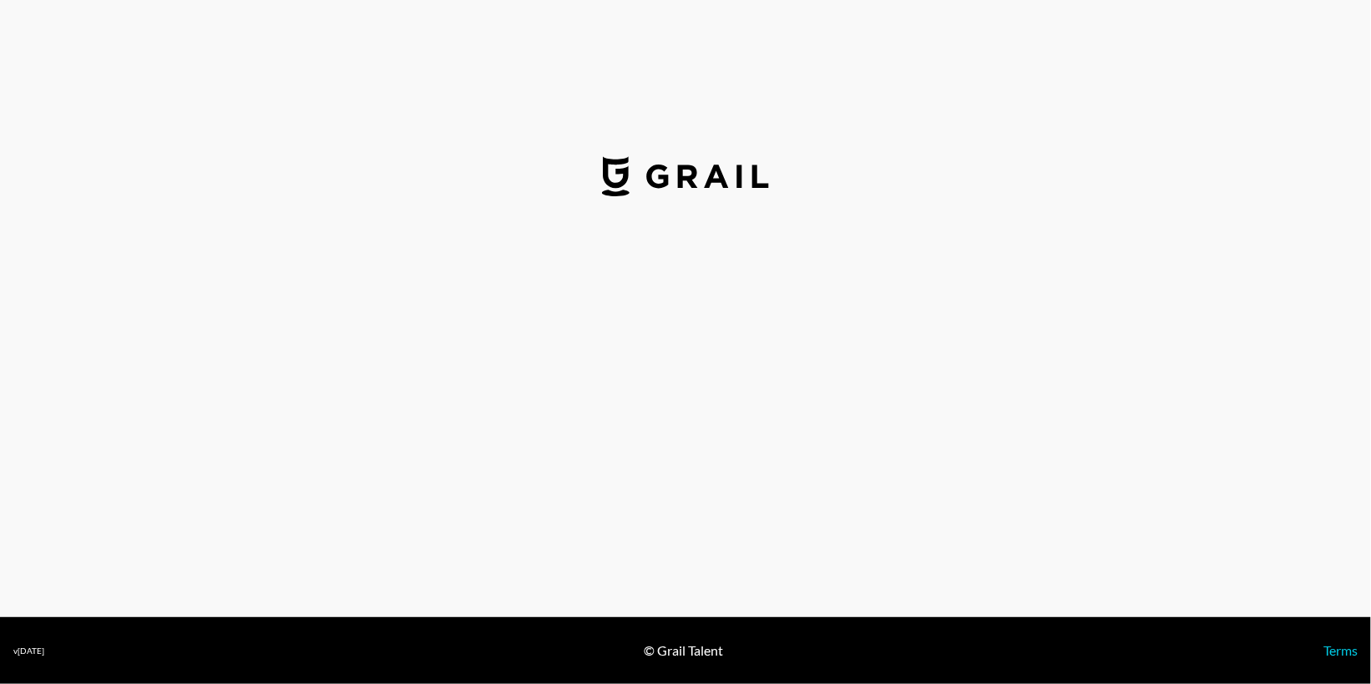
select select "USD"
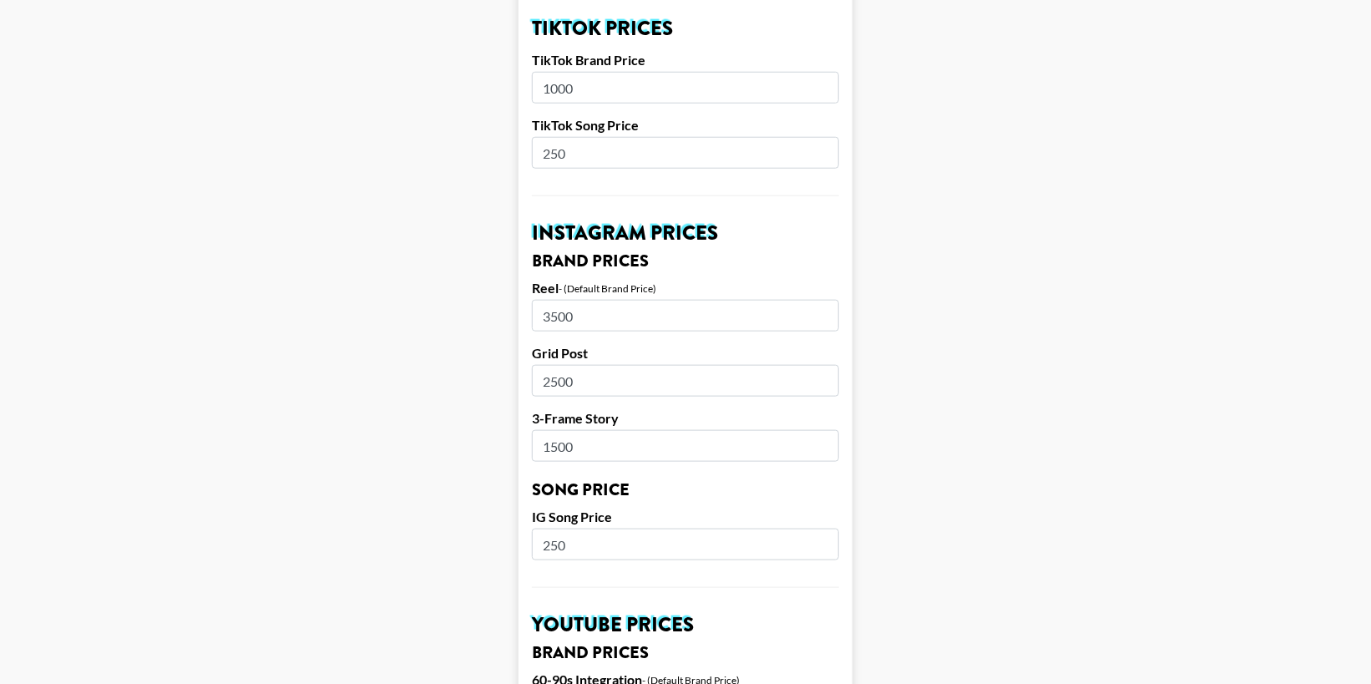
scroll to position [599, 0]
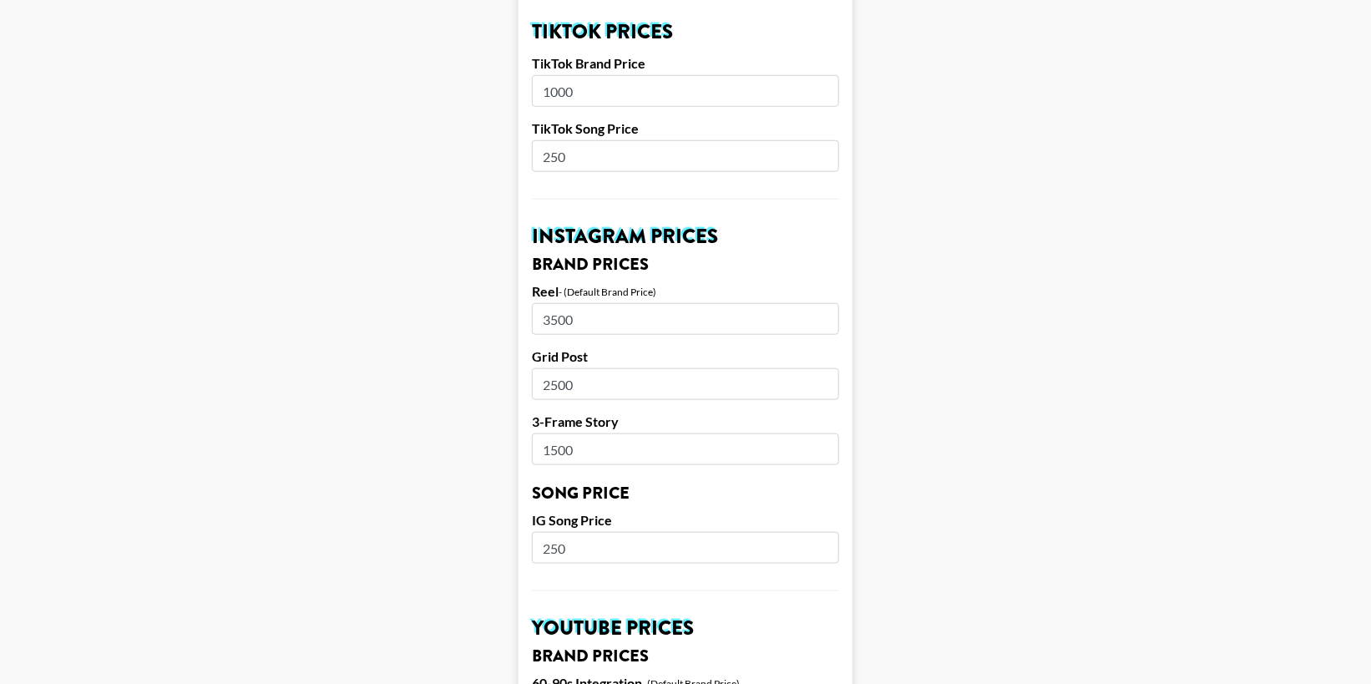
click at [580, 96] on input "1000" at bounding box center [685, 91] width 307 height 32
type input "1500"
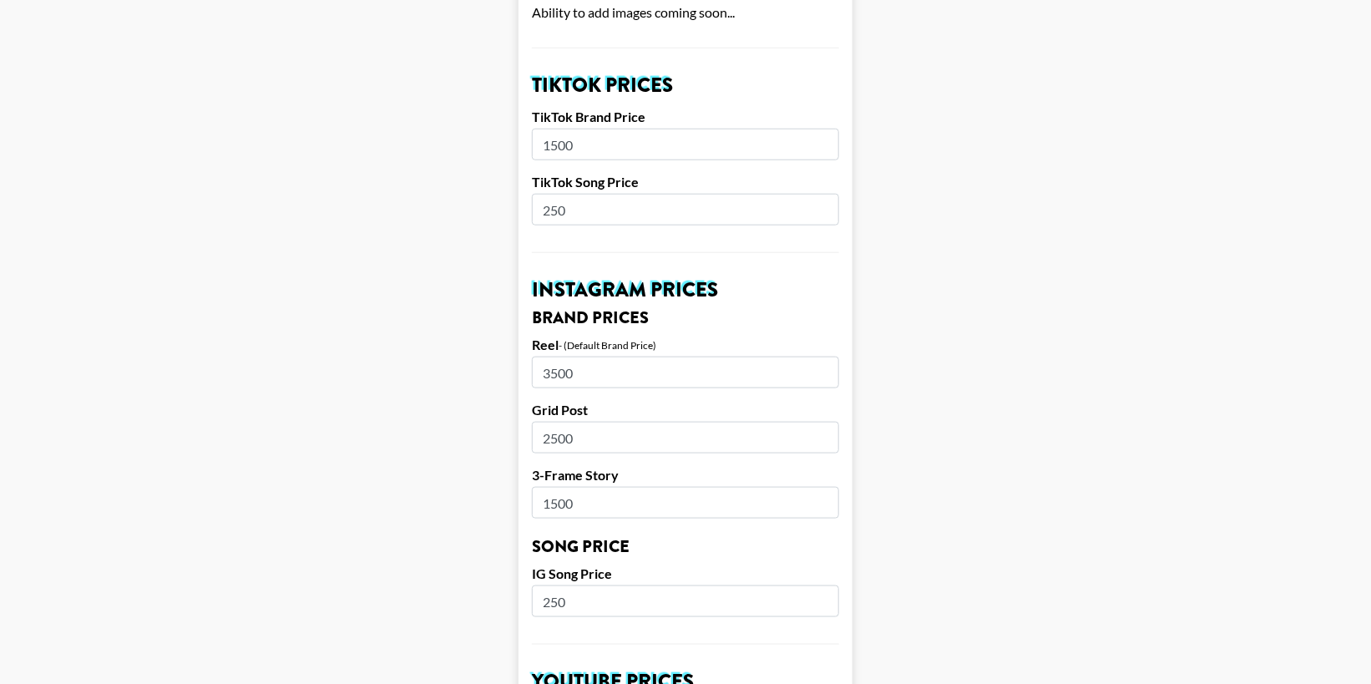
scroll to position [652, 0]
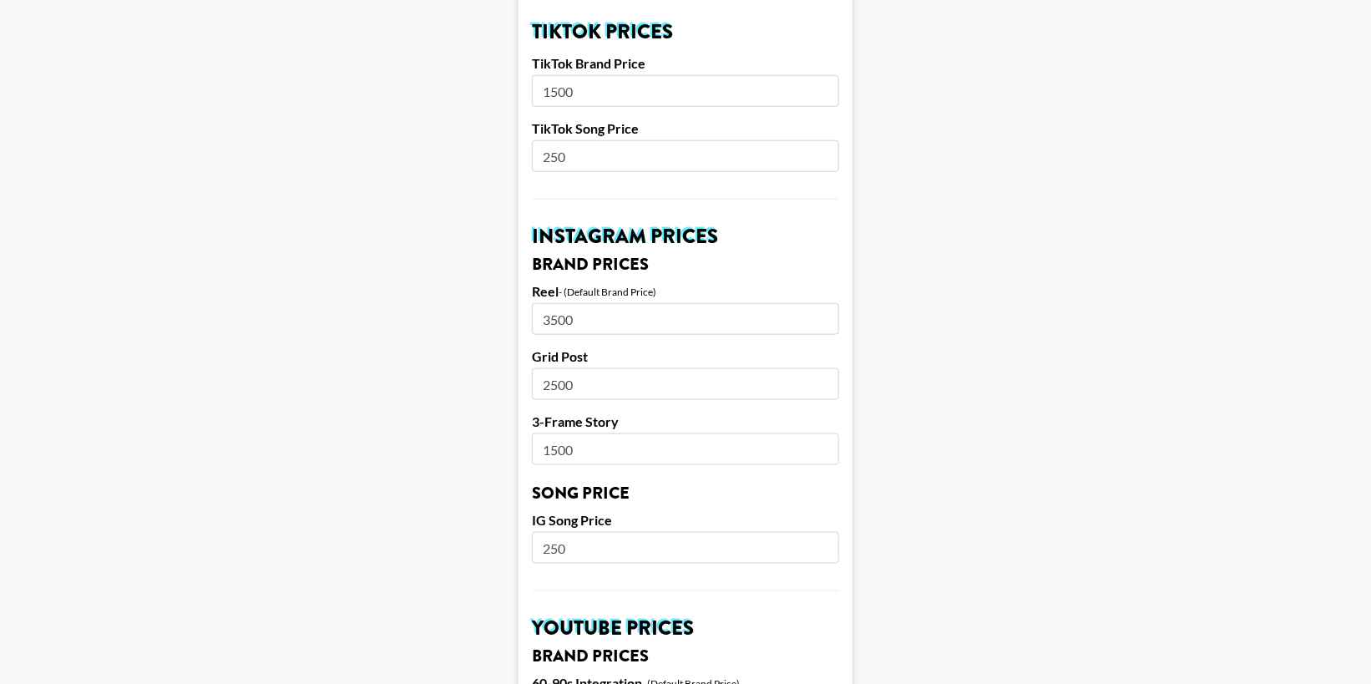
click at [955, 162] on main "Your changes have been saved! Airtable ID: recHvjORt5wH1RHFm Manager(s) [EMAIL_…" at bounding box center [685, 507] width 1344 height 2132
drag, startPoint x: 599, startPoint y: 547, endPoint x: 459, endPoint y: 547, distance: 139.5
click at [459, 547] on main "Your changes have been saved! Airtable ID: recHvjORt5wH1RHFm Manager(s) [EMAIL_…" at bounding box center [685, 507] width 1344 height 2132
type input "300"
click at [955, 476] on main "Your changes have been saved! Airtable ID: recHvjORt5wH1RHFm Manager(s) [EMAIL_…" at bounding box center [685, 507] width 1344 height 2132
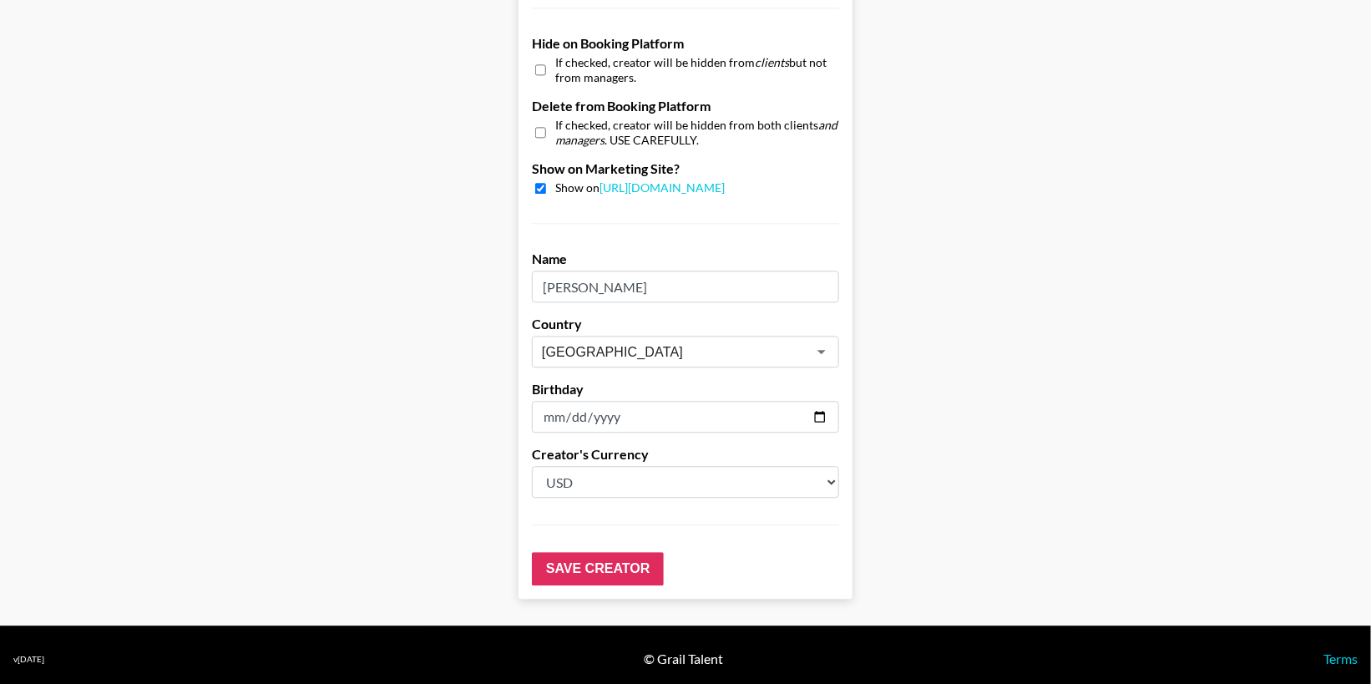
scroll to position [1633, 0]
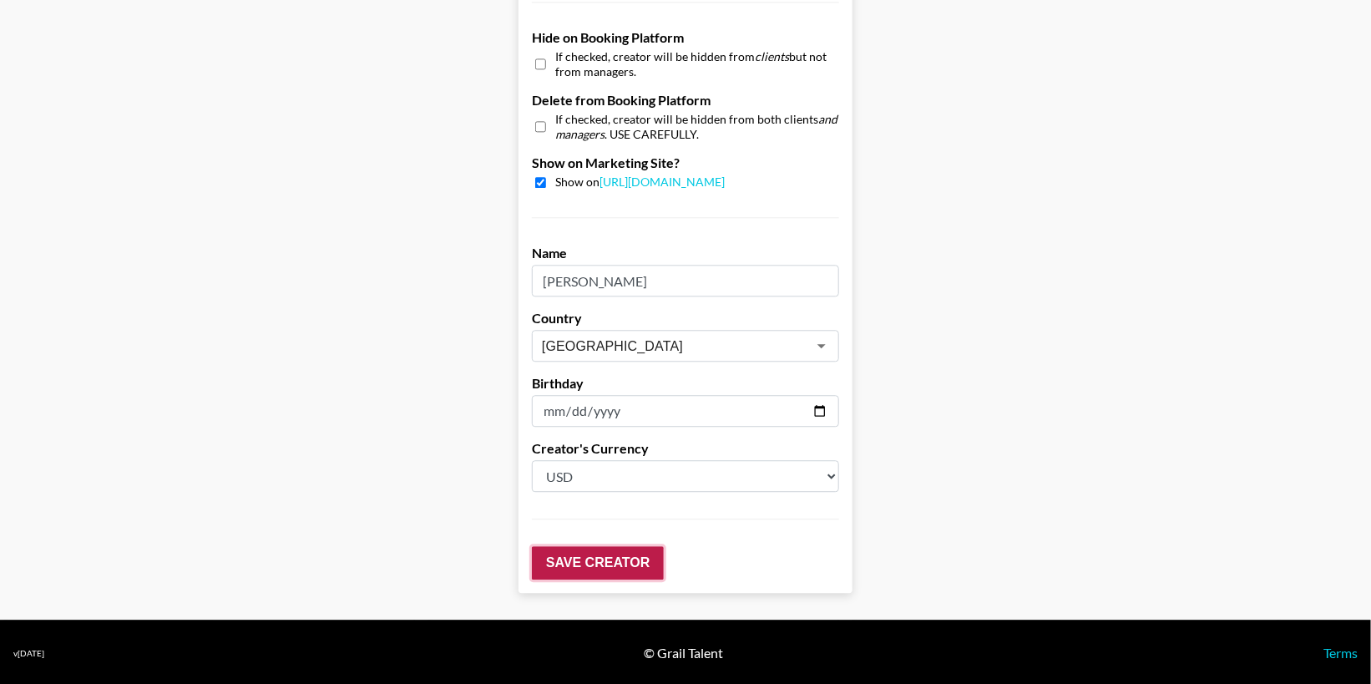
click at [595, 560] on input "Save Creator" at bounding box center [598, 562] width 132 height 33
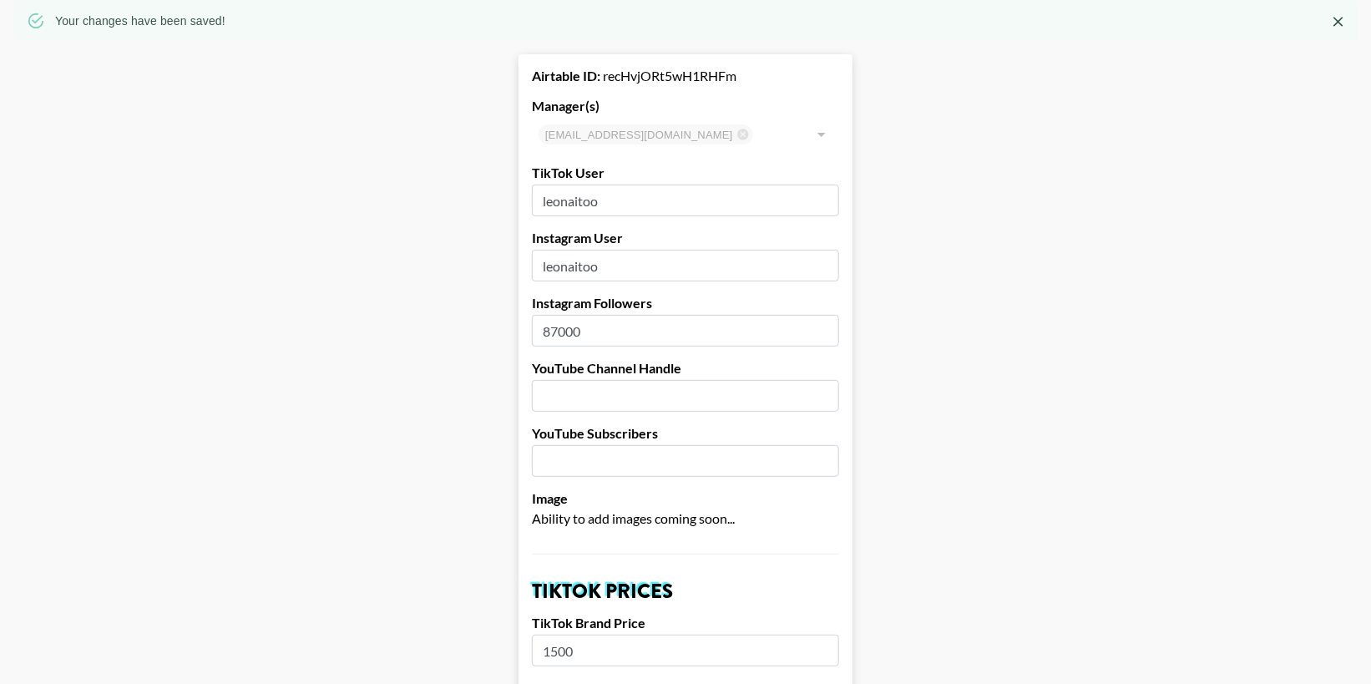
drag, startPoint x: 600, startPoint y: 331, endPoint x: 509, endPoint y: 328, distance: 91.1
type input "105000"
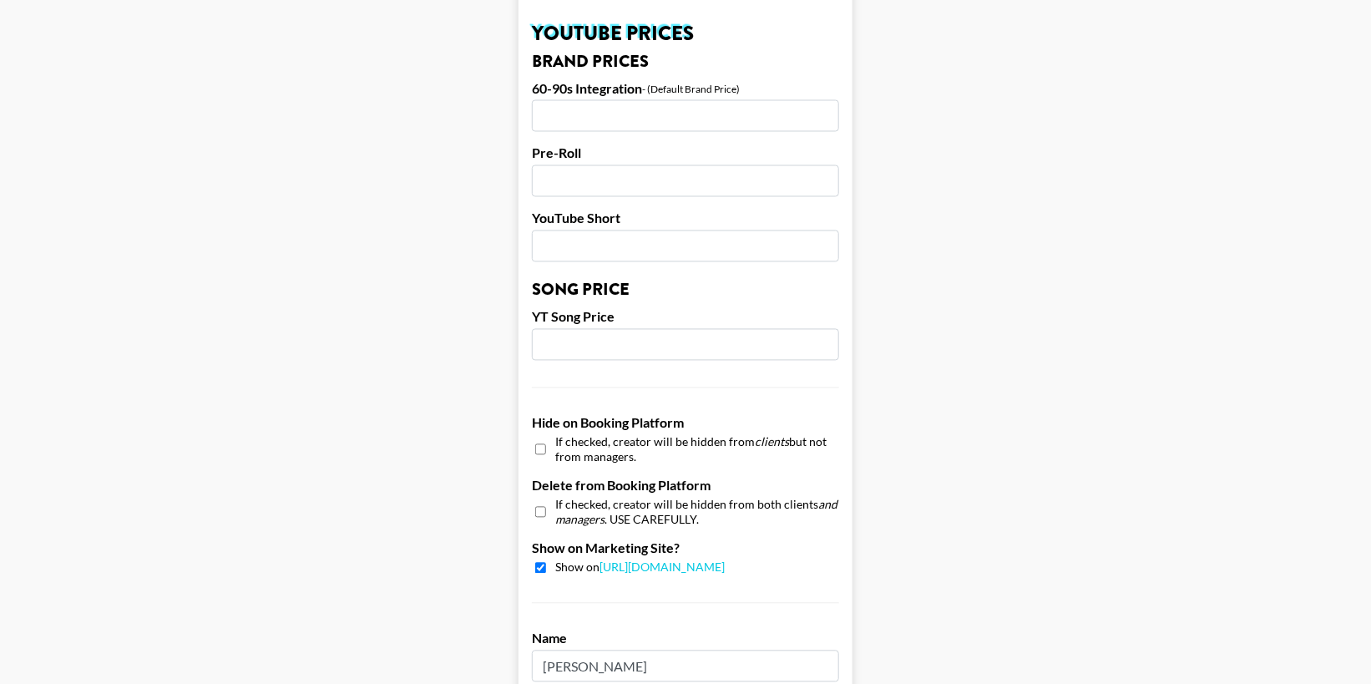
scroll to position [1633, 0]
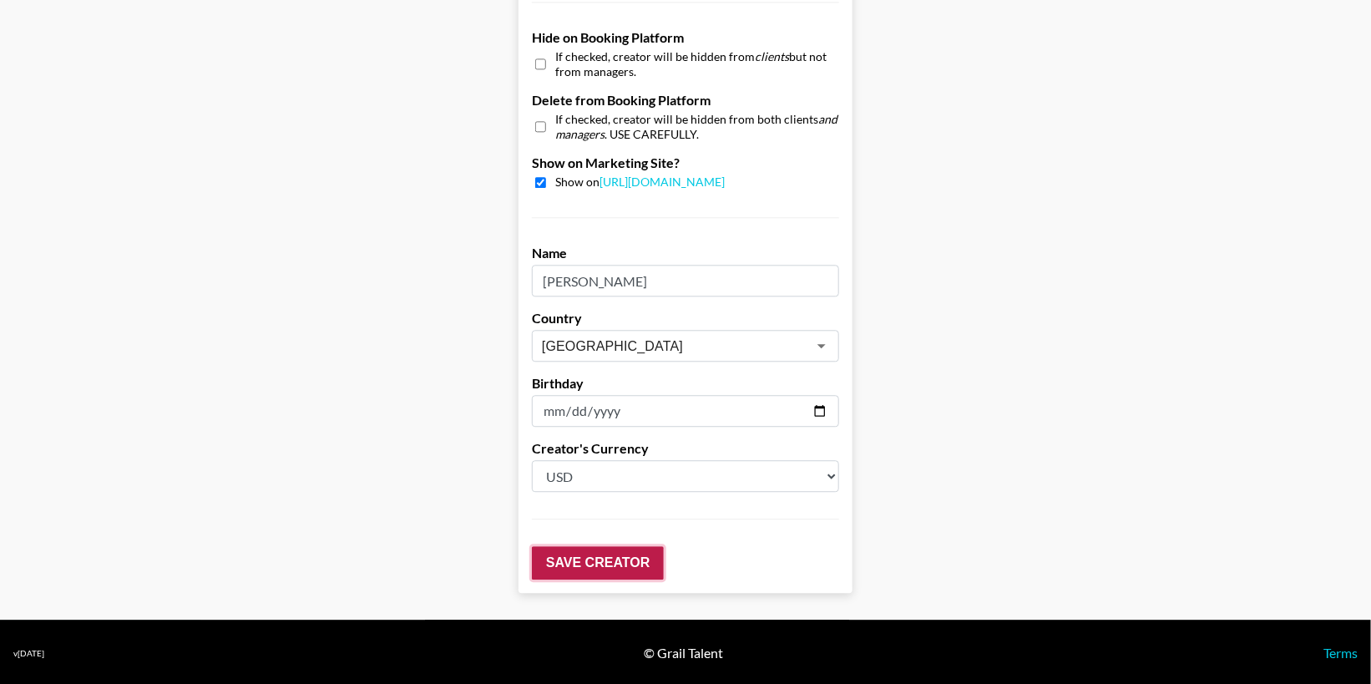
click at [610, 557] on input "Save Creator" at bounding box center [598, 562] width 132 height 33
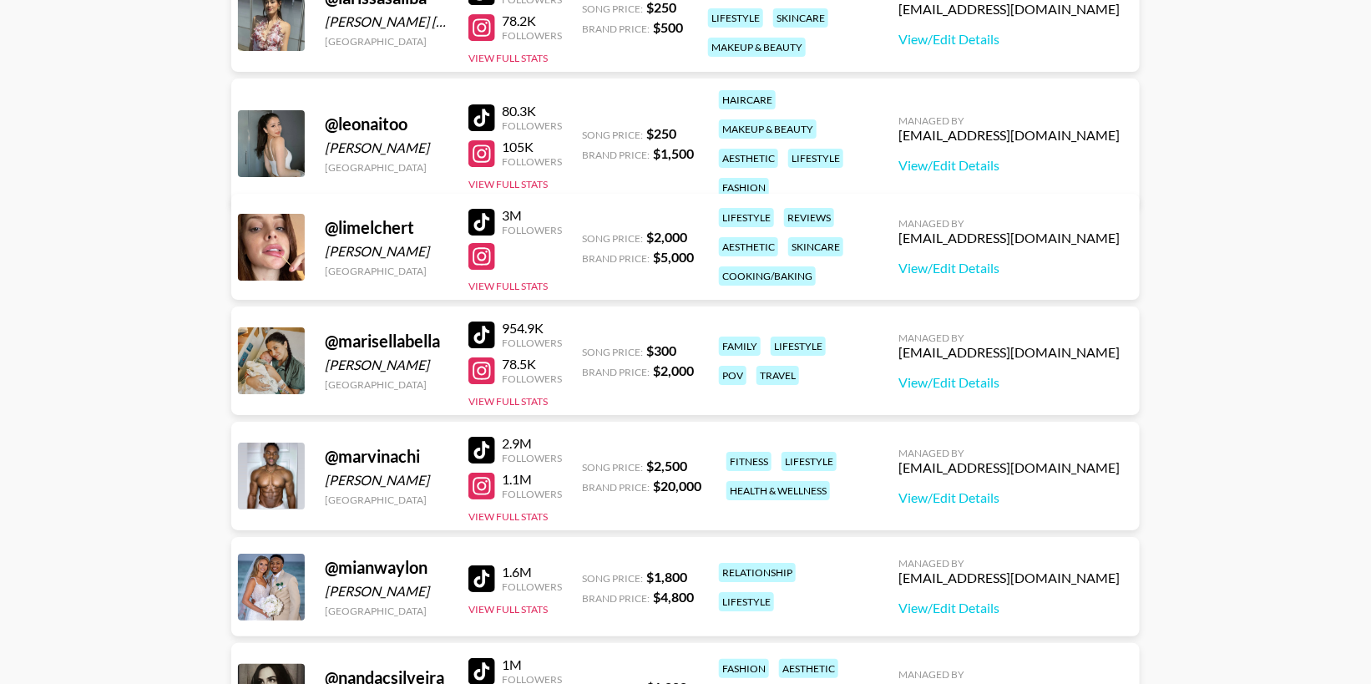
scroll to position [2466, 0]
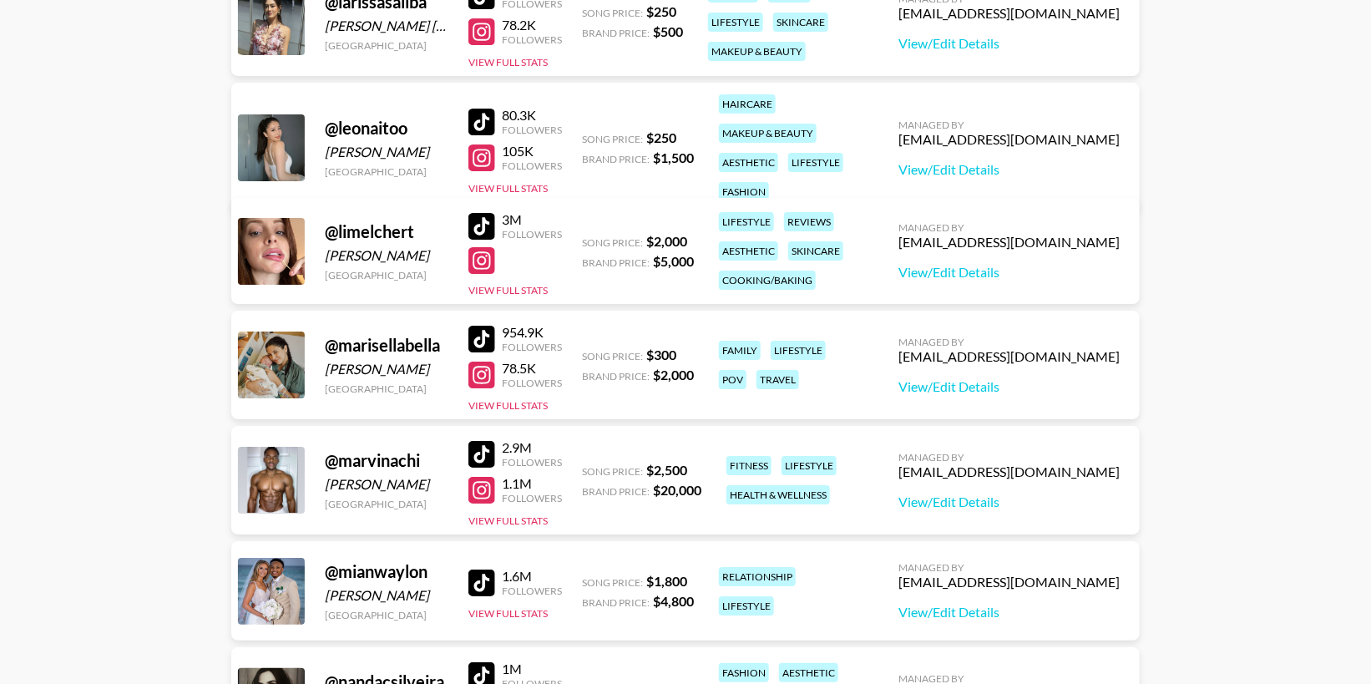
click at [480, 218] on div at bounding box center [481, 226] width 27 height 27
click at [483, 249] on div at bounding box center [481, 260] width 27 height 27
click at [1026, 266] on link "View/Edit Details" at bounding box center [1009, 272] width 221 height 17
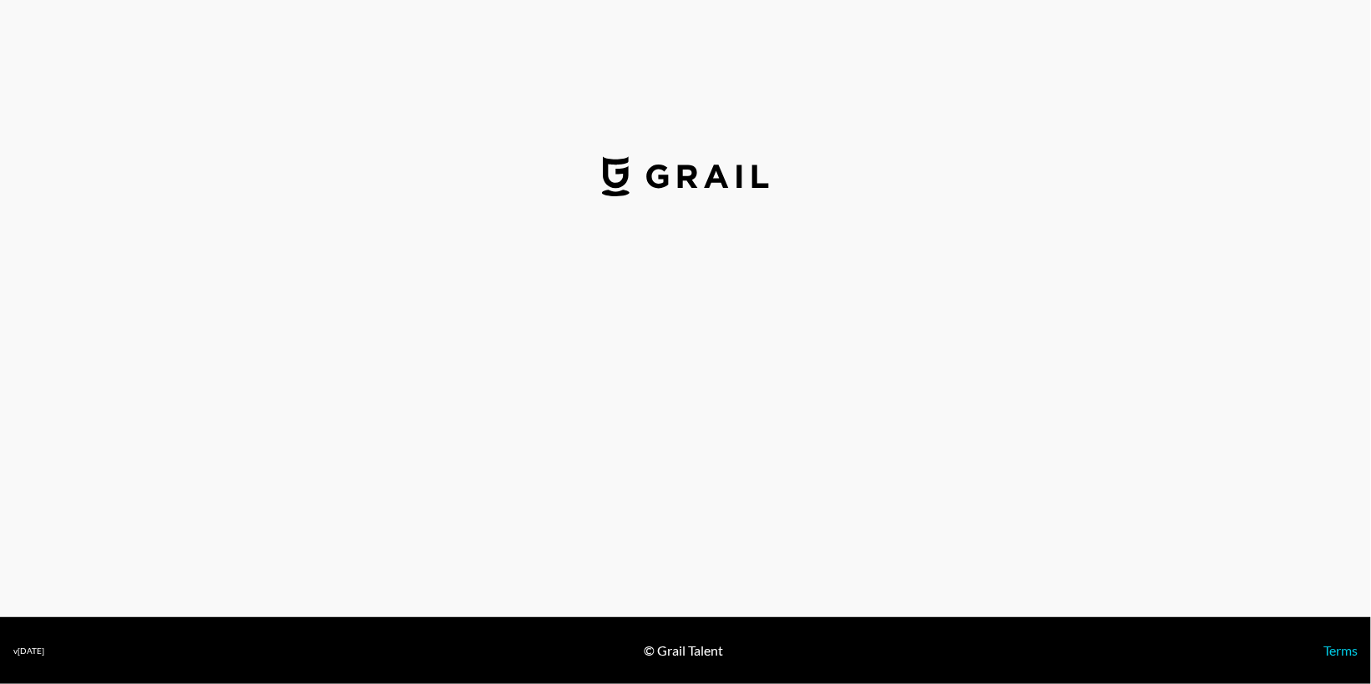
select select "USD"
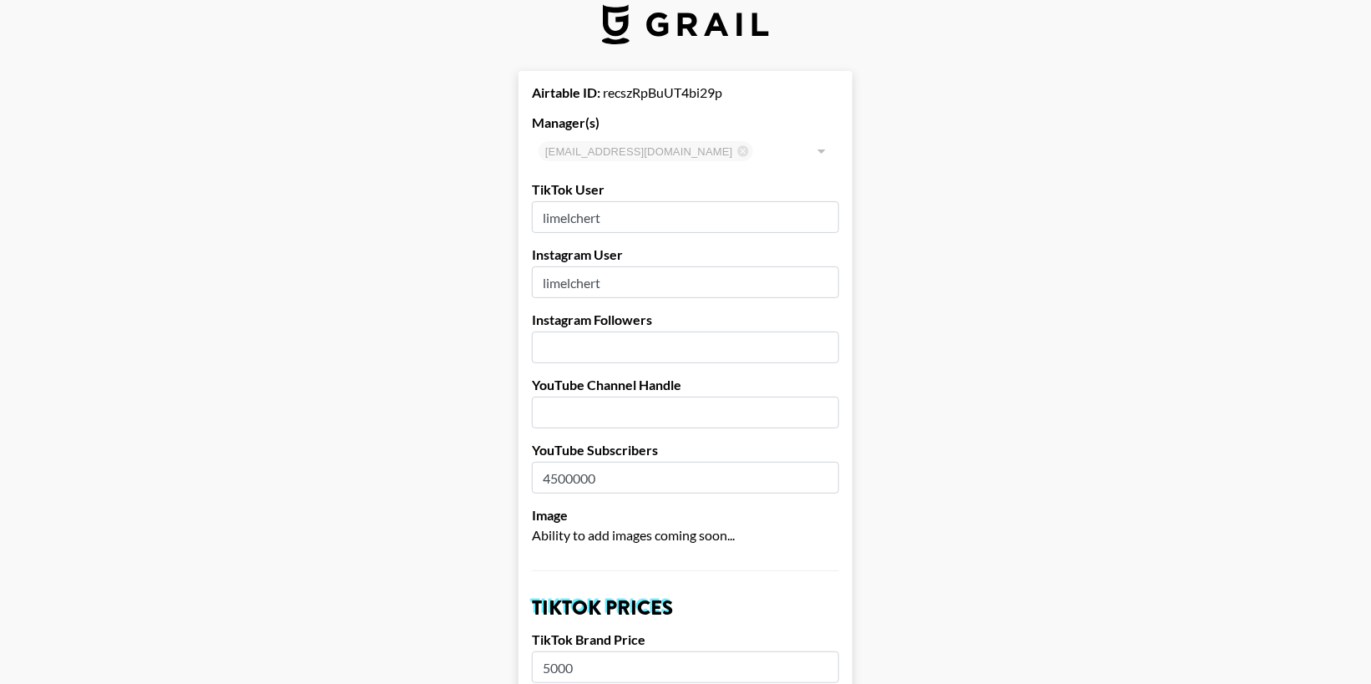
scroll to position [34, 0]
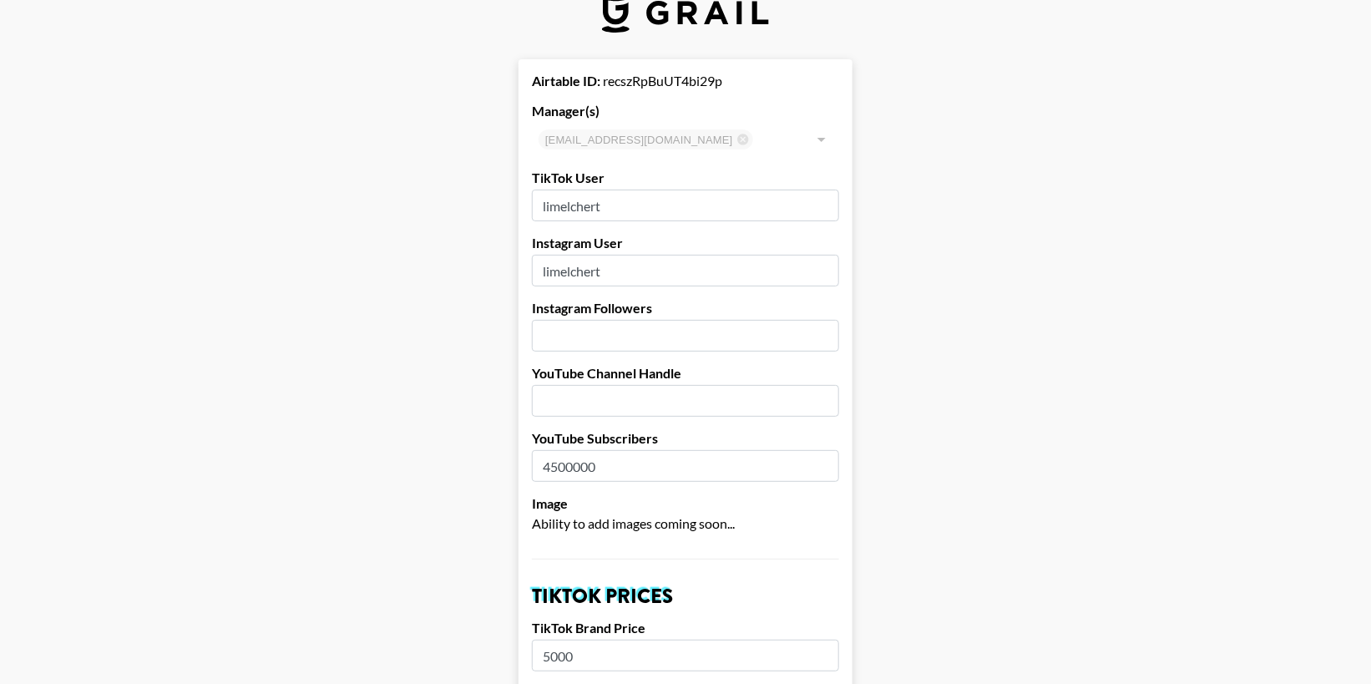
click at [614, 337] on input "number" at bounding box center [685, 336] width 307 height 32
type input "10300000"
drag, startPoint x: 580, startPoint y: 336, endPoint x: 552, endPoint y: 339, distance: 27.8
click at [552, 339] on input "10300000" at bounding box center [685, 336] width 307 height 32
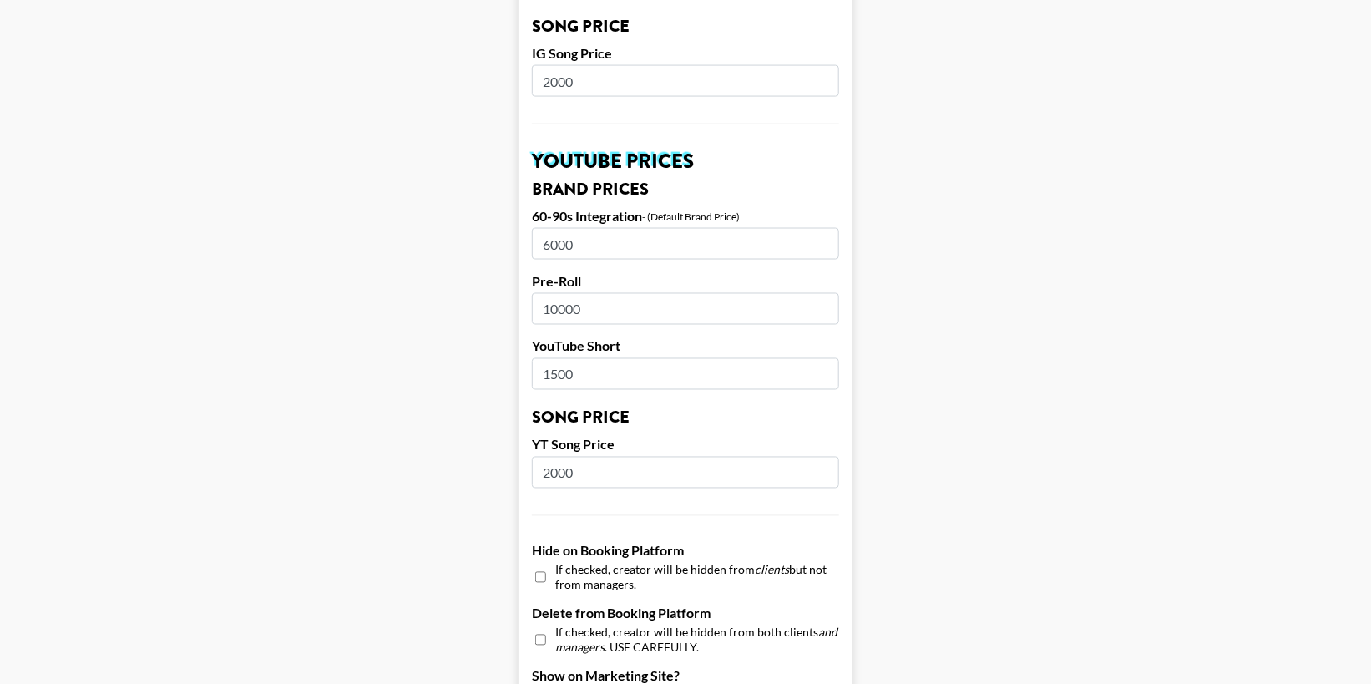
scroll to position [1579, 0]
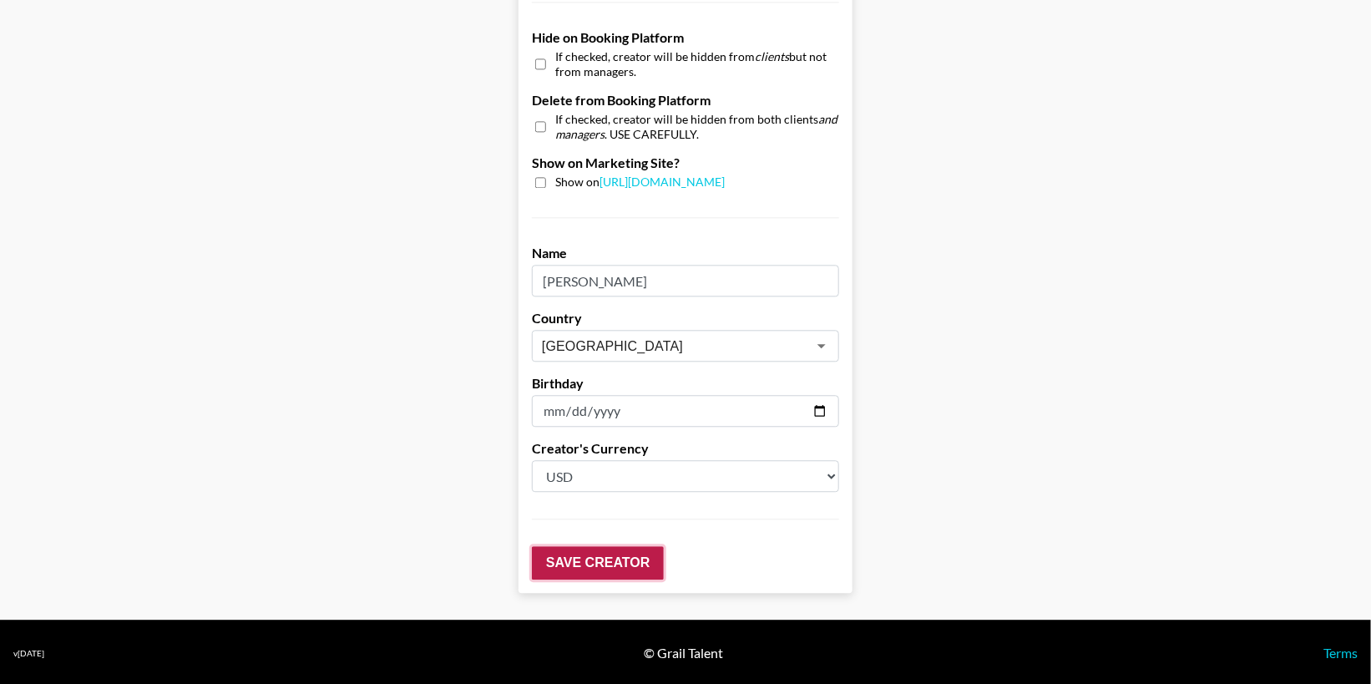
click at [569, 561] on input "Save Creator" at bounding box center [598, 562] width 132 height 33
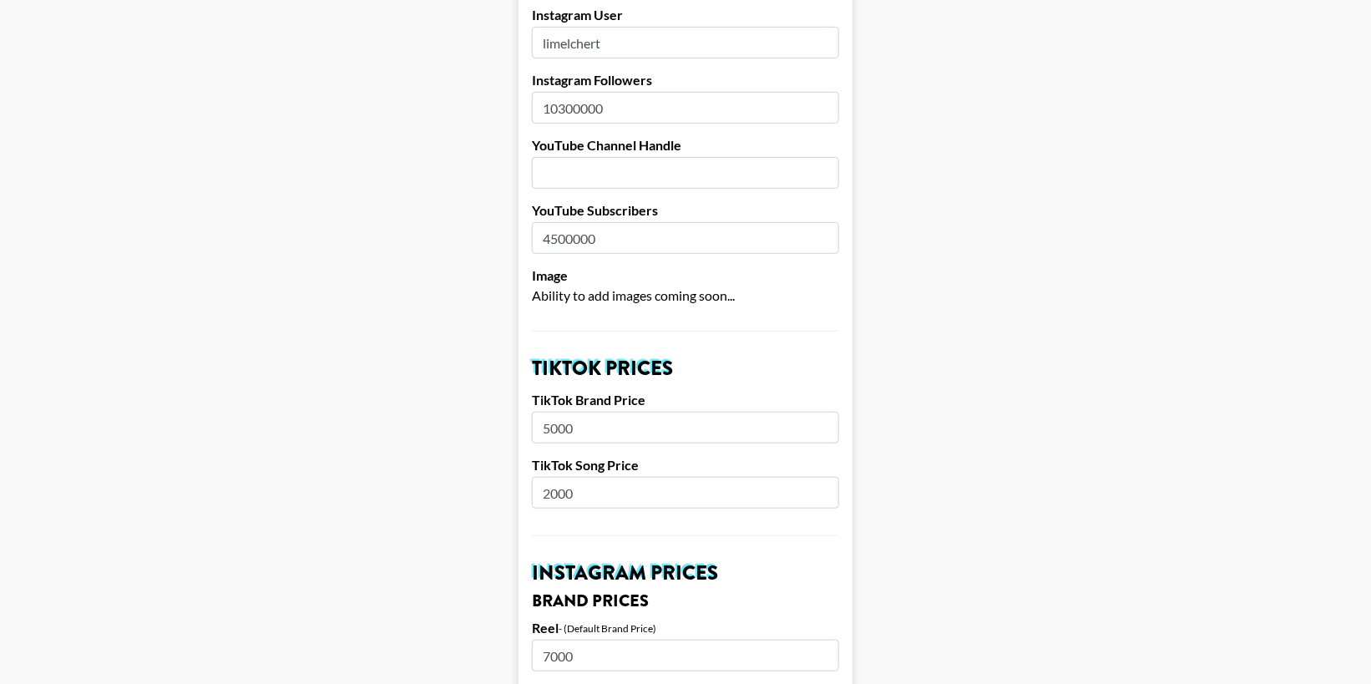
scroll to position [0, 0]
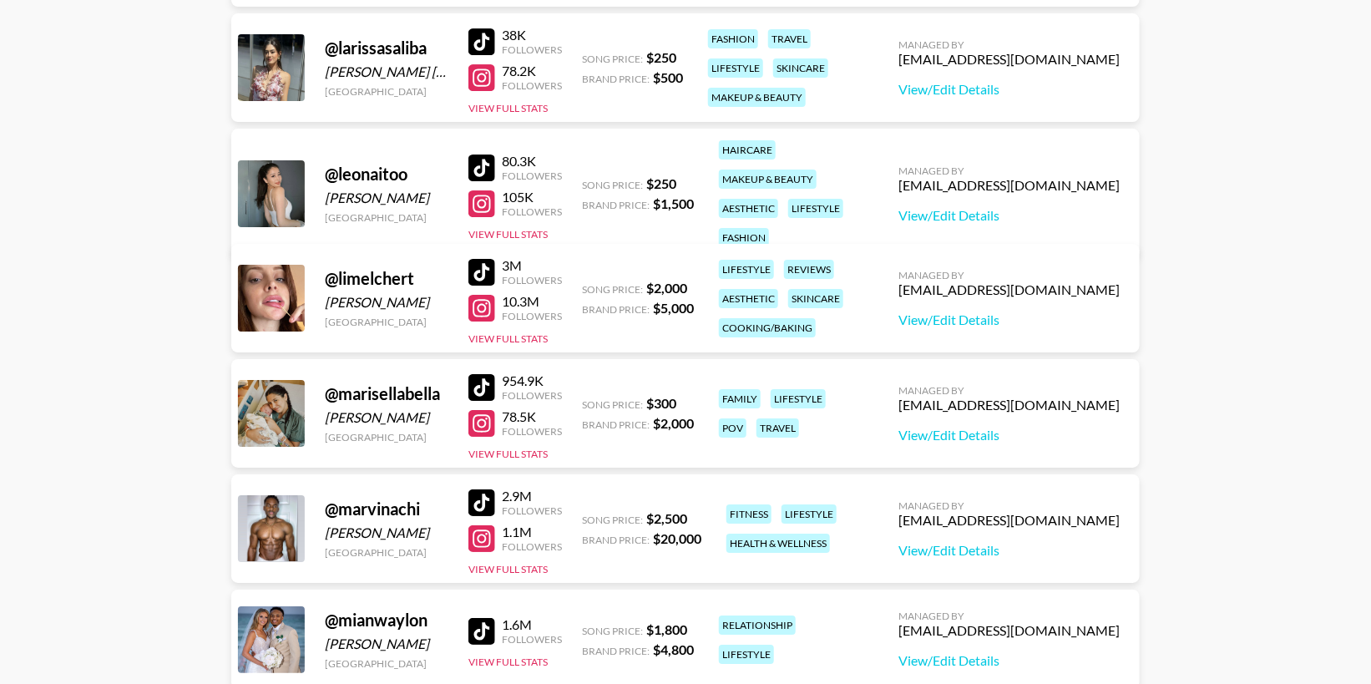
scroll to position [2423, 0]
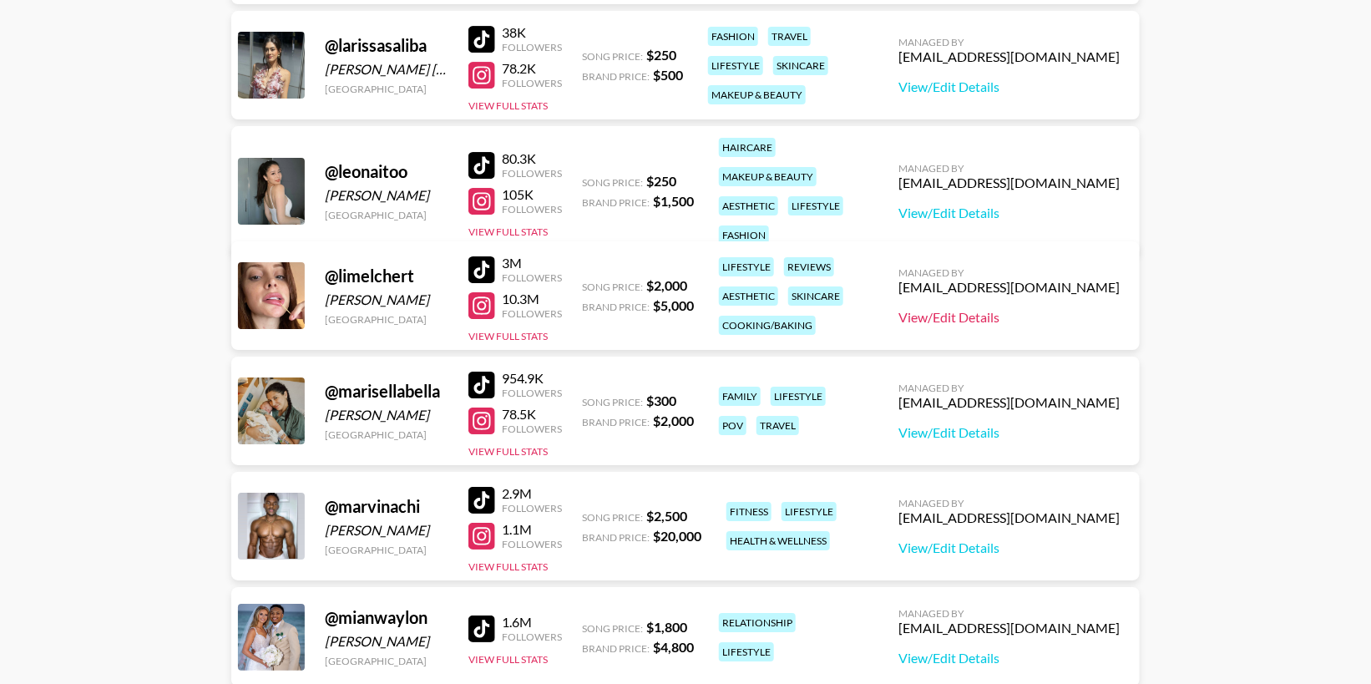
click at [1066, 311] on link "View/Edit Details" at bounding box center [1009, 317] width 221 height 17
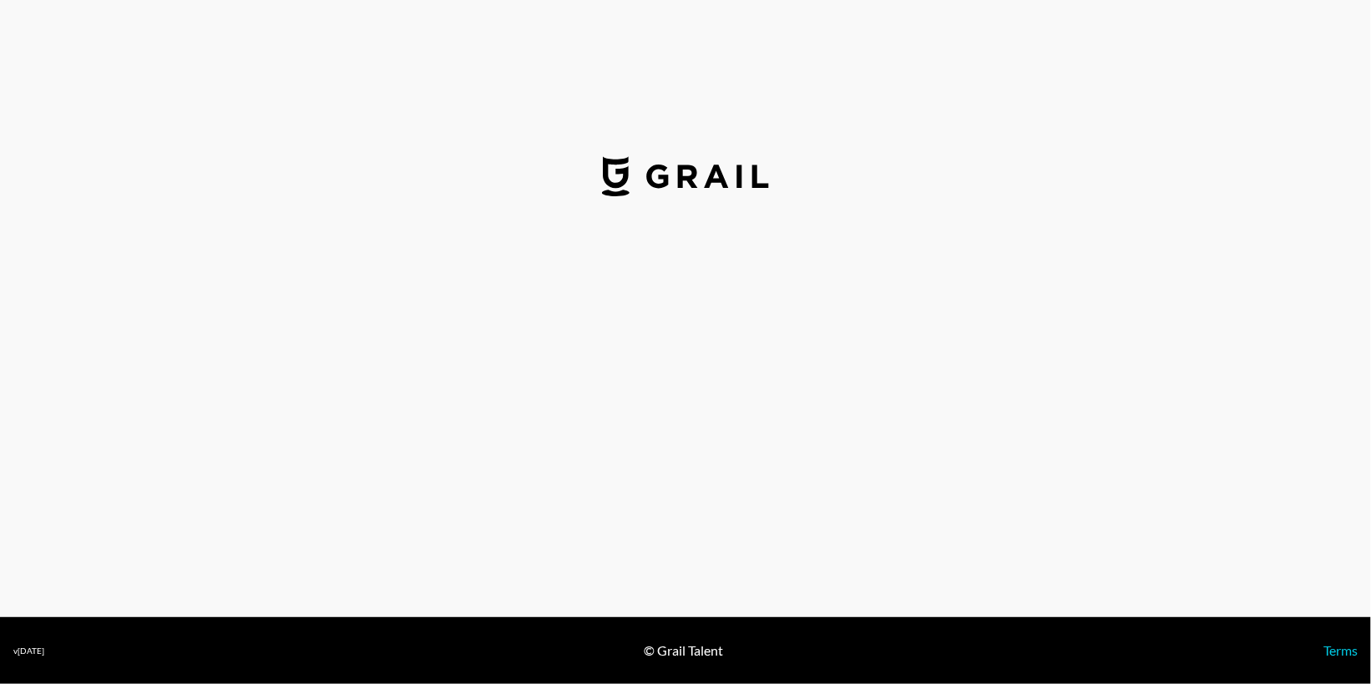
select select "USD"
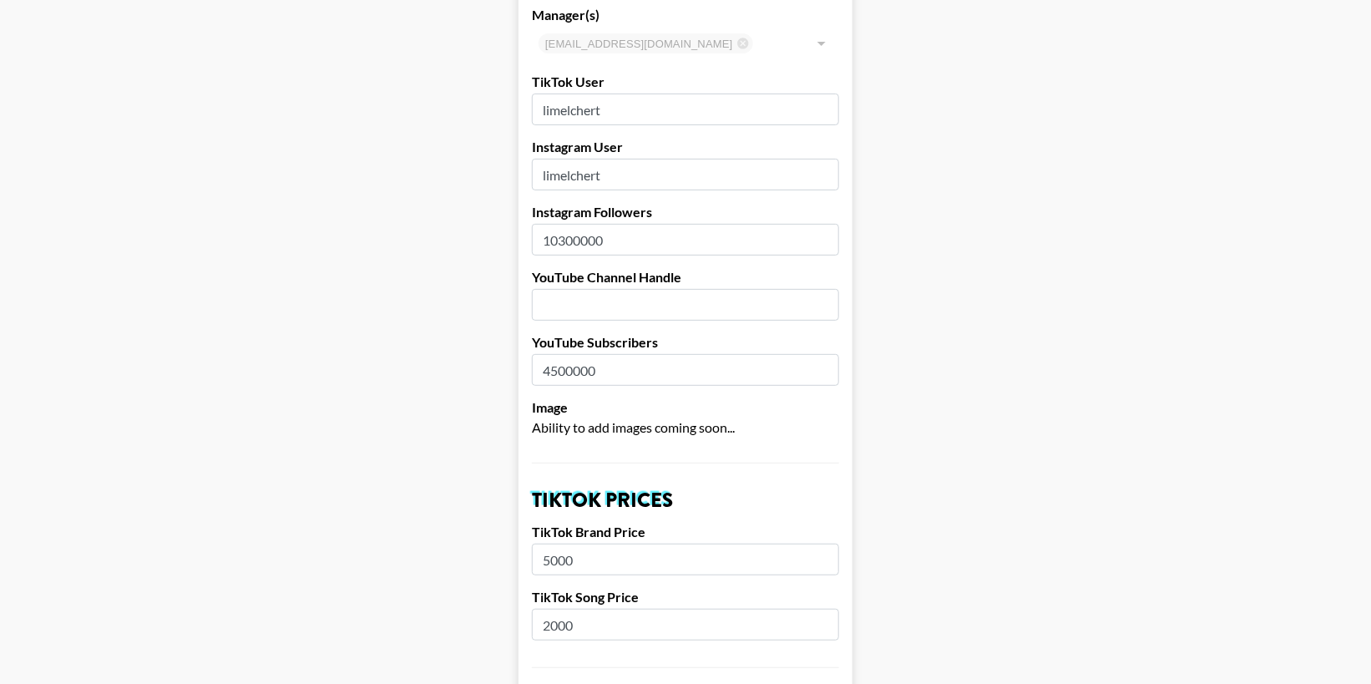
scroll to position [114, 0]
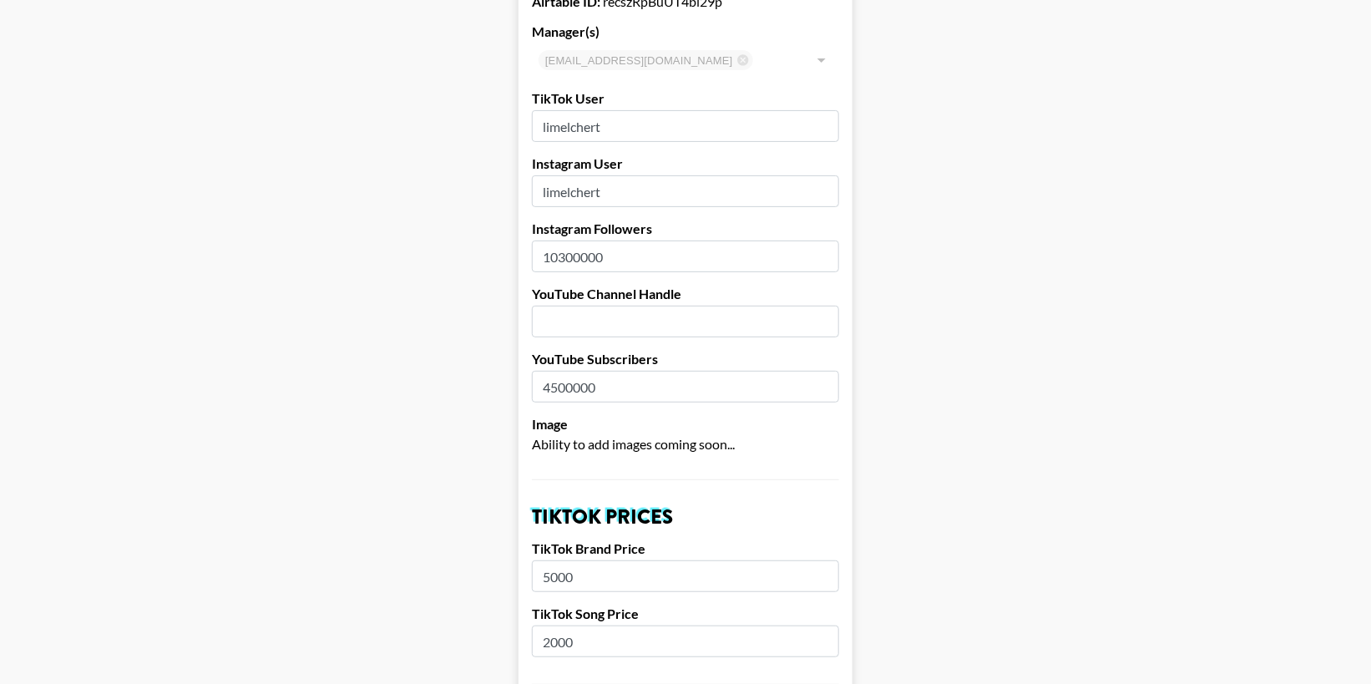
click at [620, 261] on input "10300000" at bounding box center [685, 256] width 307 height 32
type input "1030000"
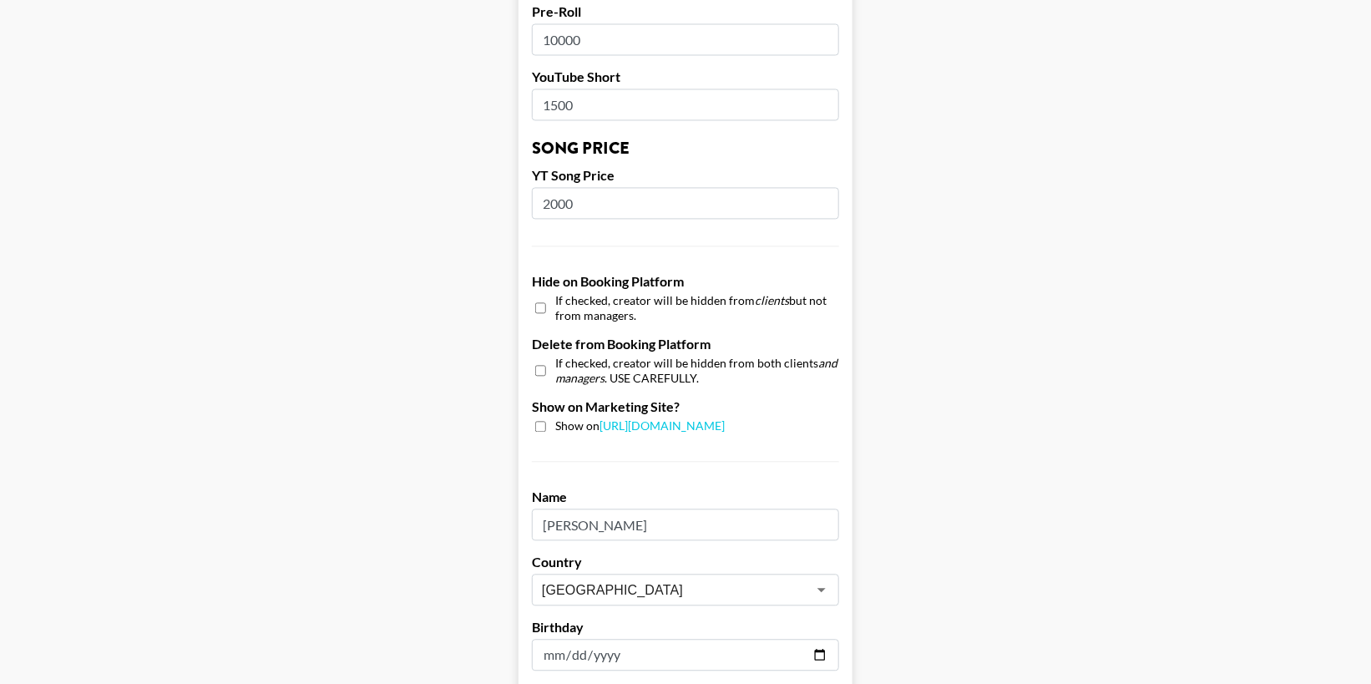
scroll to position [1633, 0]
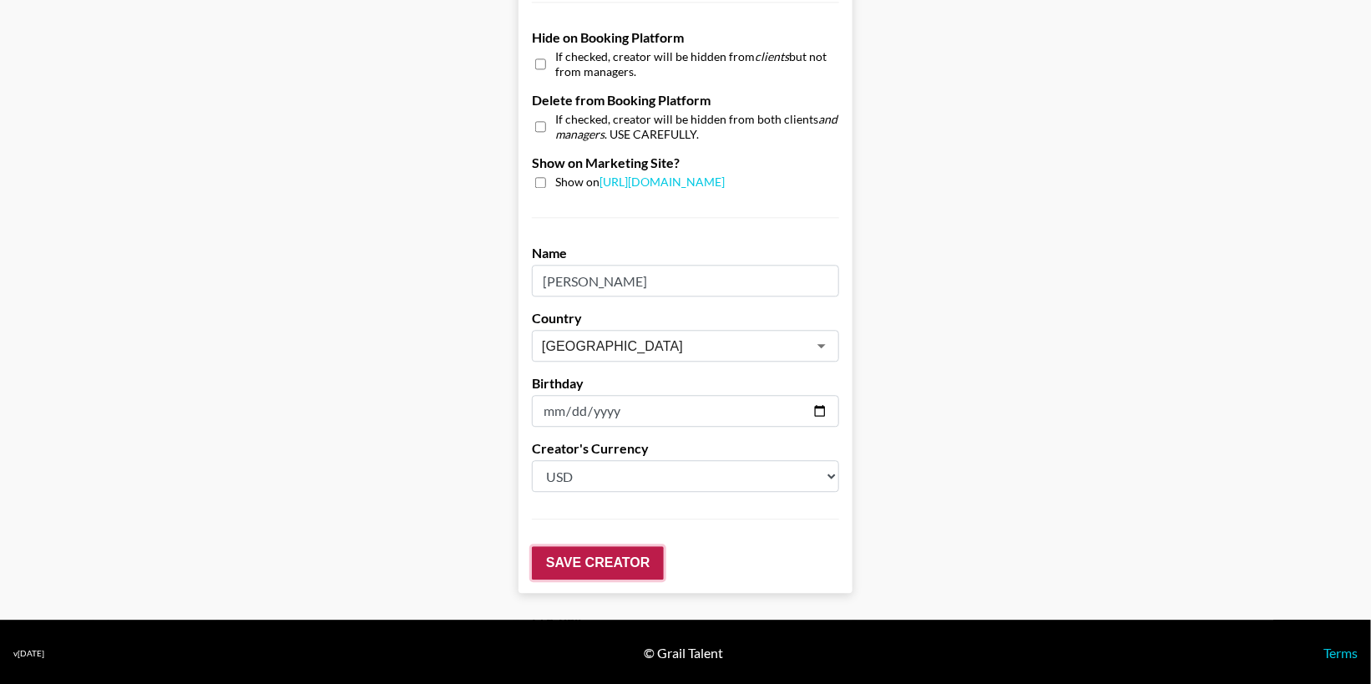
click at [588, 554] on input "Save Creator" at bounding box center [598, 562] width 132 height 33
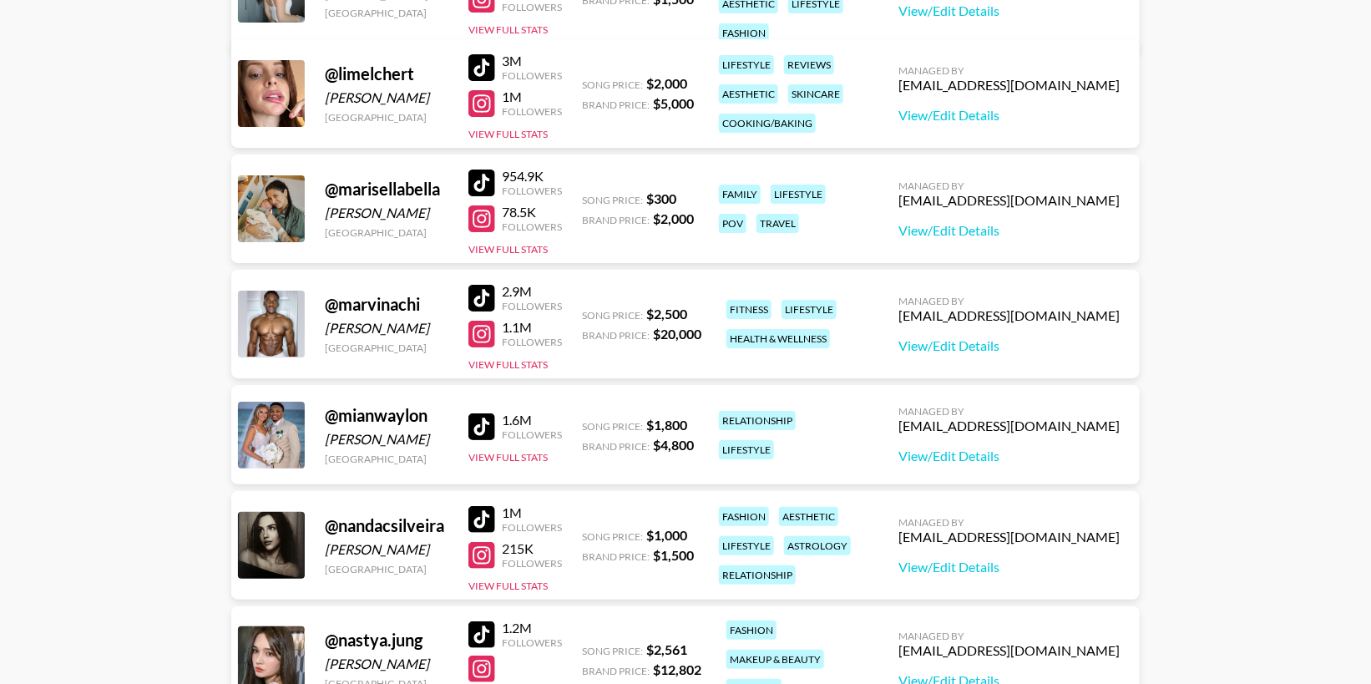
scroll to position [2631, 0]
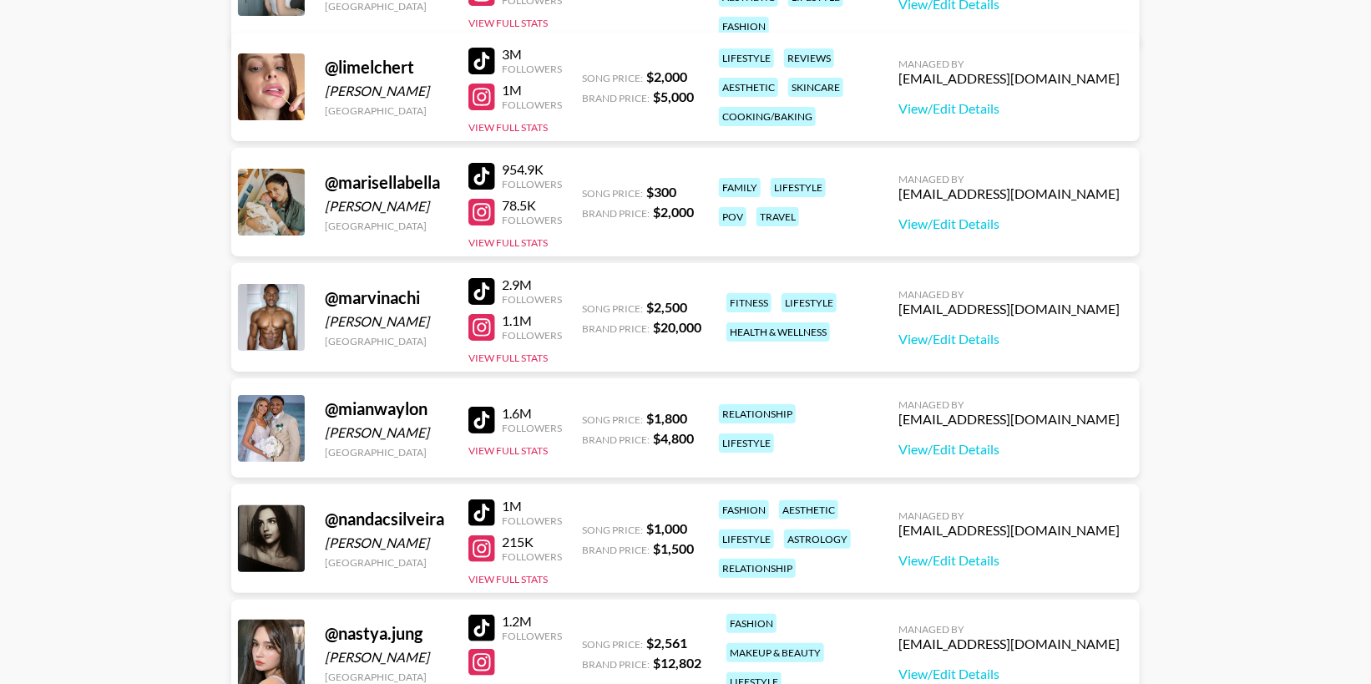
click at [483, 169] on div at bounding box center [481, 176] width 27 height 27
click at [483, 211] on div at bounding box center [481, 212] width 27 height 27
click at [1026, 220] on link "View/Edit Details" at bounding box center [1009, 223] width 221 height 17
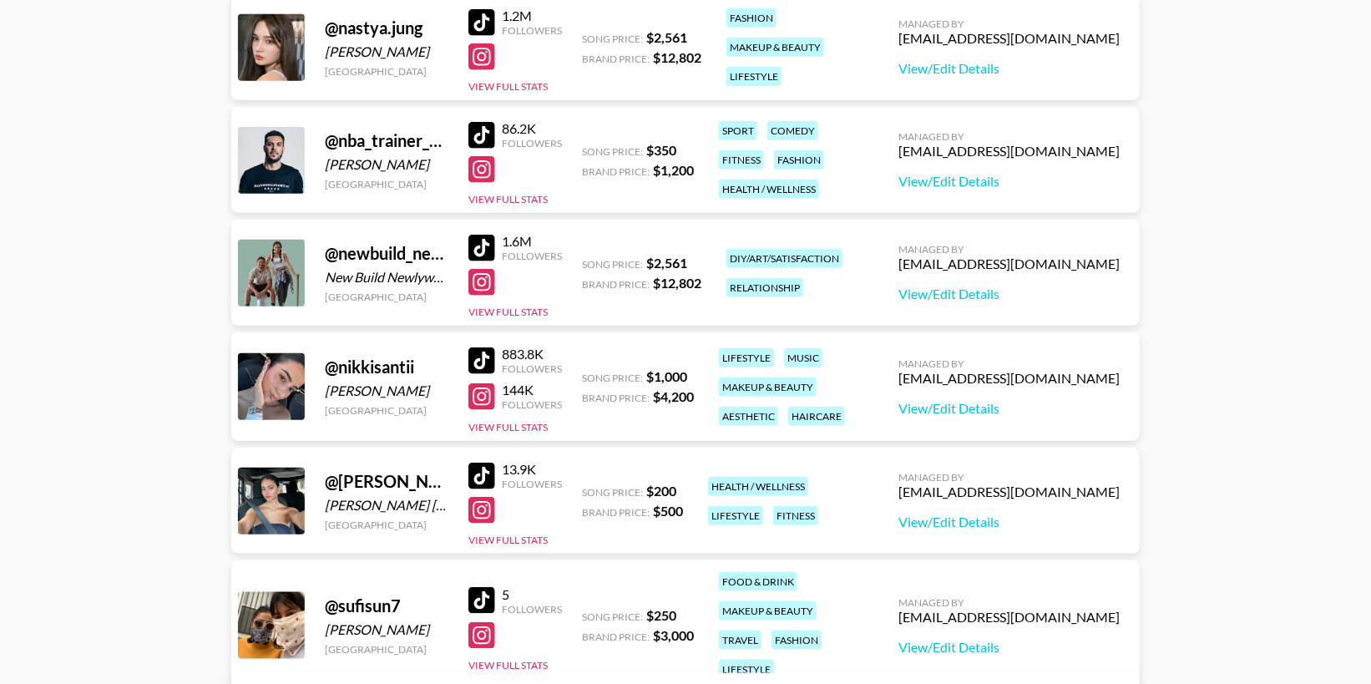
scroll to position [3238, 0]
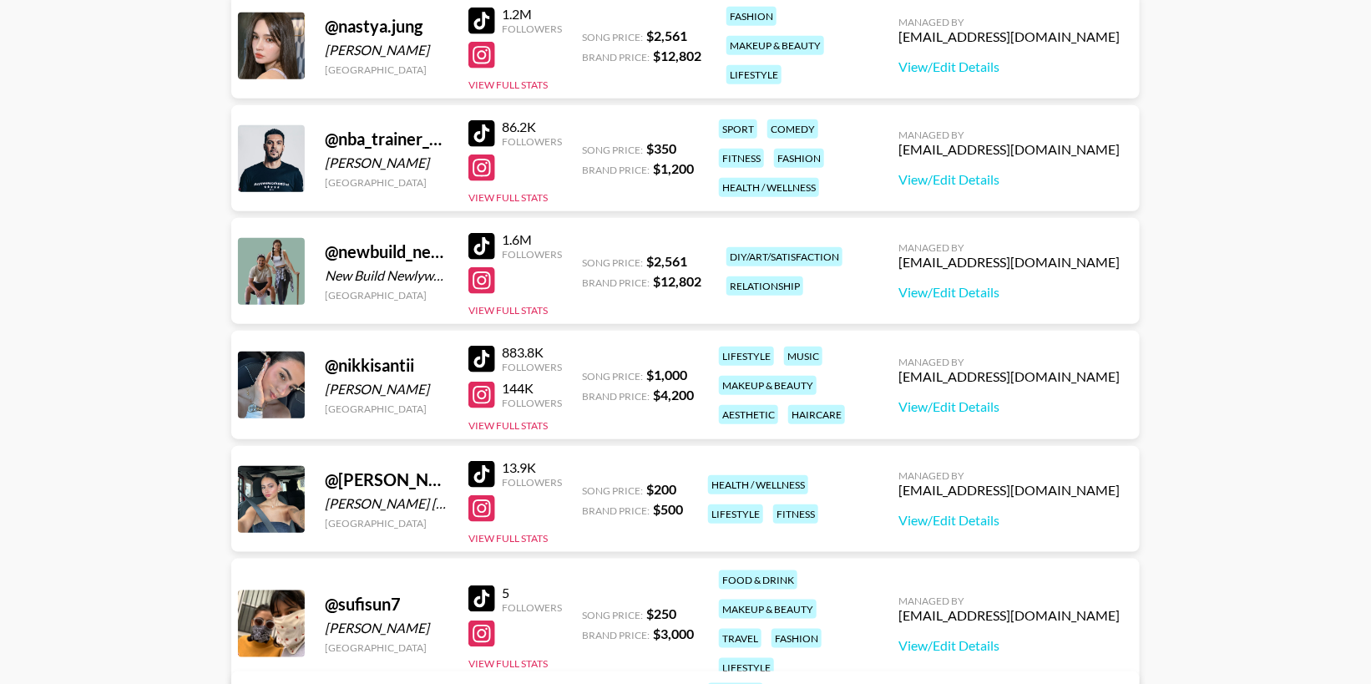
click at [485, 134] on div at bounding box center [481, 133] width 27 height 27
click at [480, 165] on div at bounding box center [481, 167] width 27 height 27
click at [1036, 173] on link "View/Edit Details" at bounding box center [1009, 179] width 221 height 17
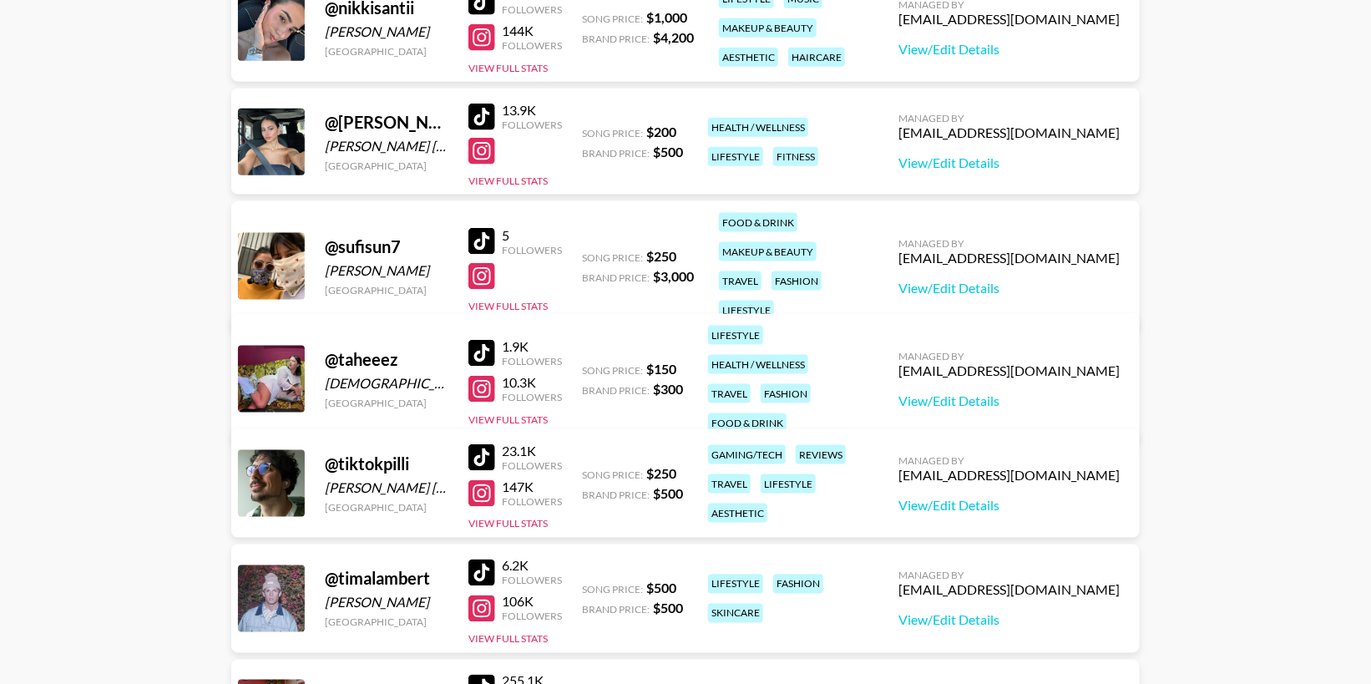
scroll to position [3612, 0]
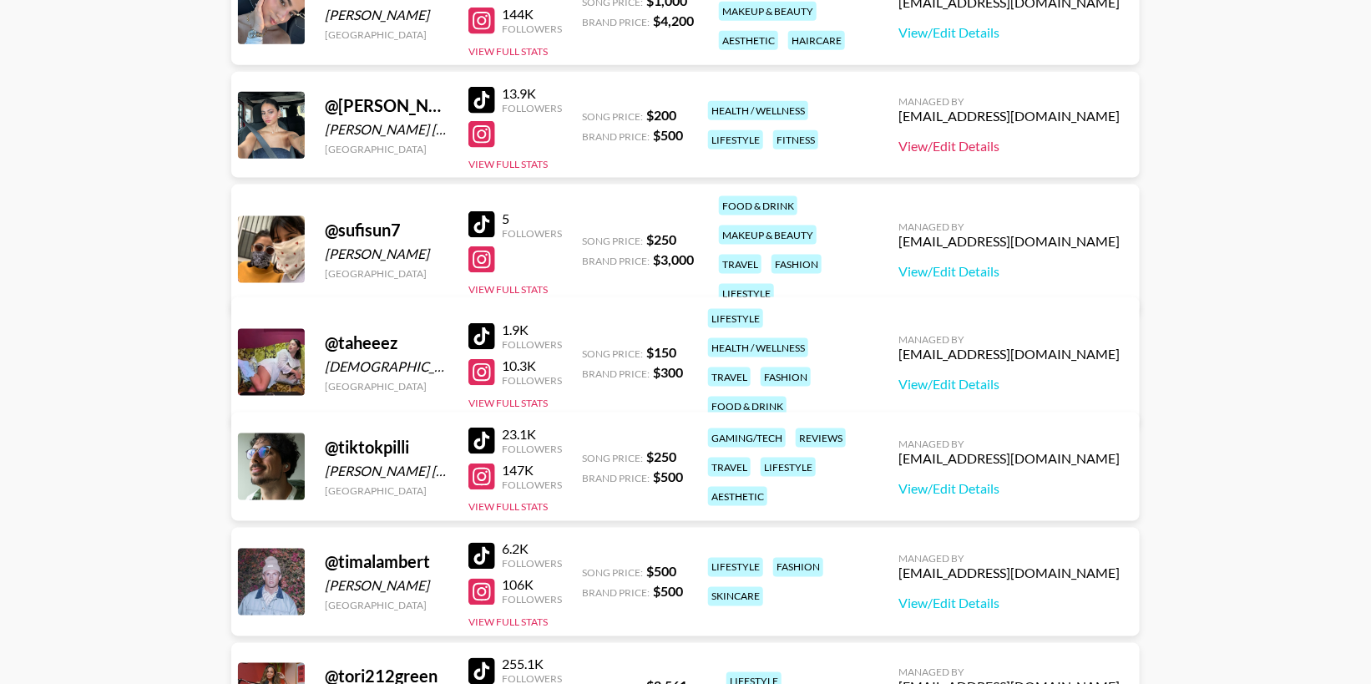
click at [1020, 146] on link "View/Edit Details" at bounding box center [1009, 146] width 221 height 17
click at [483, 130] on div at bounding box center [481, 134] width 27 height 27
click at [485, 99] on div at bounding box center [481, 100] width 27 height 27
click at [1057, 145] on link "View/Edit Details" at bounding box center [1009, 146] width 221 height 17
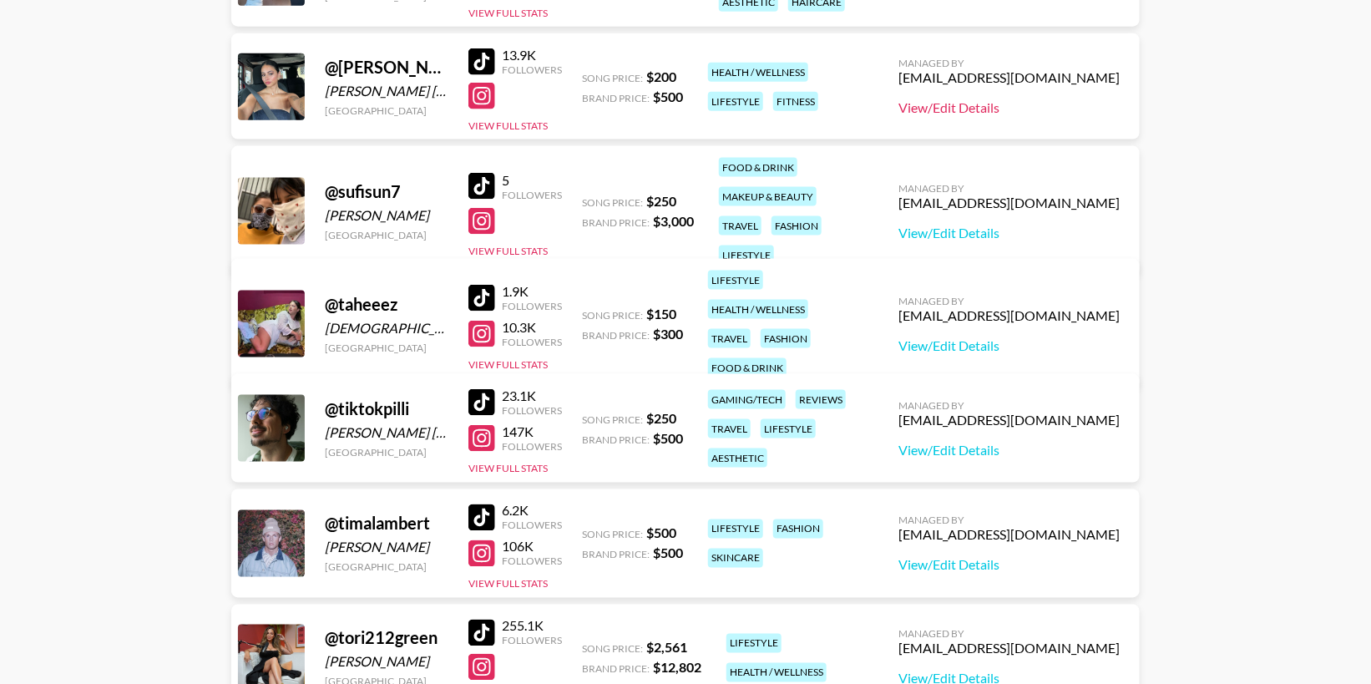
scroll to position [3654, 0]
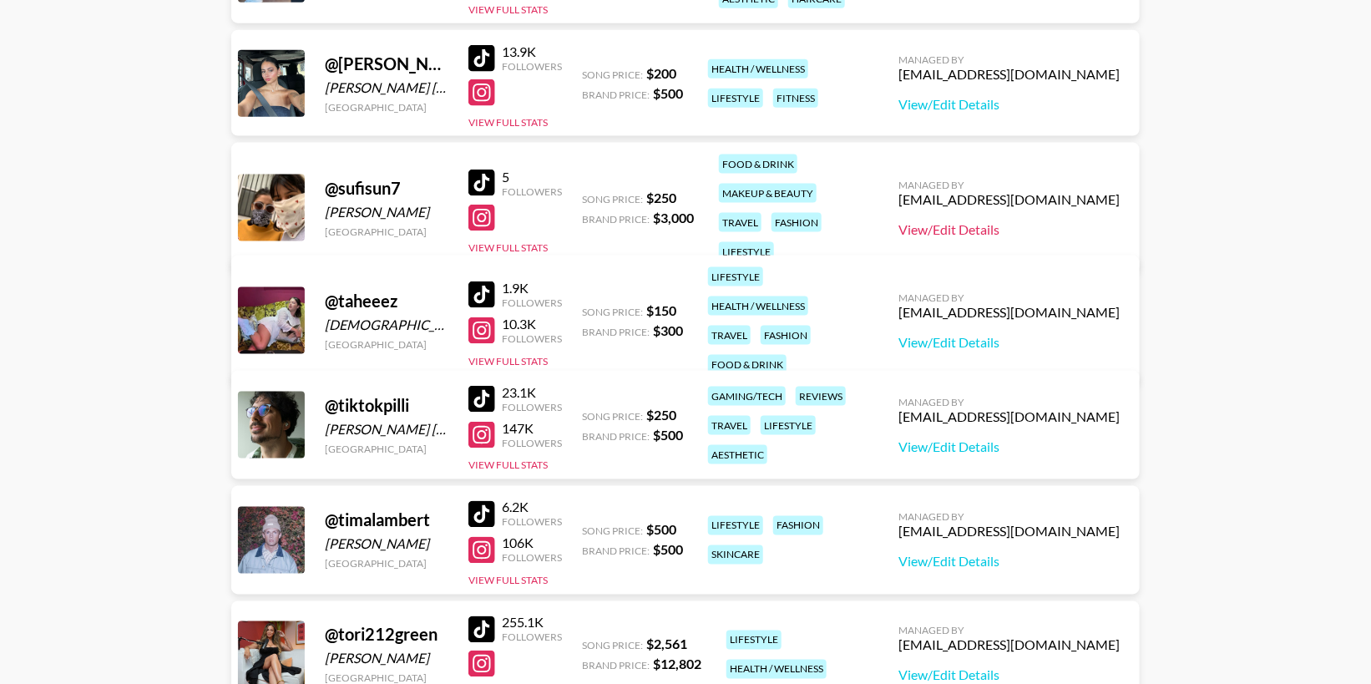
click at [1062, 221] on link "View/Edit Details" at bounding box center [1009, 229] width 221 height 17
click at [493, 205] on div at bounding box center [481, 218] width 27 height 27
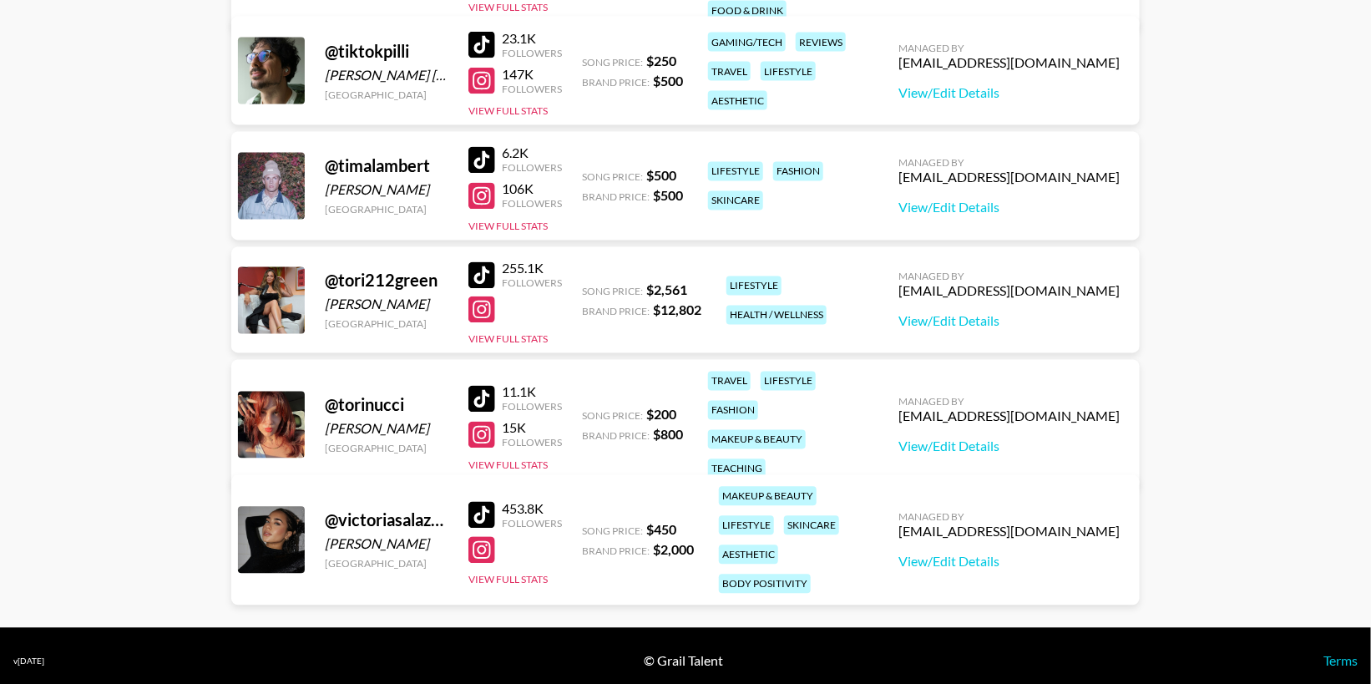
scroll to position [4018, 0]
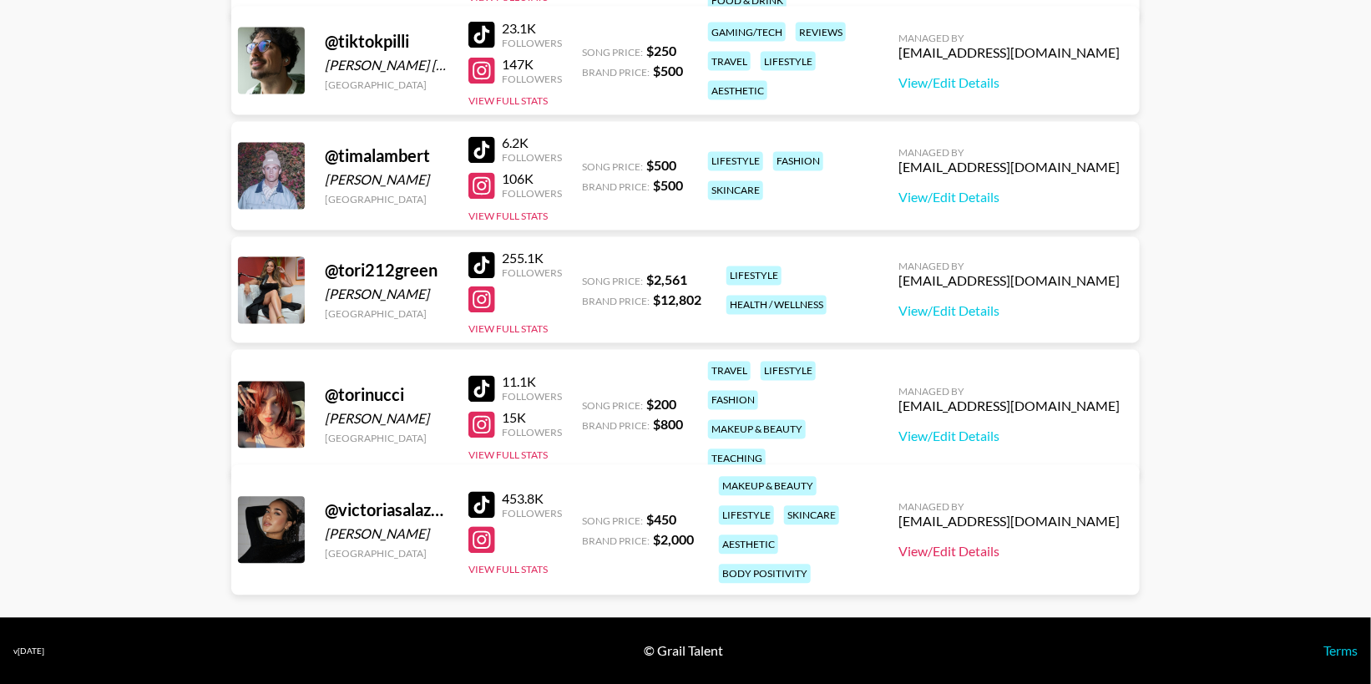
click at [1061, 544] on link "View/Edit Details" at bounding box center [1009, 552] width 221 height 17
click at [483, 492] on div at bounding box center [481, 505] width 27 height 27
click at [480, 530] on div at bounding box center [481, 540] width 27 height 27
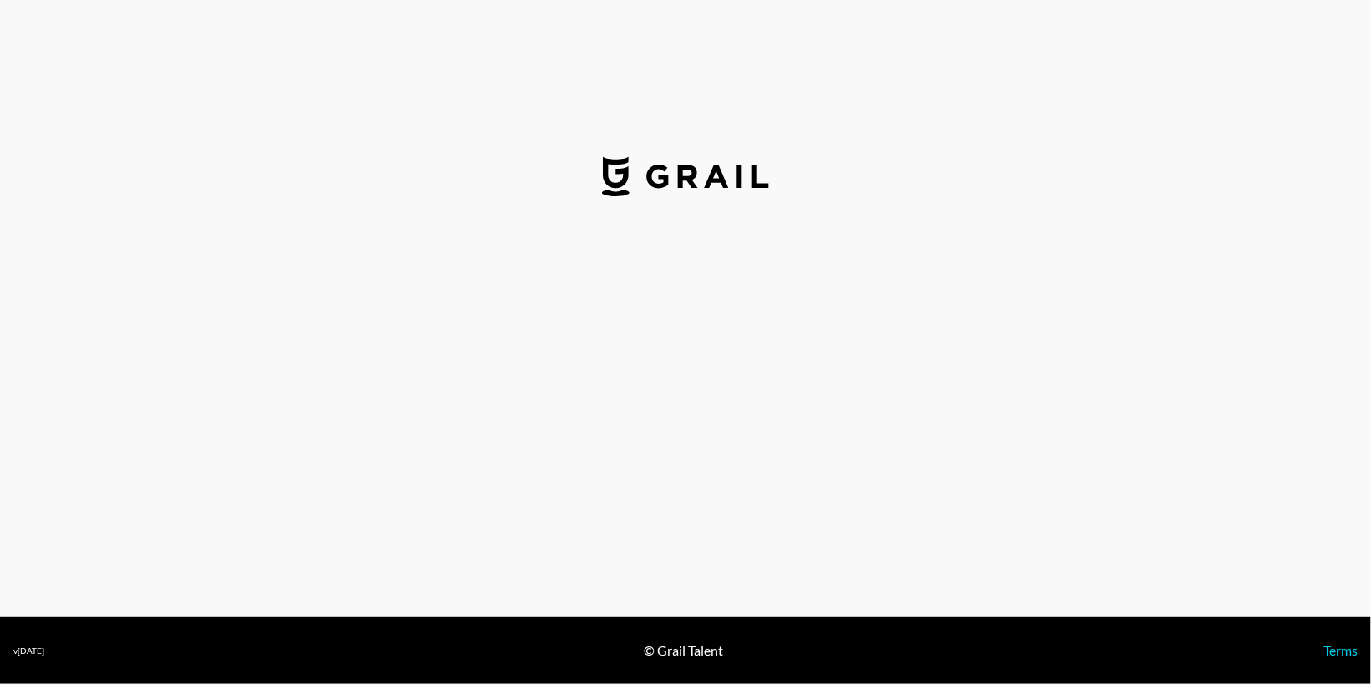
select select "USD"
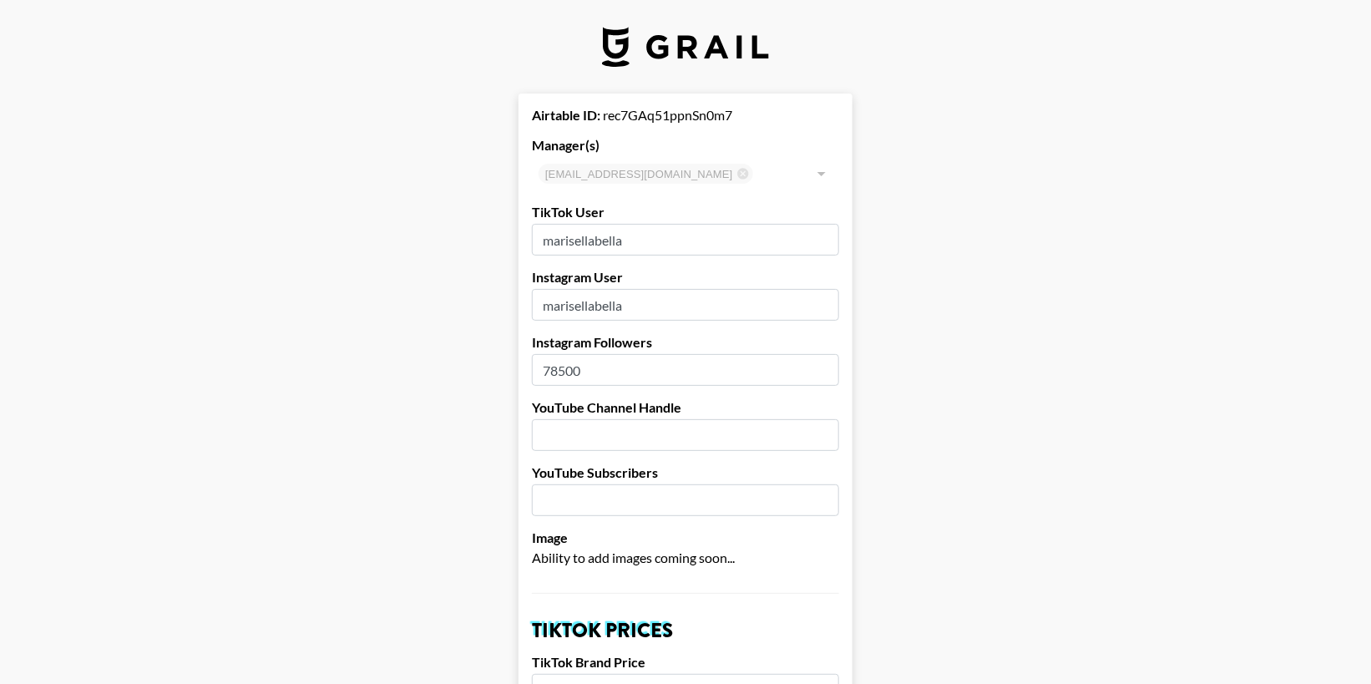
scroll to position [14, 0]
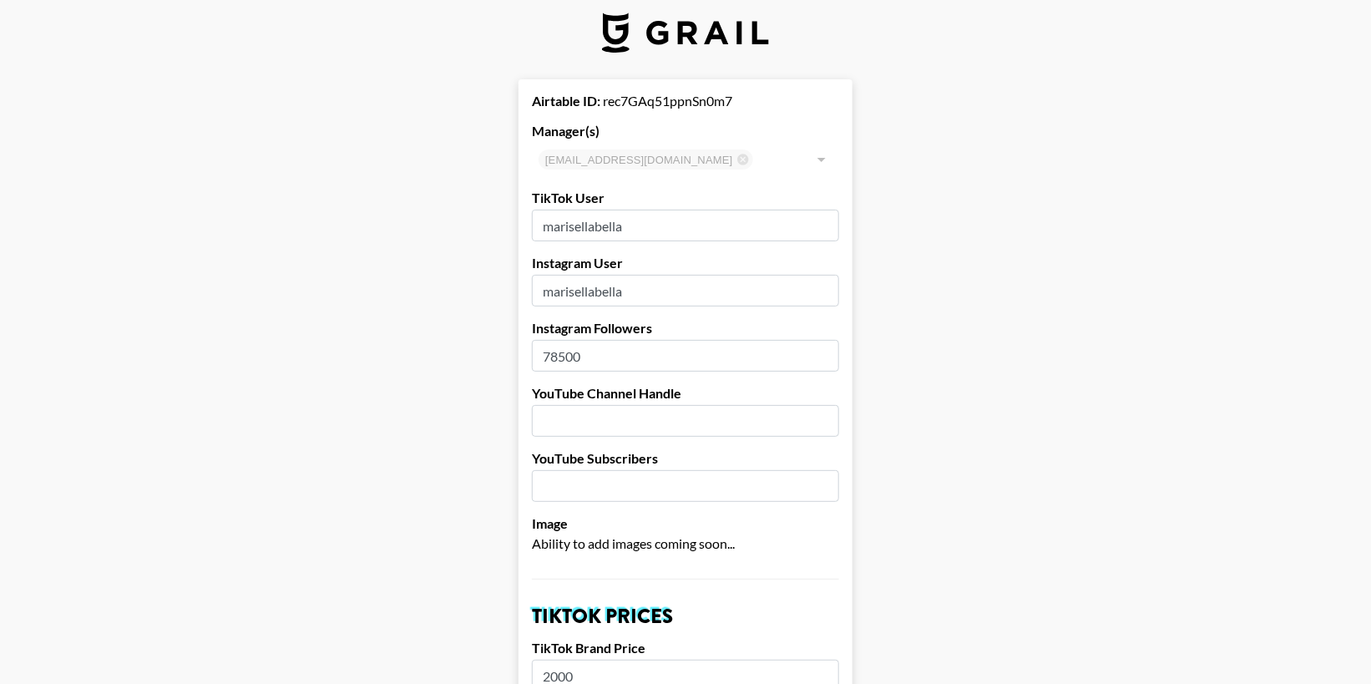
click at [559, 349] on input "78500" at bounding box center [685, 356] width 307 height 32
type input "80500"
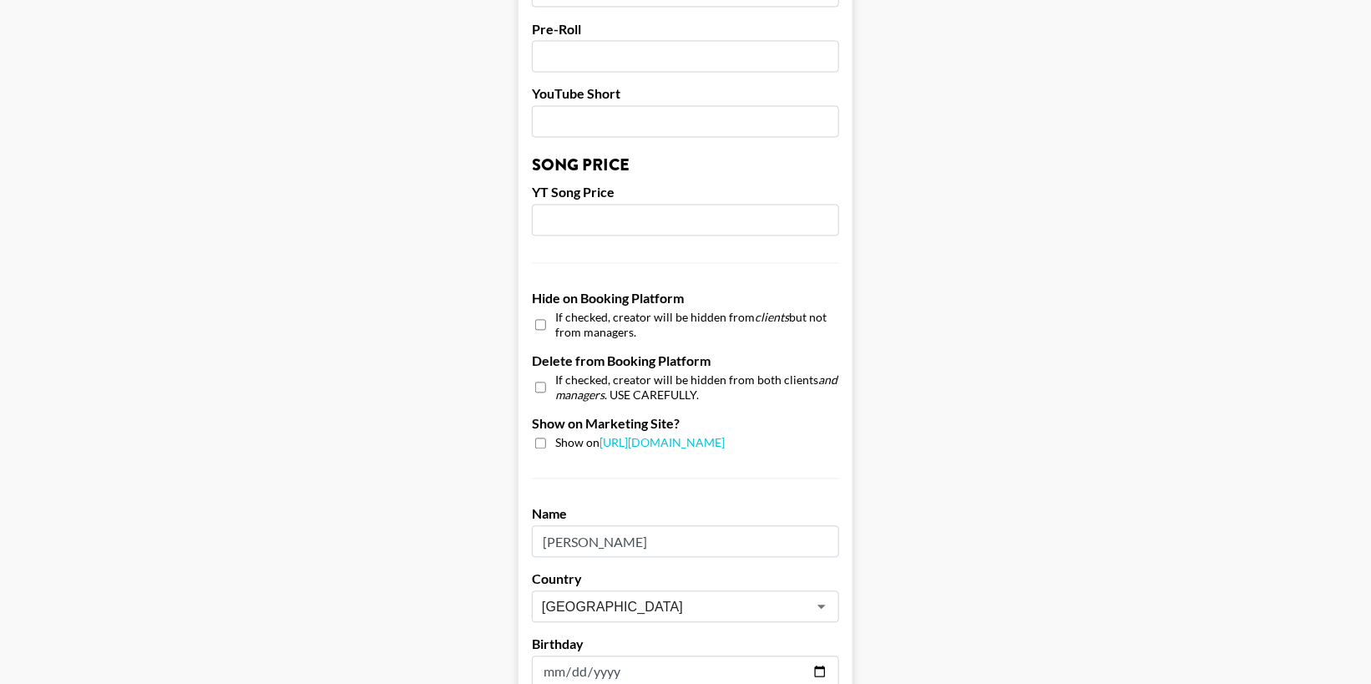
scroll to position [1329, 0]
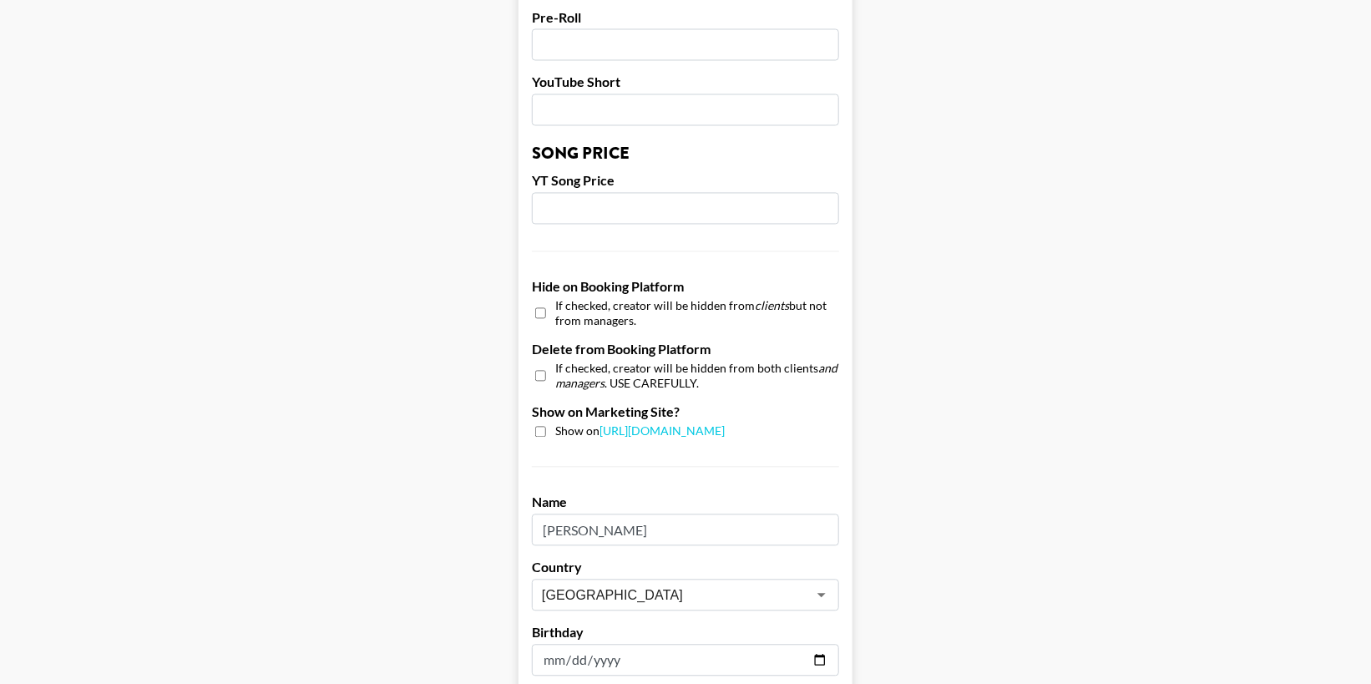
click at [541, 428] on input "checkbox" at bounding box center [540, 432] width 11 height 11
checkbox input "true"
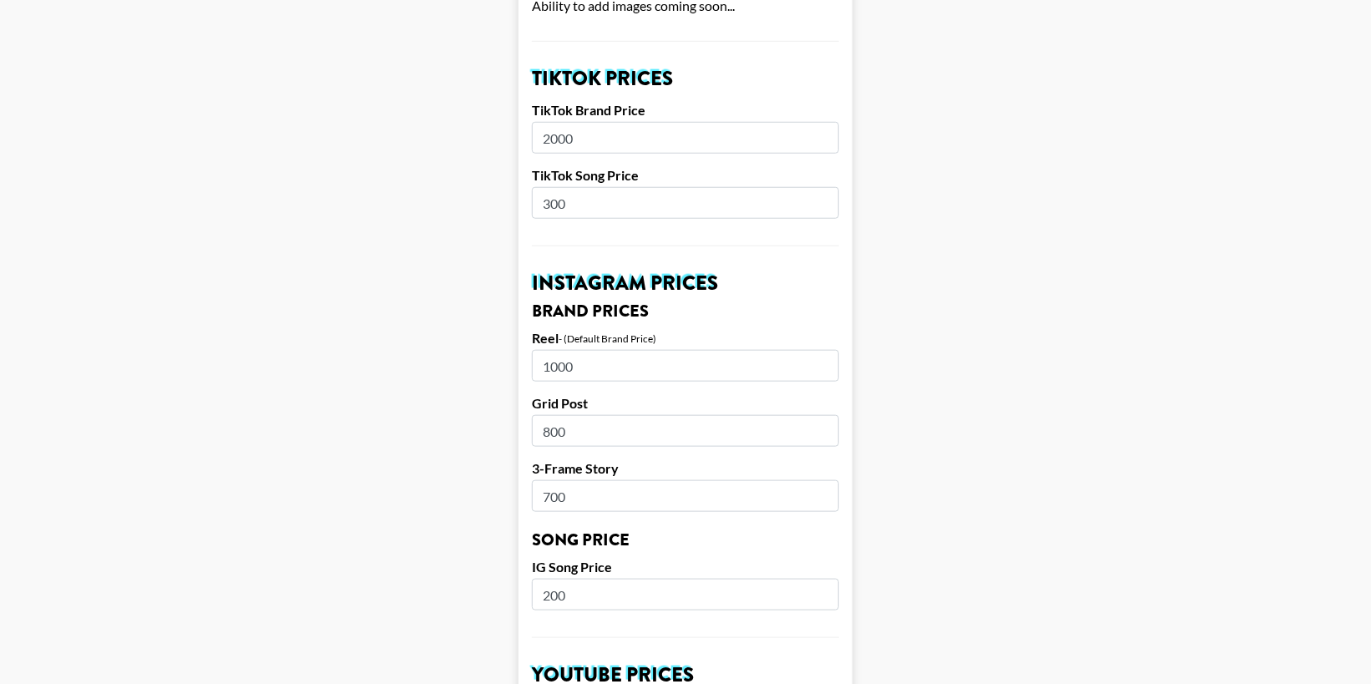
scroll to position [657, 0]
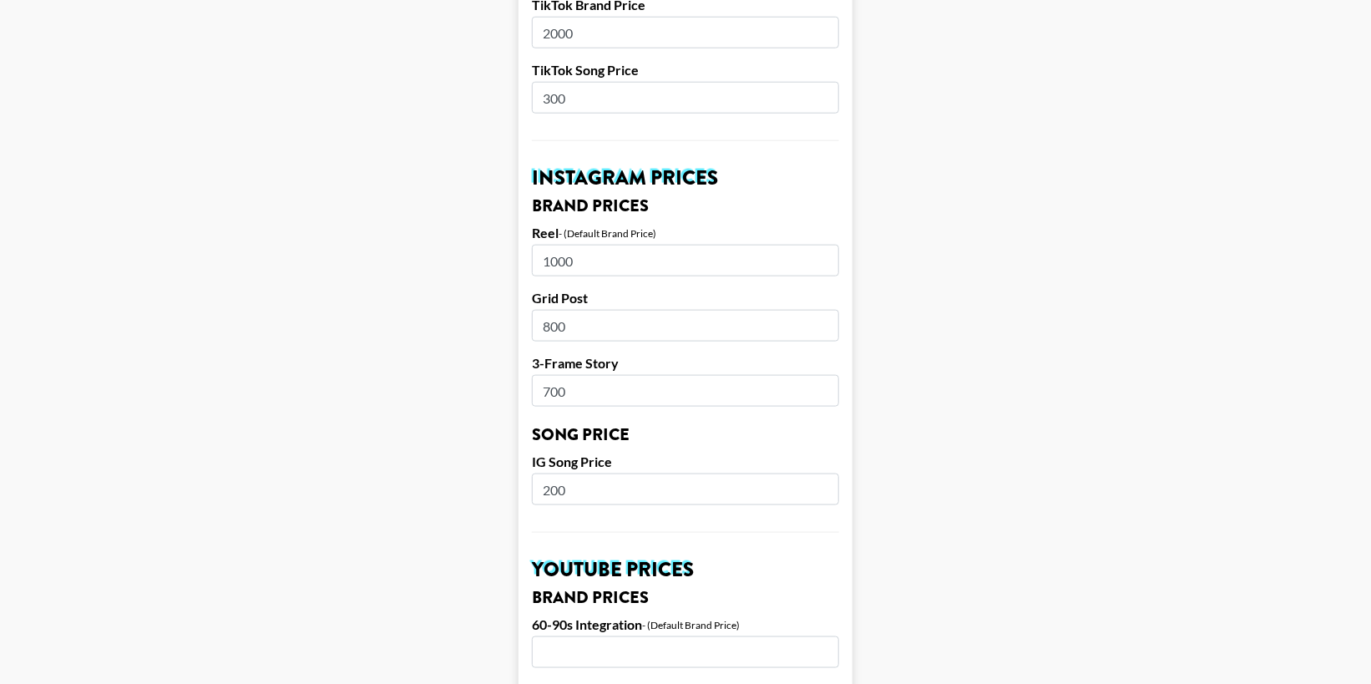
drag, startPoint x: 603, startPoint y: 482, endPoint x: 441, endPoint y: 479, distance: 162.0
click at [441, 479] on main "Airtable ID: rec7GAq51ppnSn0m7 Manager(s) [EMAIL_ADDRESS][DOMAIN_NAME] ​ TikTok…" at bounding box center [685, 475] width 1344 height 2078
type input "300"
click at [930, 406] on main "Airtable ID: rec7GAq51ppnSn0m7 Manager(s) [EMAIL_ADDRESS][DOMAIN_NAME] ​ TikTok…" at bounding box center [685, 475] width 1344 height 2078
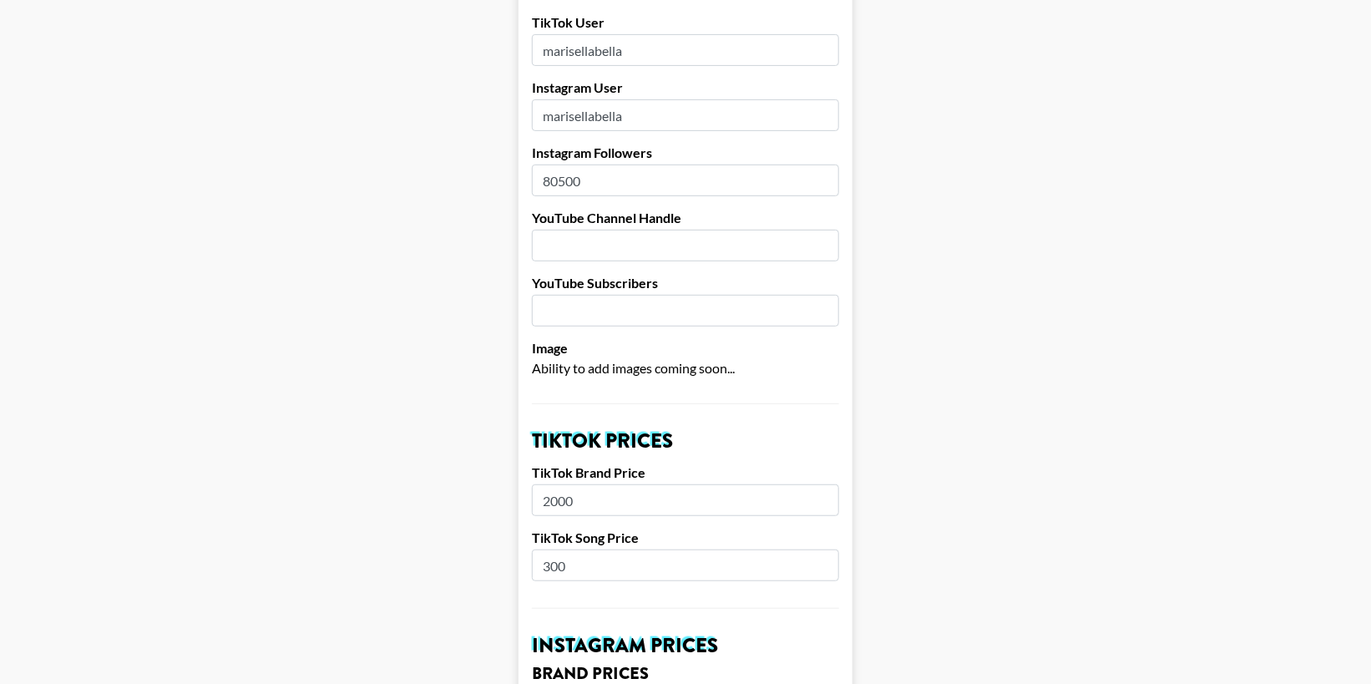
scroll to position [196, 0]
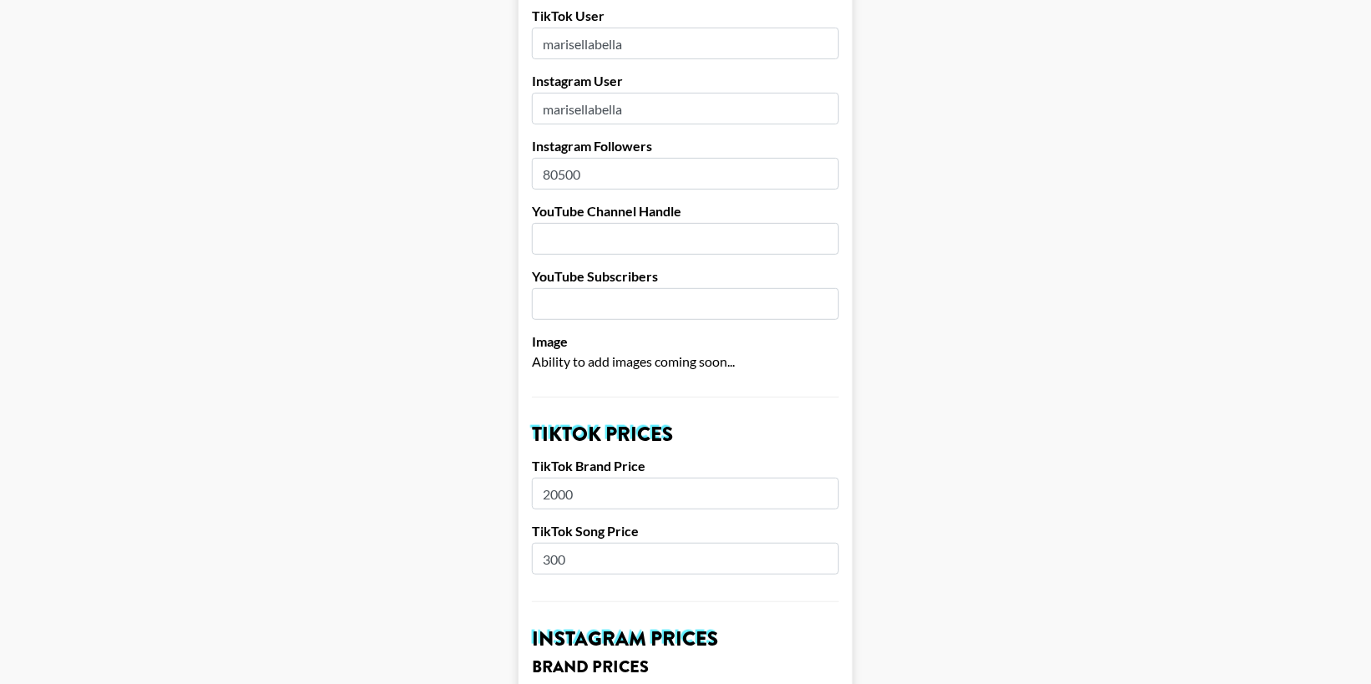
click at [559, 494] on input "2000" at bounding box center [685, 494] width 307 height 32
type input "2500"
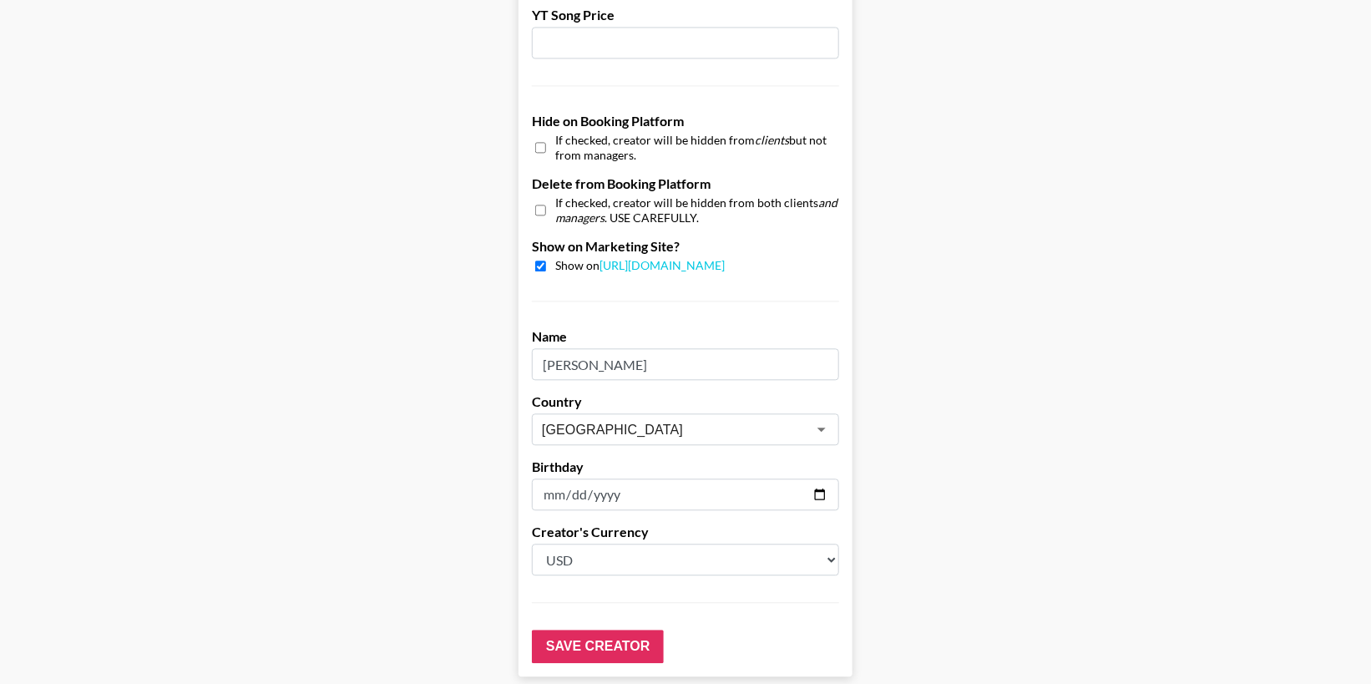
scroll to position [1579, 0]
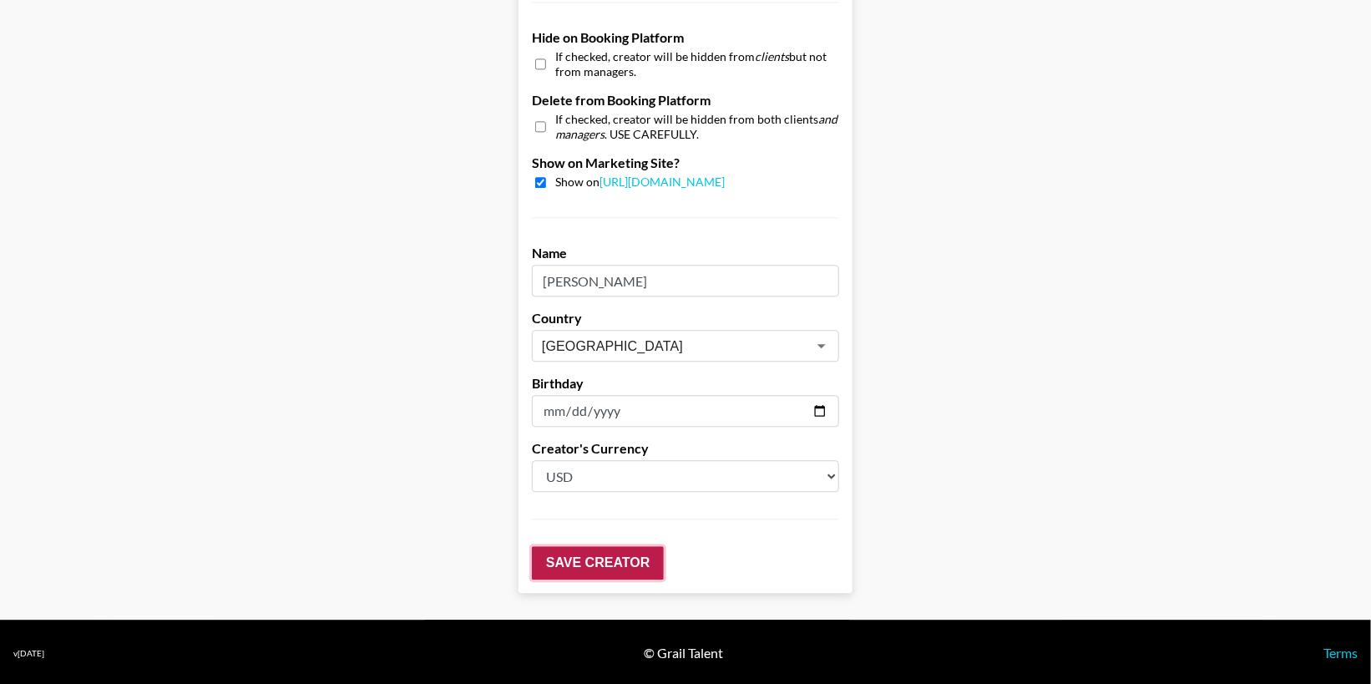
click at [628, 559] on input "Save Creator" at bounding box center [598, 562] width 132 height 33
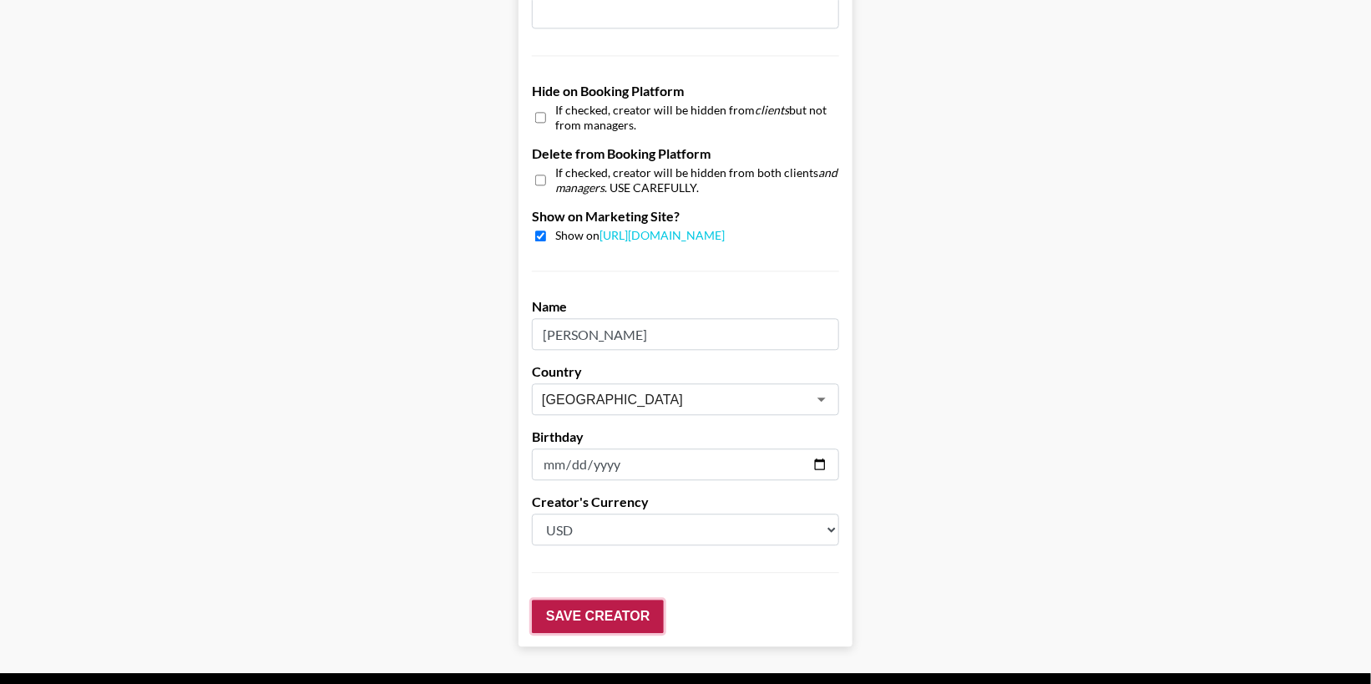
scroll to position [1633, 0]
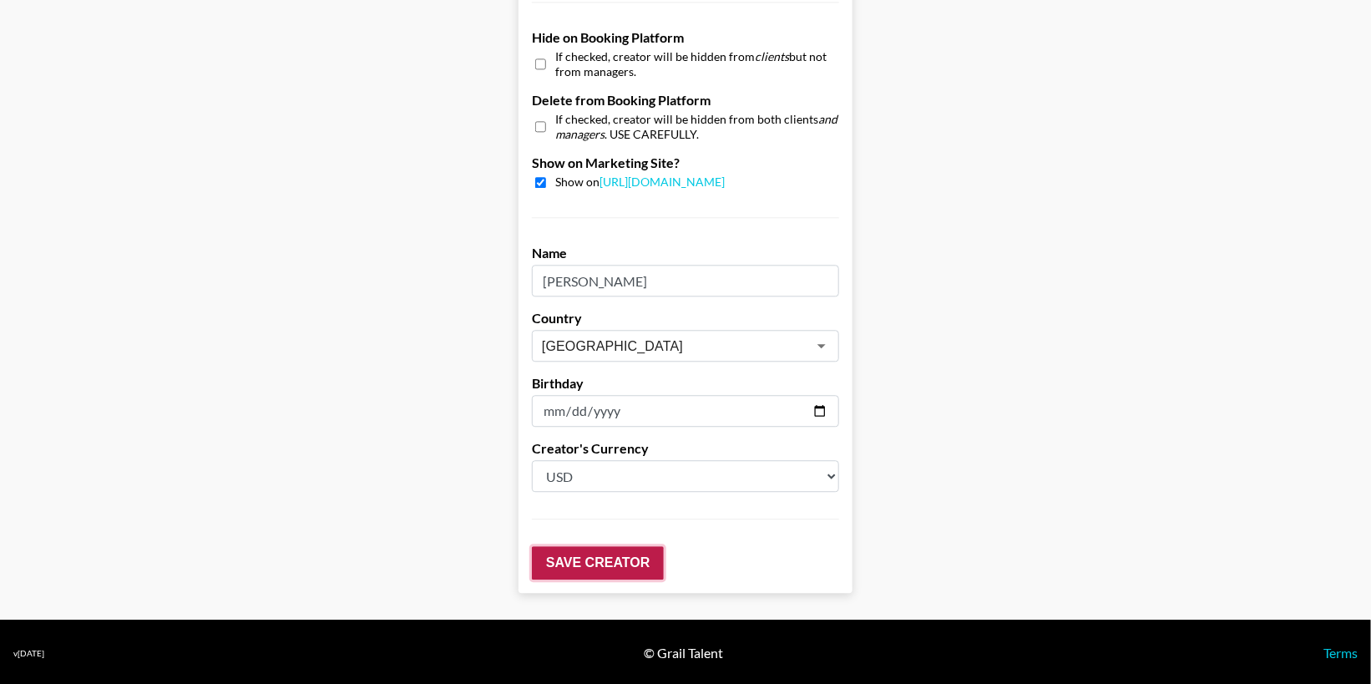
click at [607, 559] on input "Save Creator" at bounding box center [598, 562] width 132 height 33
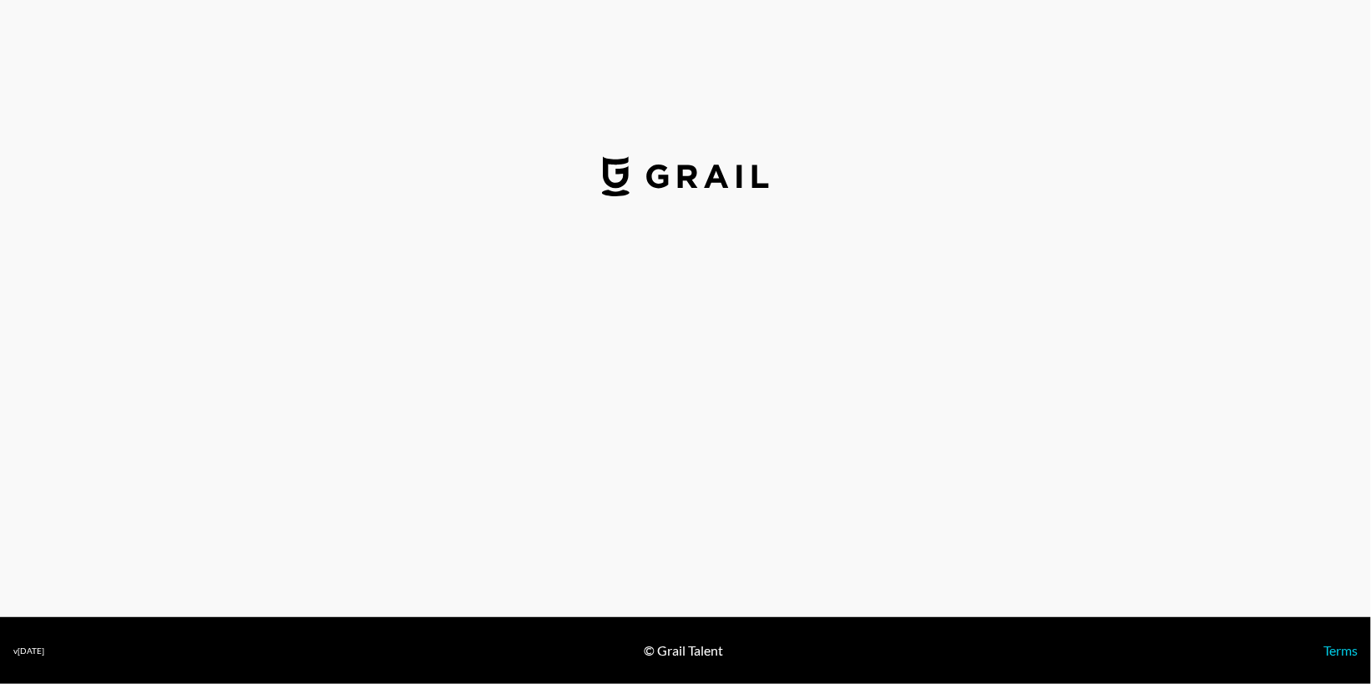
select select "USD"
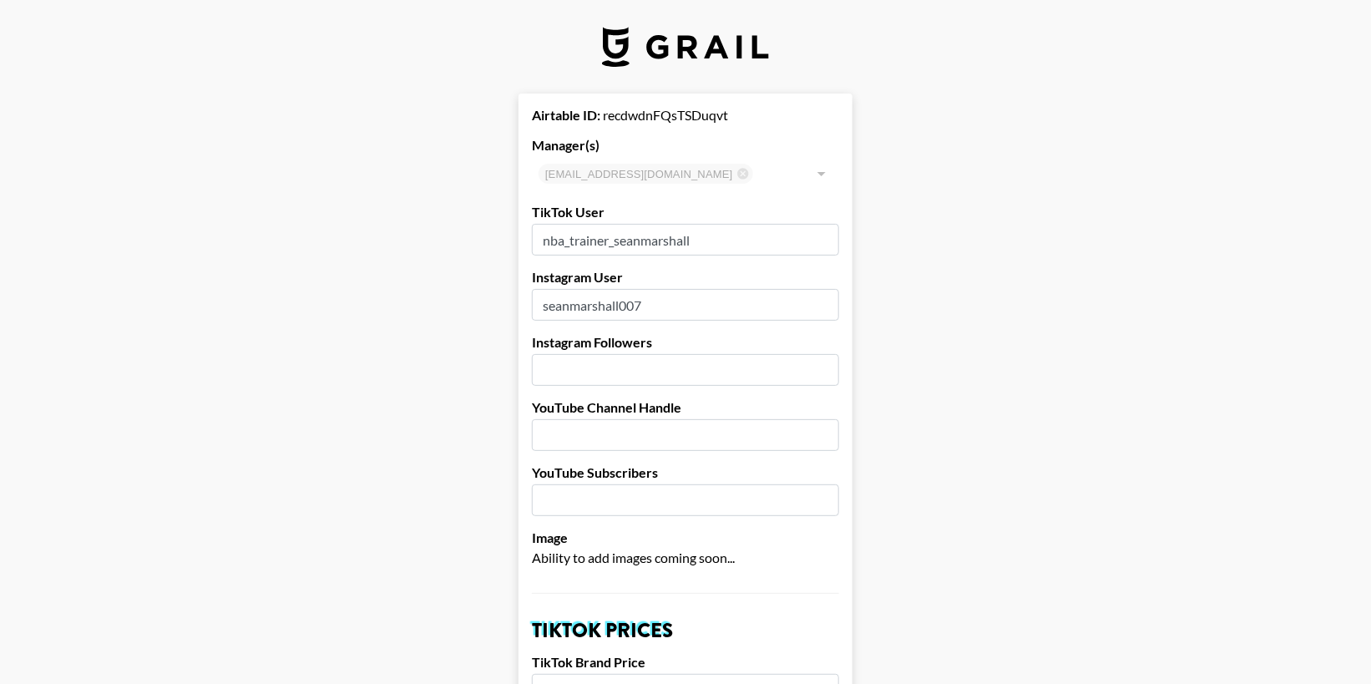
click at [590, 372] on input "number" at bounding box center [685, 370] width 307 height 32
click at [820, 366] on input "152001" at bounding box center [685, 370] width 307 height 32
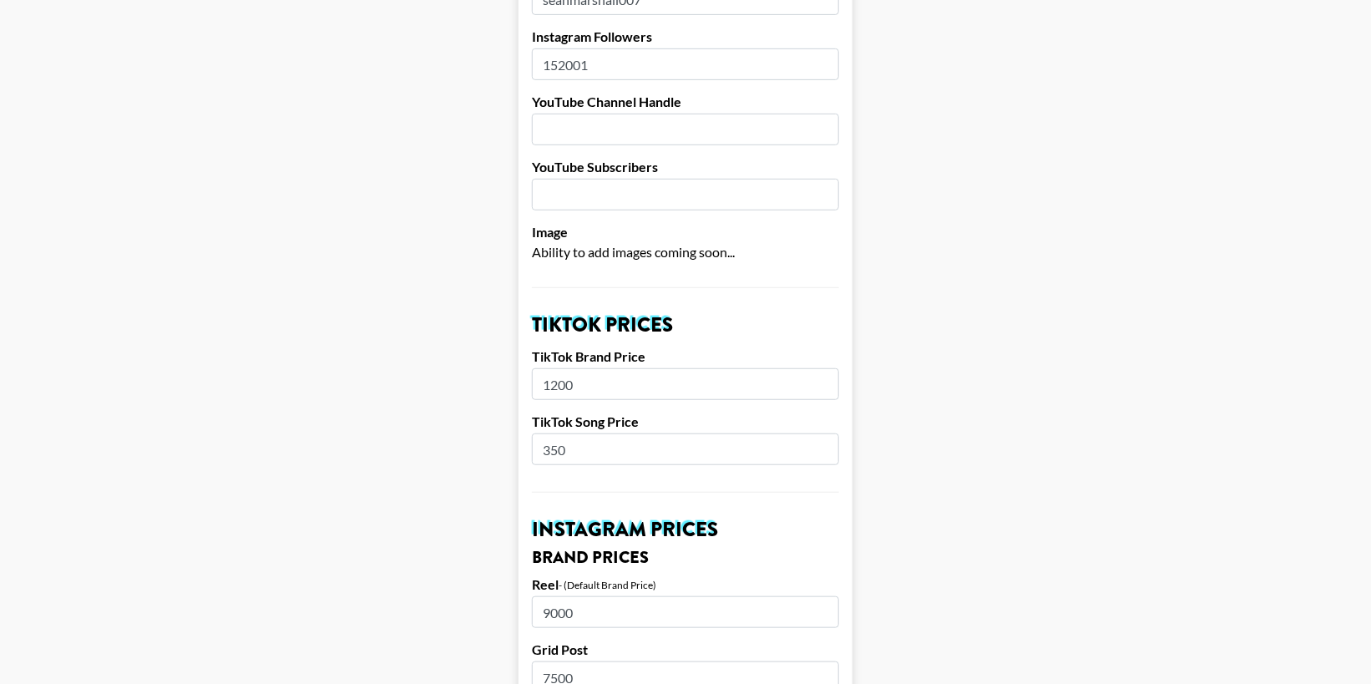
scroll to position [269, 0]
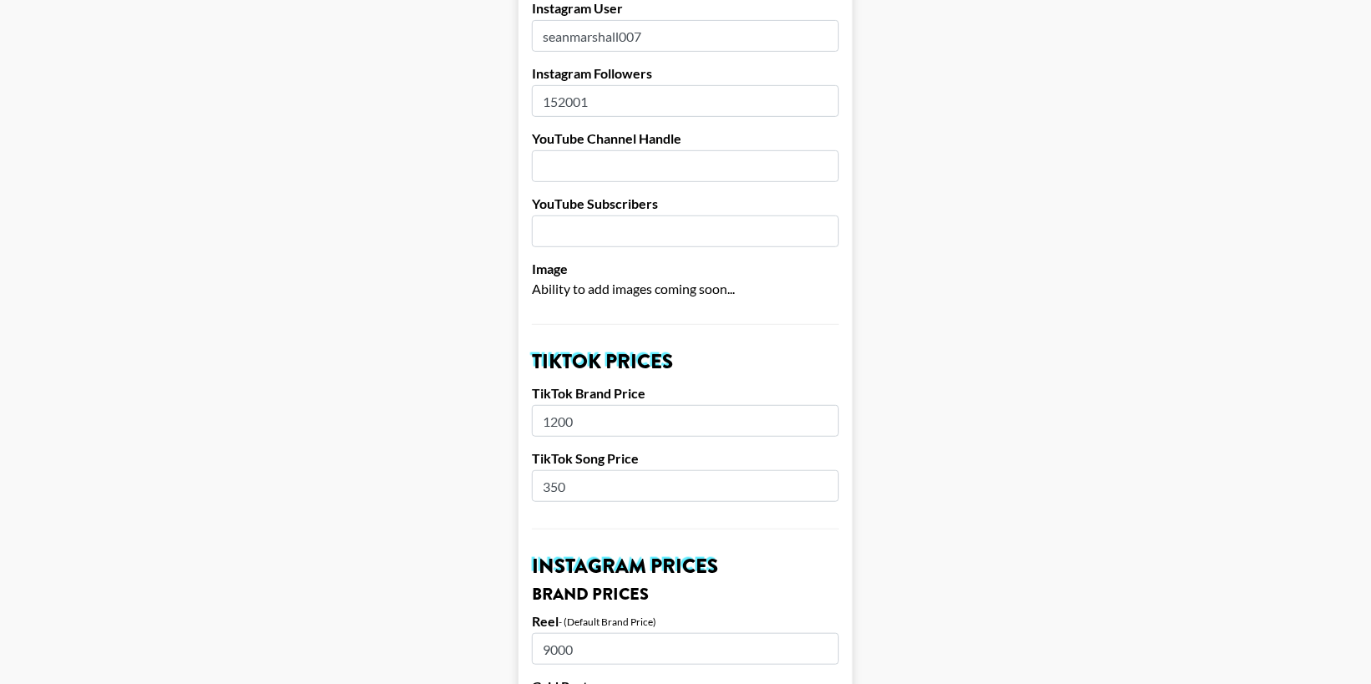
click at [567, 100] on input "152001" at bounding box center [685, 101] width 307 height 32
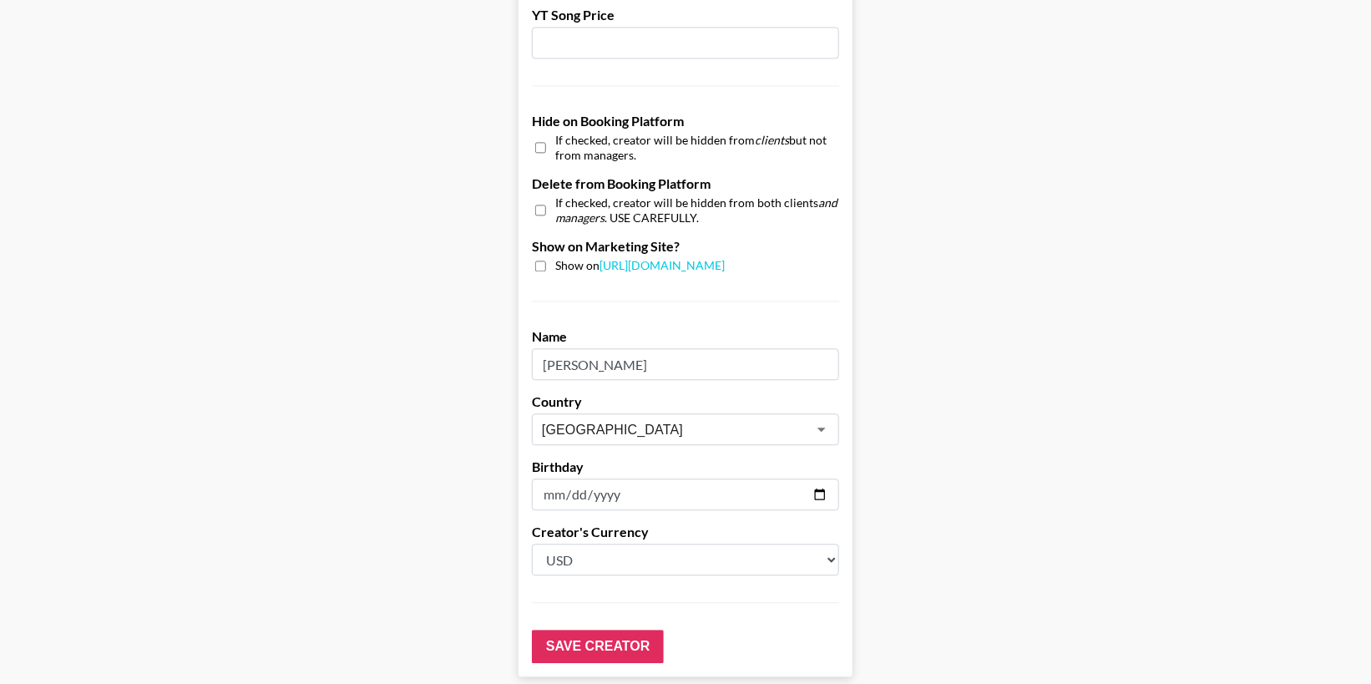
scroll to position [1518, 0]
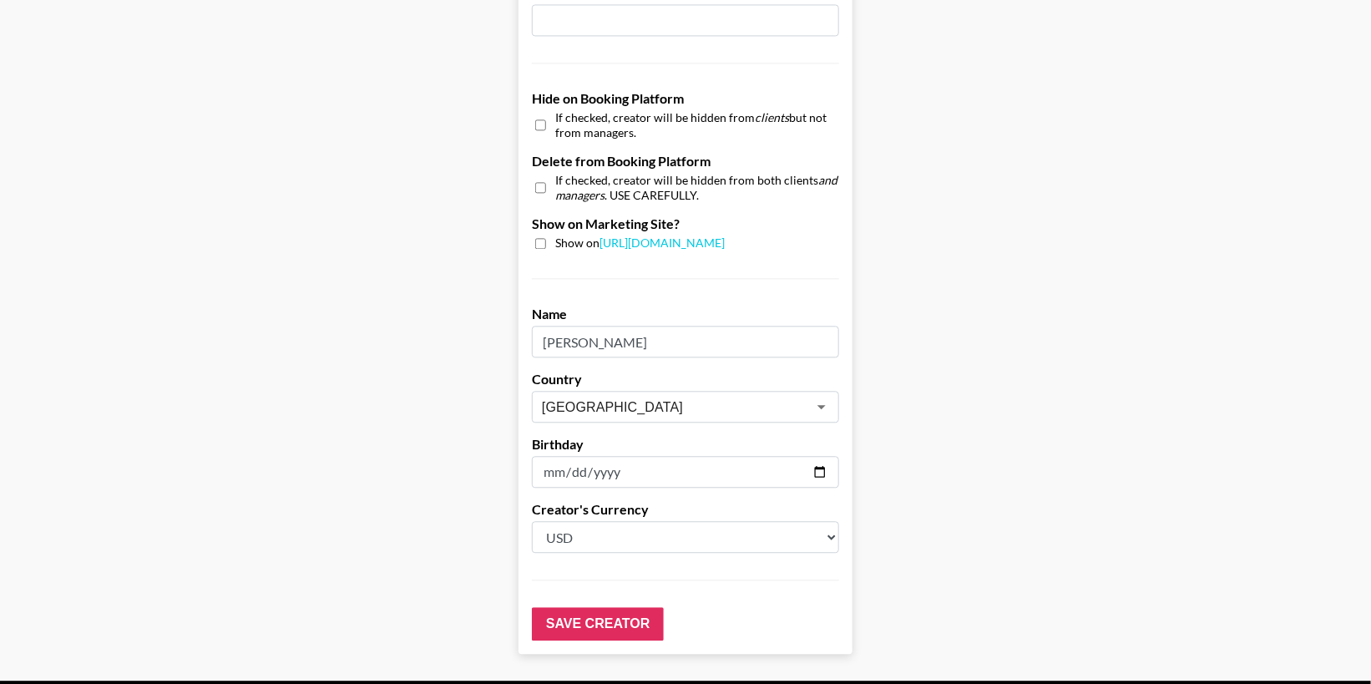
type input "153001"
click at [541, 238] on input "checkbox" at bounding box center [540, 243] width 11 height 11
checkbox input "true"
click at [600, 616] on input "Save Creator" at bounding box center [598, 623] width 132 height 33
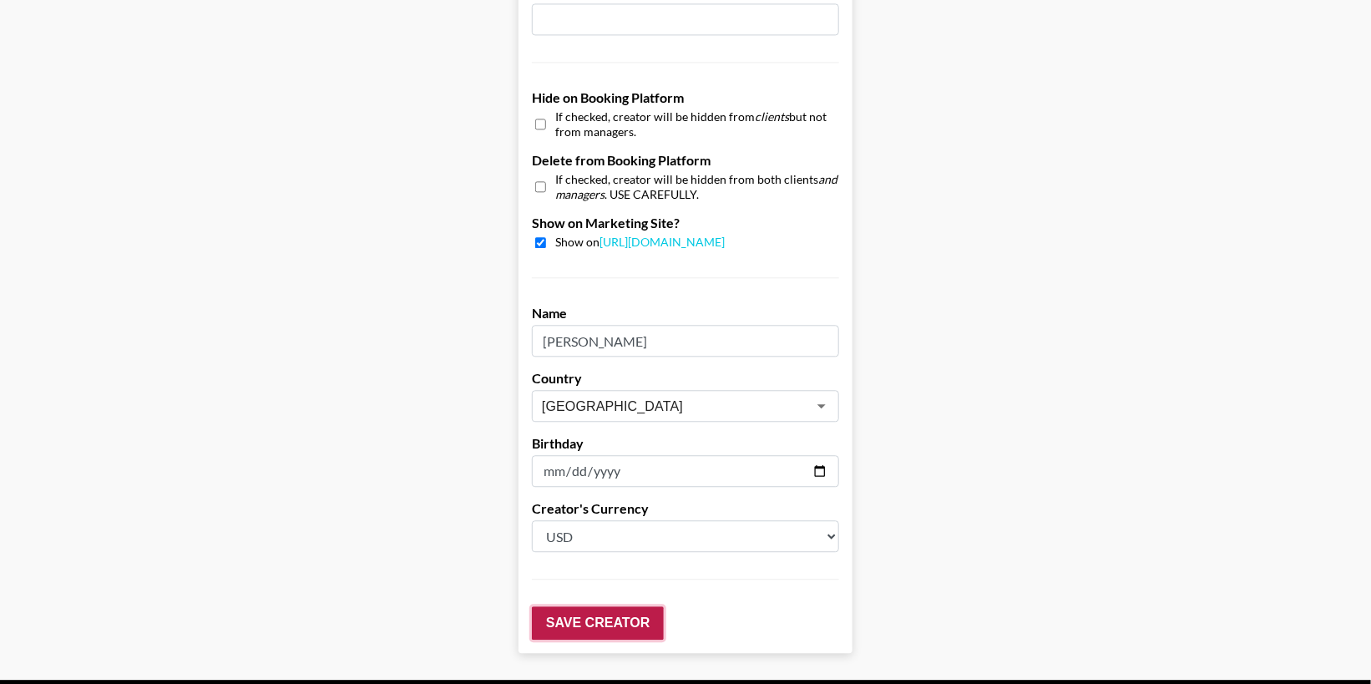
click at [592, 620] on input "Save Creator" at bounding box center [598, 622] width 132 height 33
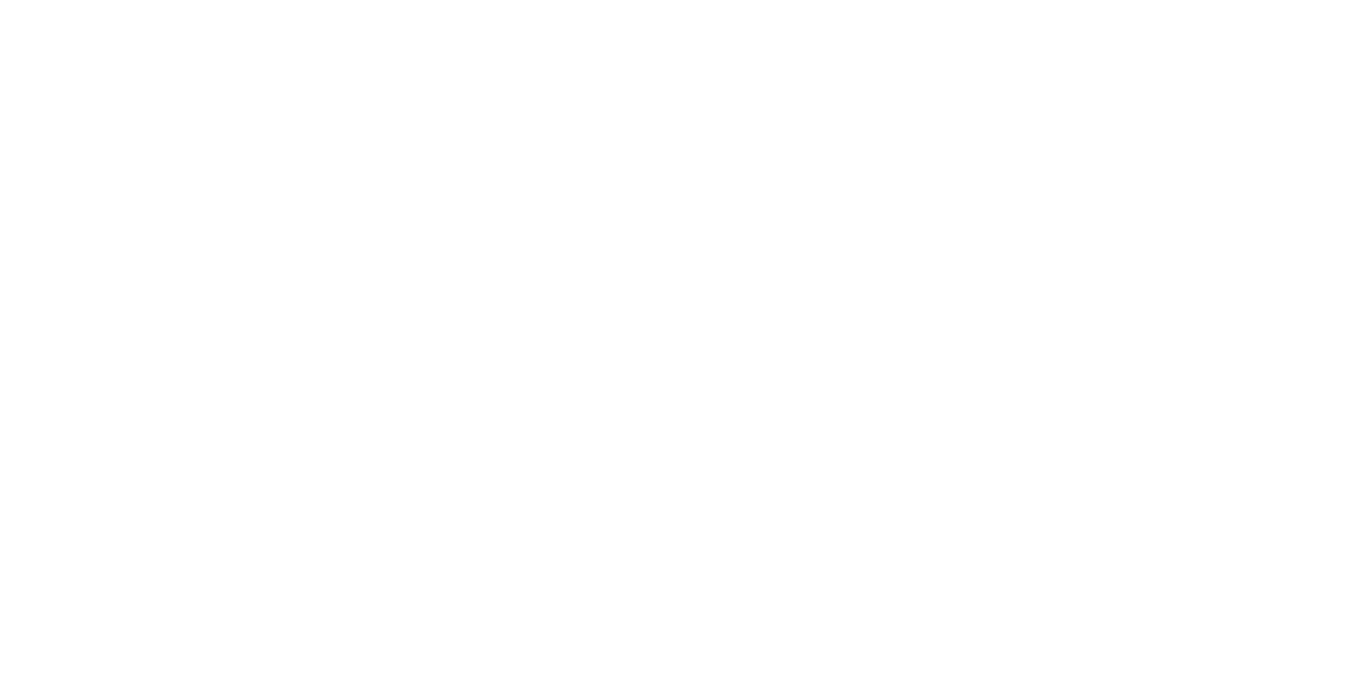
select select "USD"
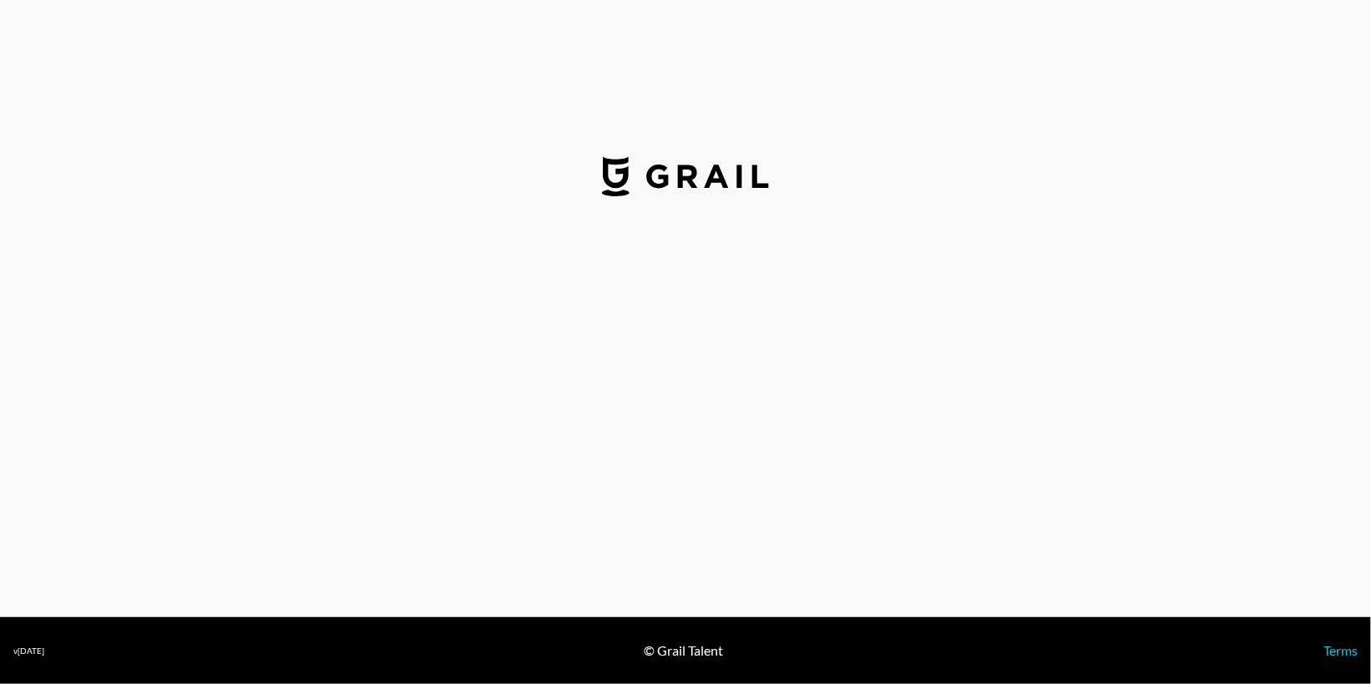
select select "USD"
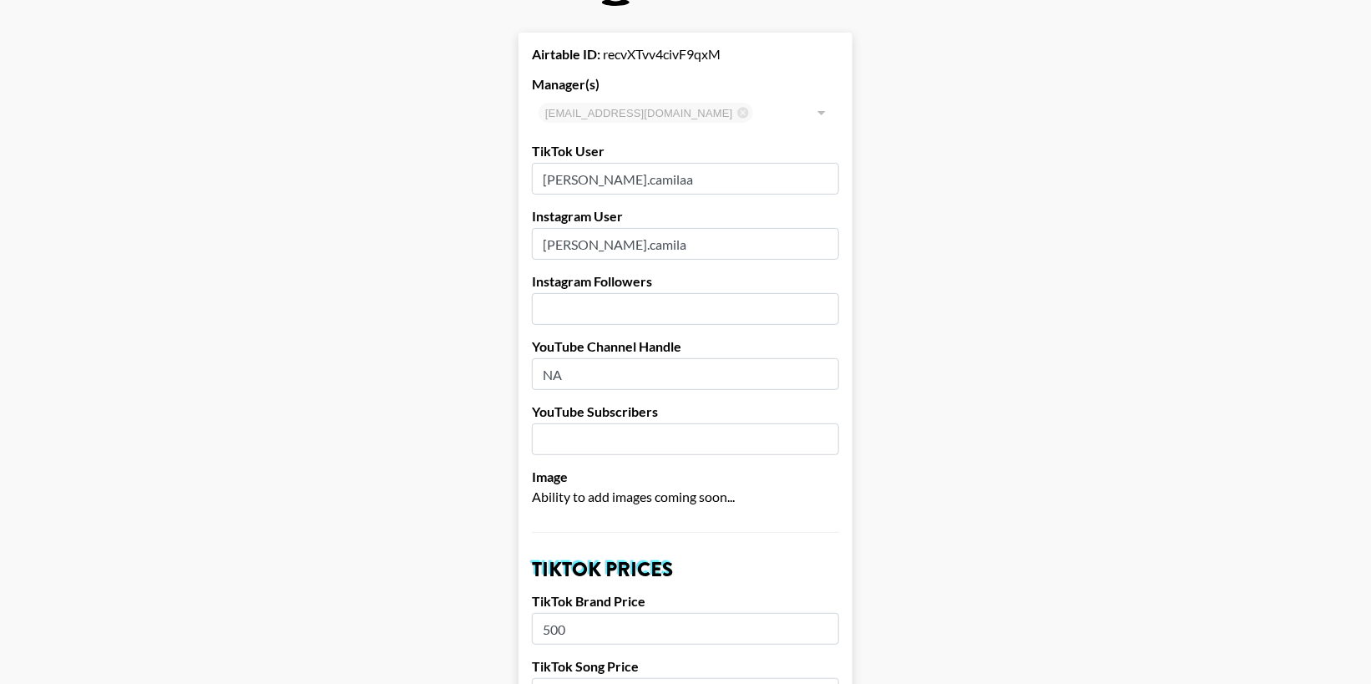
scroll to position [63, 0]
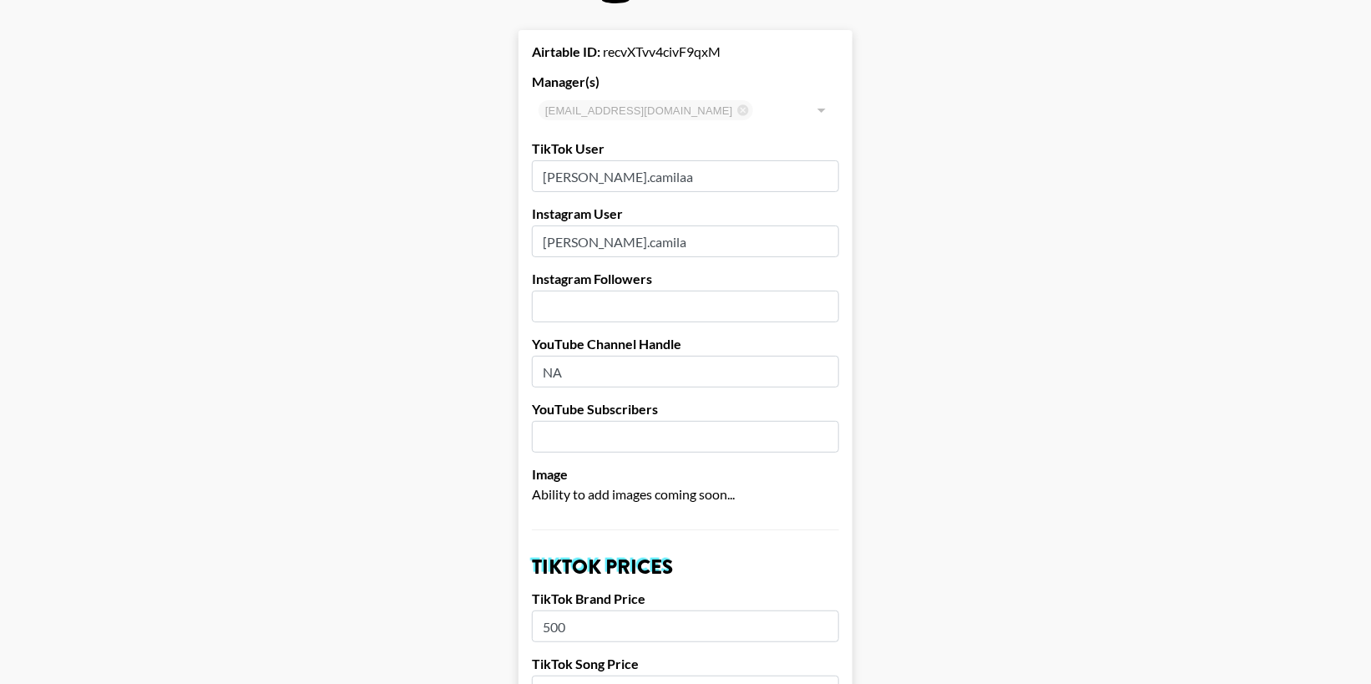
click at [557, 303] on input "number" at bounding box center [685, 307] width 307 height 32
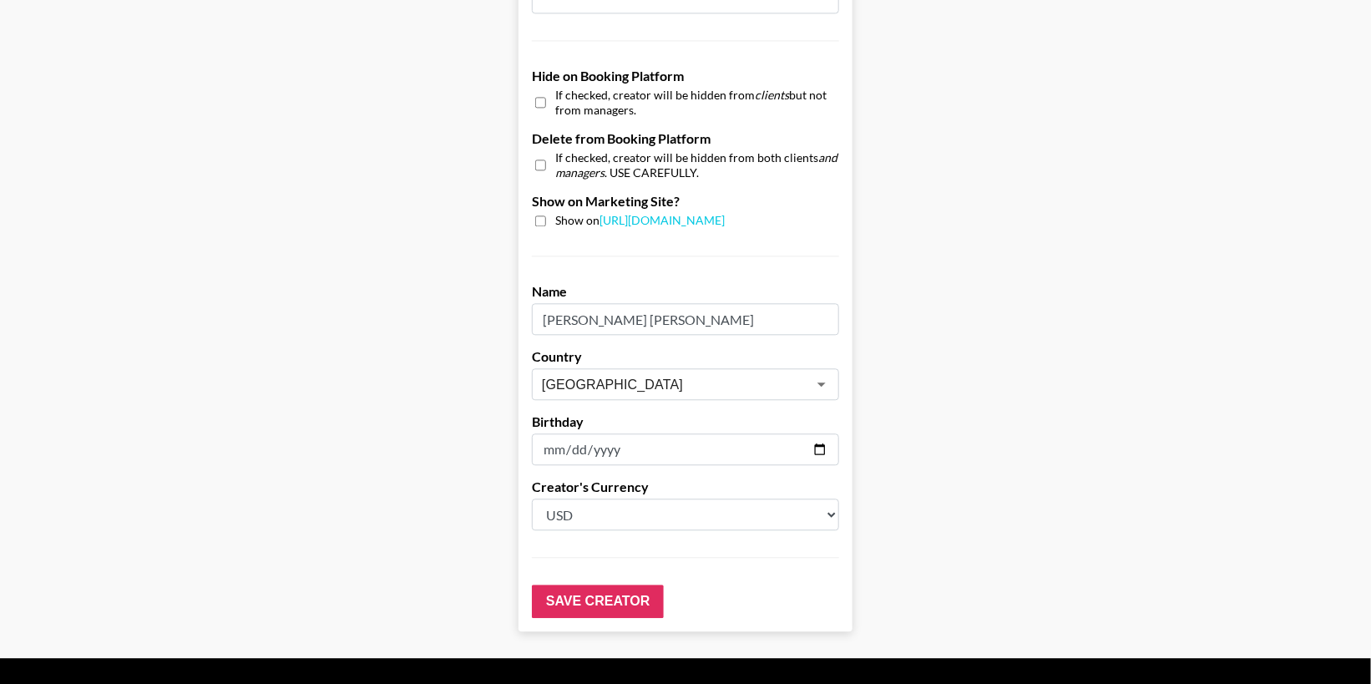
scroll to position [1579, 0]
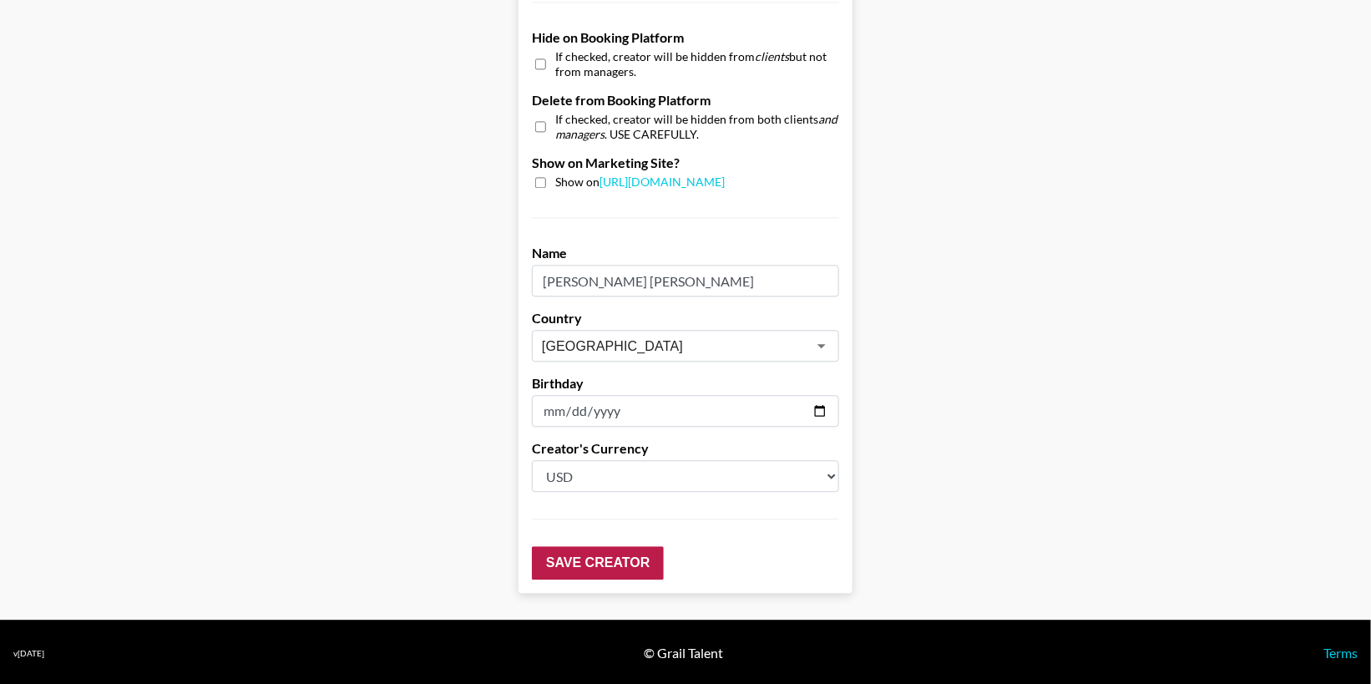
type input "177000"
click at [594, 562] on input "Save Creator" at bounding box center [598, 562] width 132 height 33
click at [600, 560] on input "Save Creator" at bounding box center [598, 562] width 132 height 33
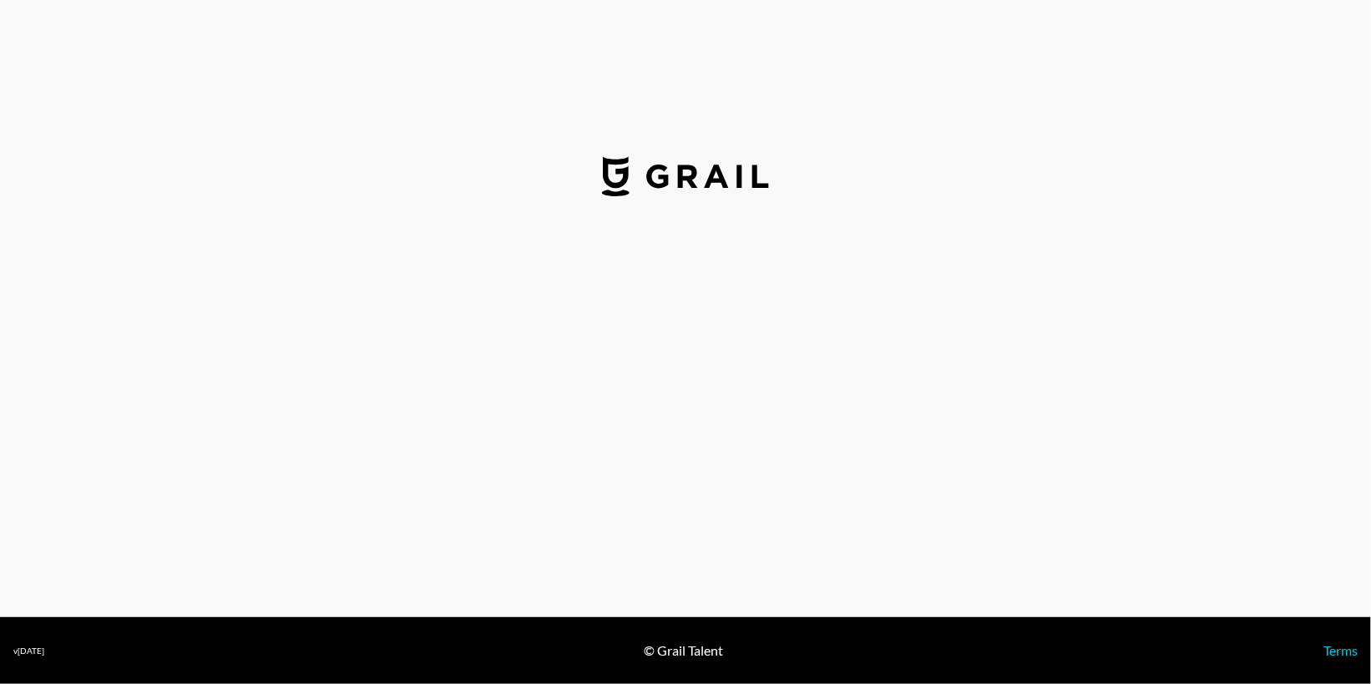
select select "USD"
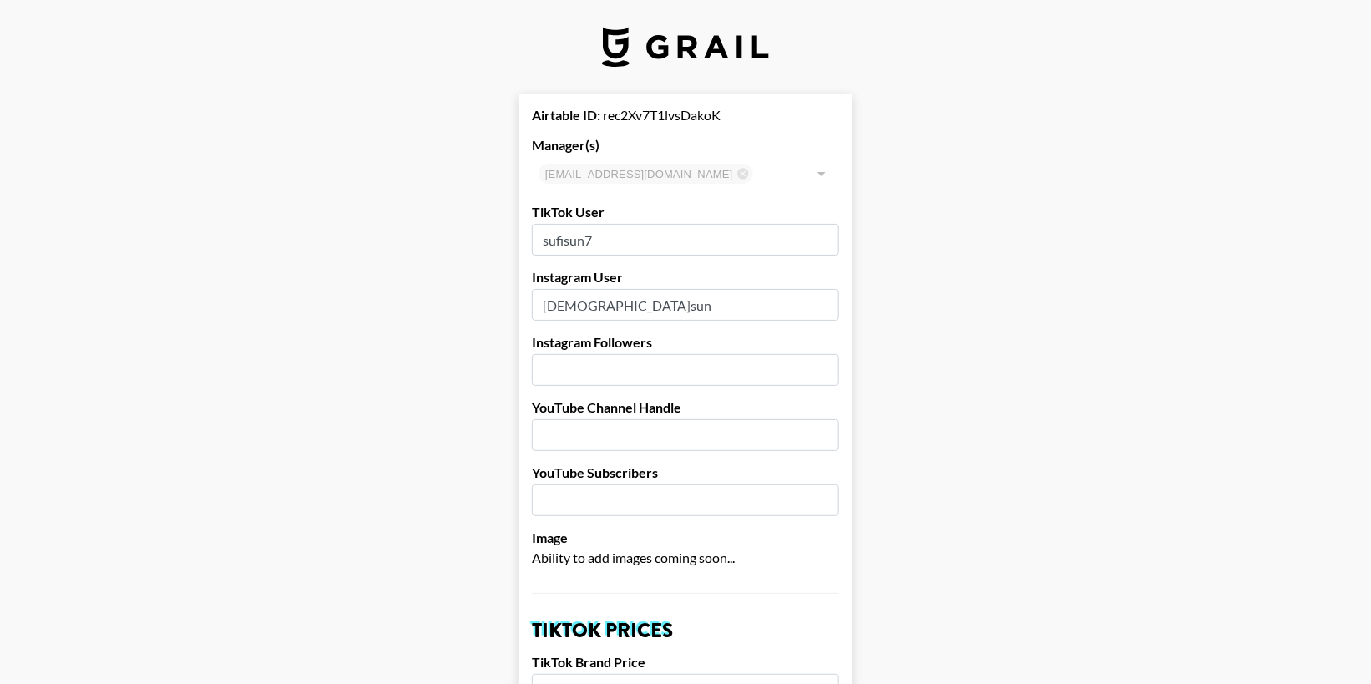
click at [574, 376] on input "number" at bounding box center [685, 370] width 307 height 32
type input "206000"
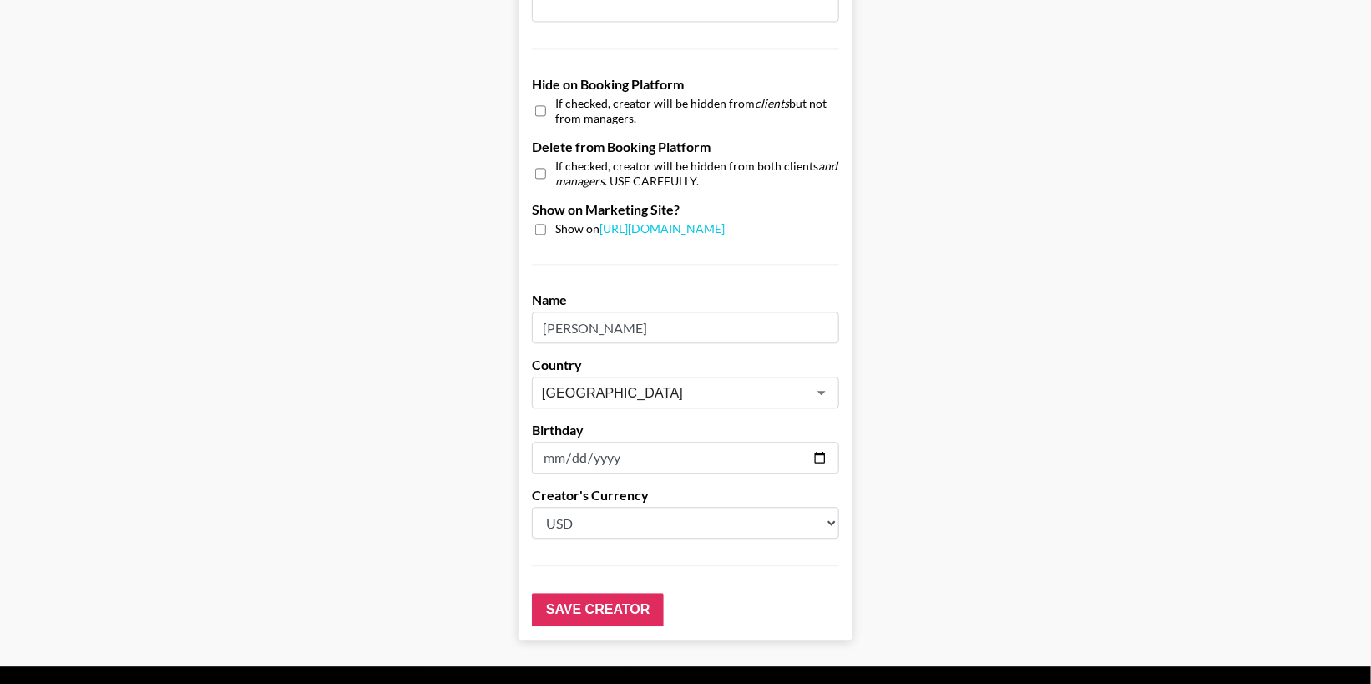
scroll to position [1579, 0]
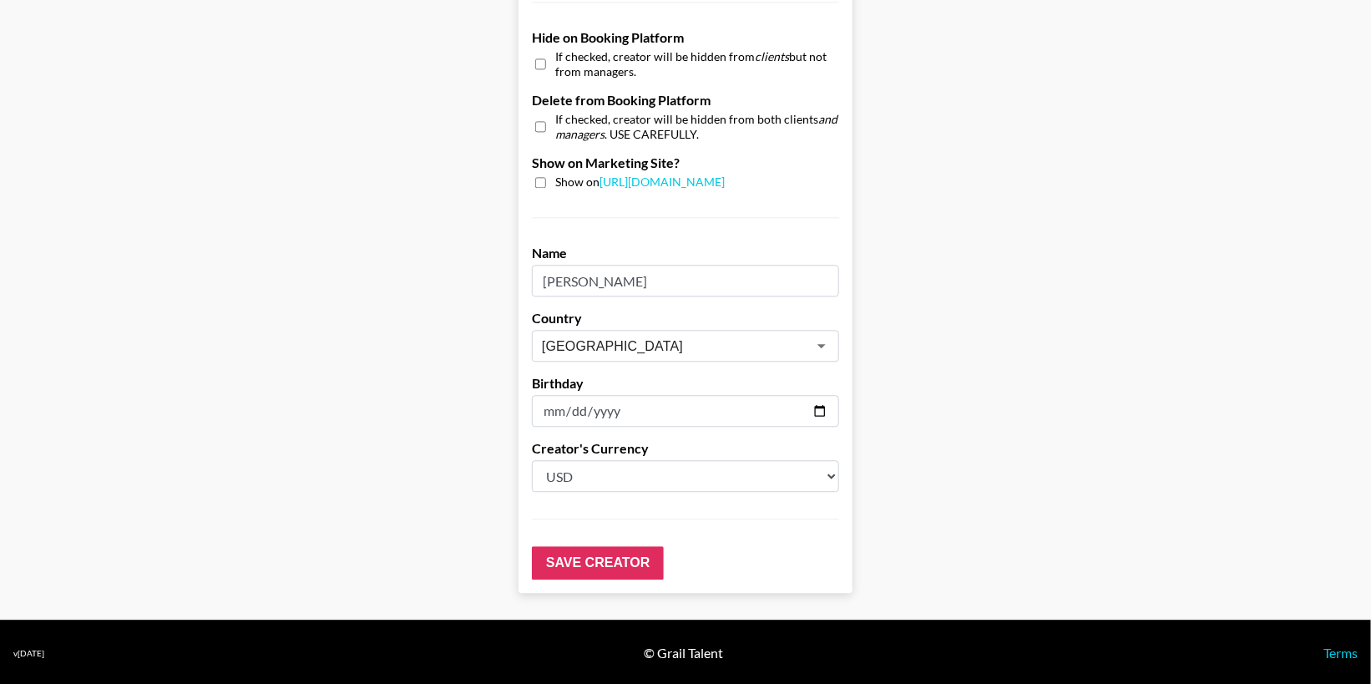
click at [540, 180] on input "checkbox" at bounding box center [540, 182] width 11 height 11
checkbox input "true"
click at [587, 566] on input "Save Creator" at bounding box center [598, 562] width 132 height 33
click at [585, 565] on input "Save Creator" at bounding box center [598, 562] width 132 height 33
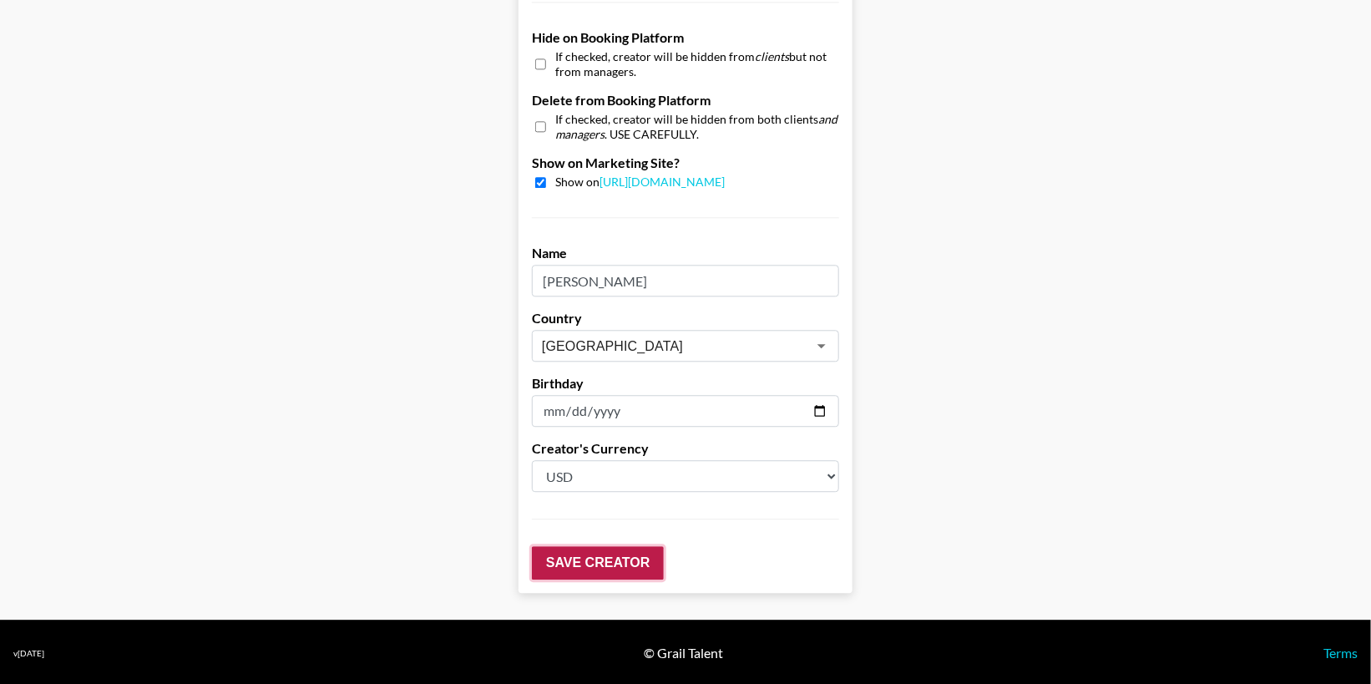
scroll to position [93, 0]
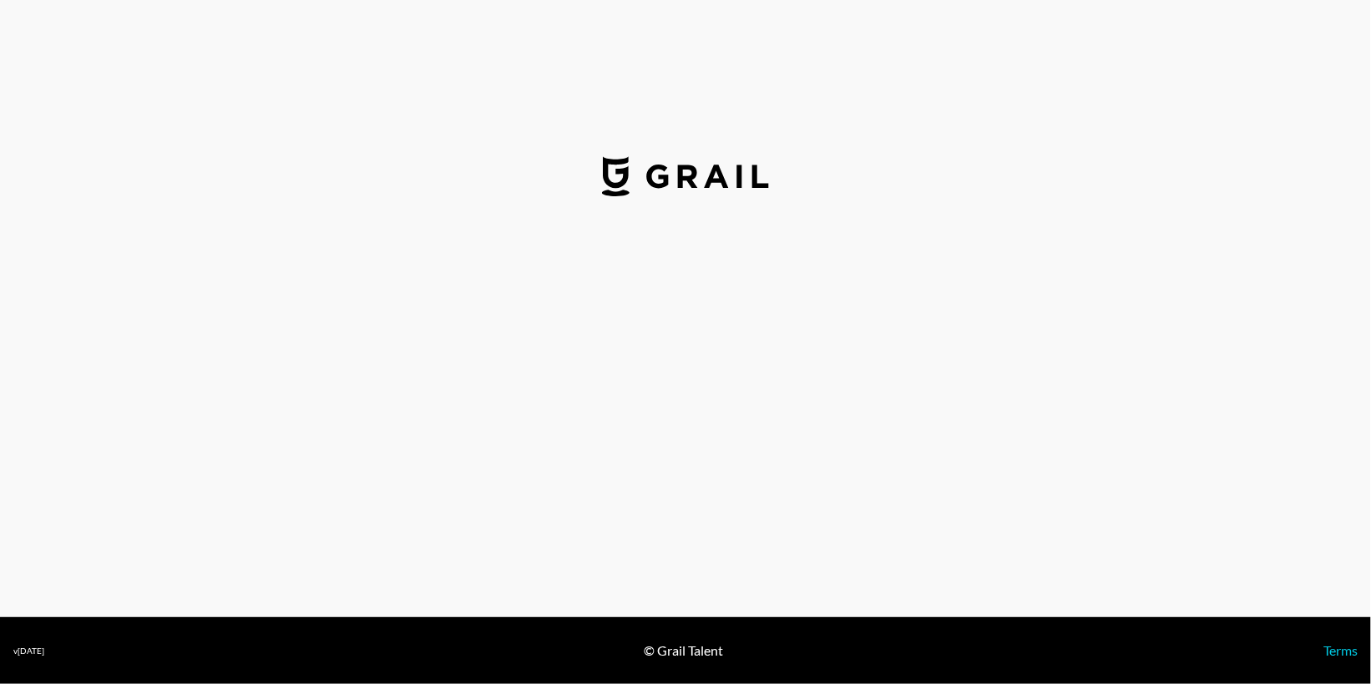
select select "USD"
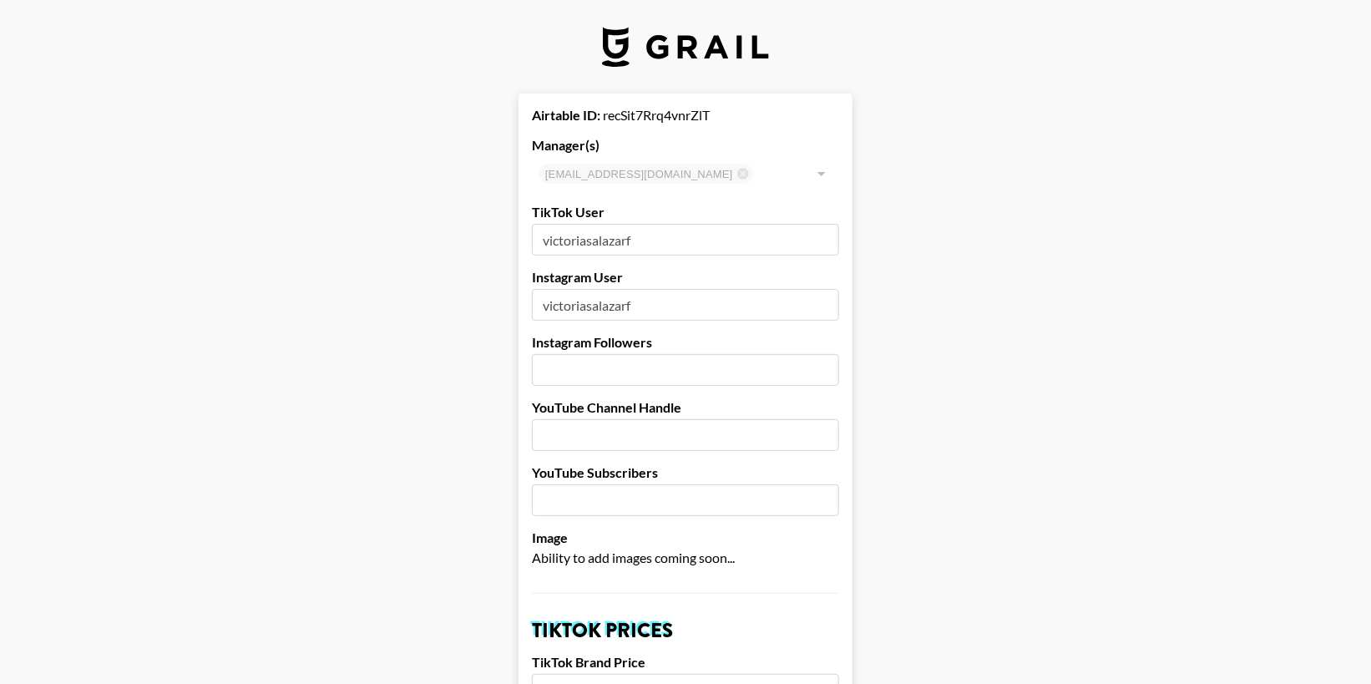
click at [651, 371] on input "number" at bounding box center [685, 370] width 307 height 32
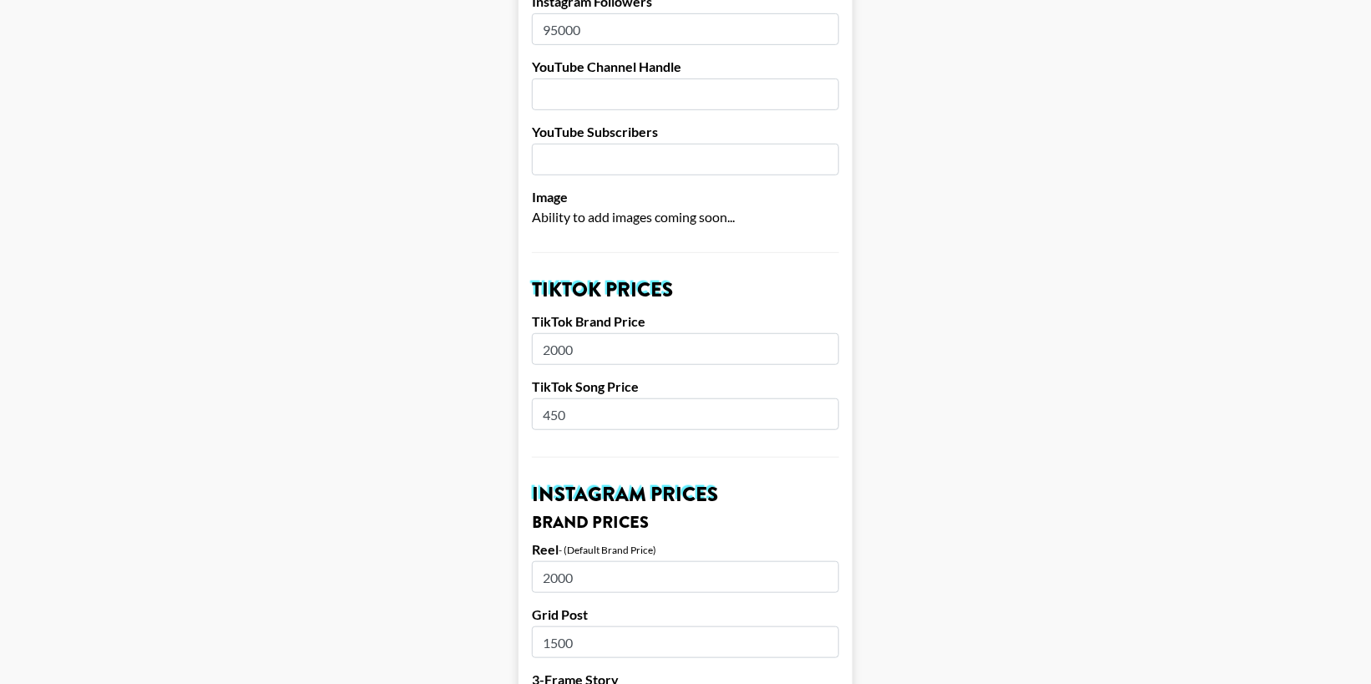
scroll to position [369, 0]
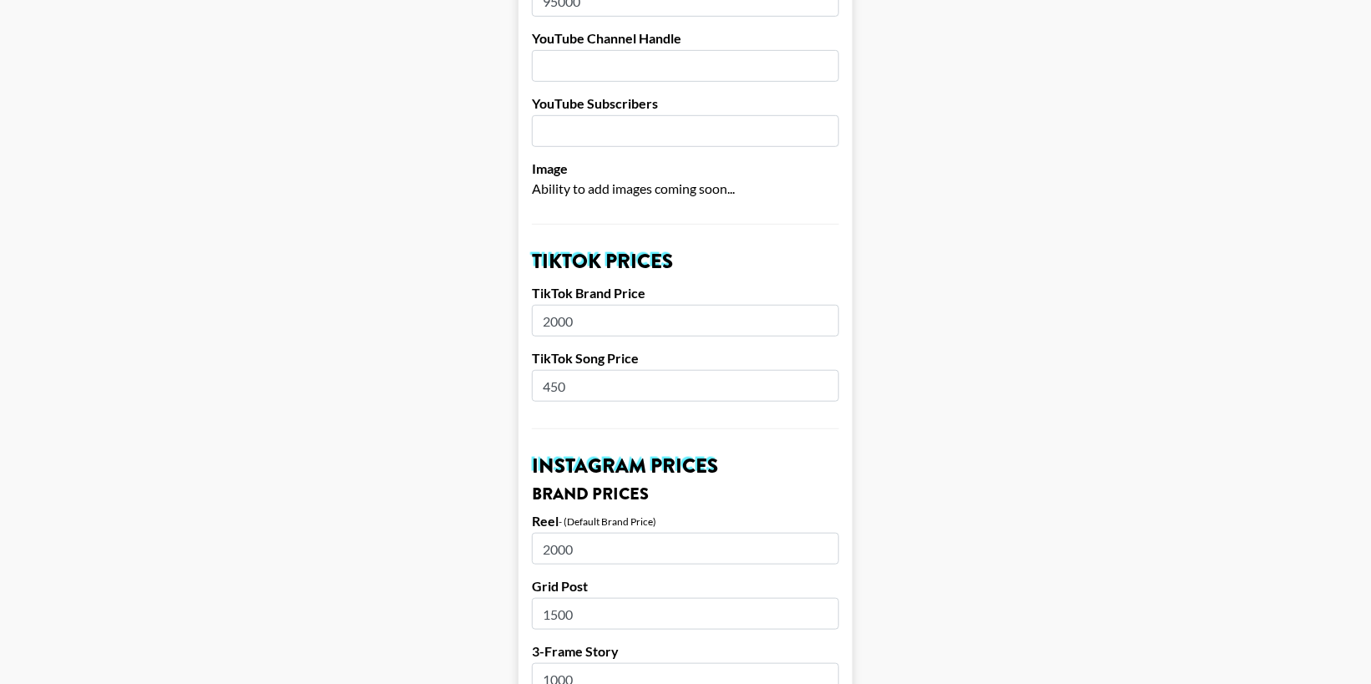
type input "95000"
drag, startPoint x: 597, startPoint y: 316, endPoint x: 499, endPoint y: 318, distance: 98.6
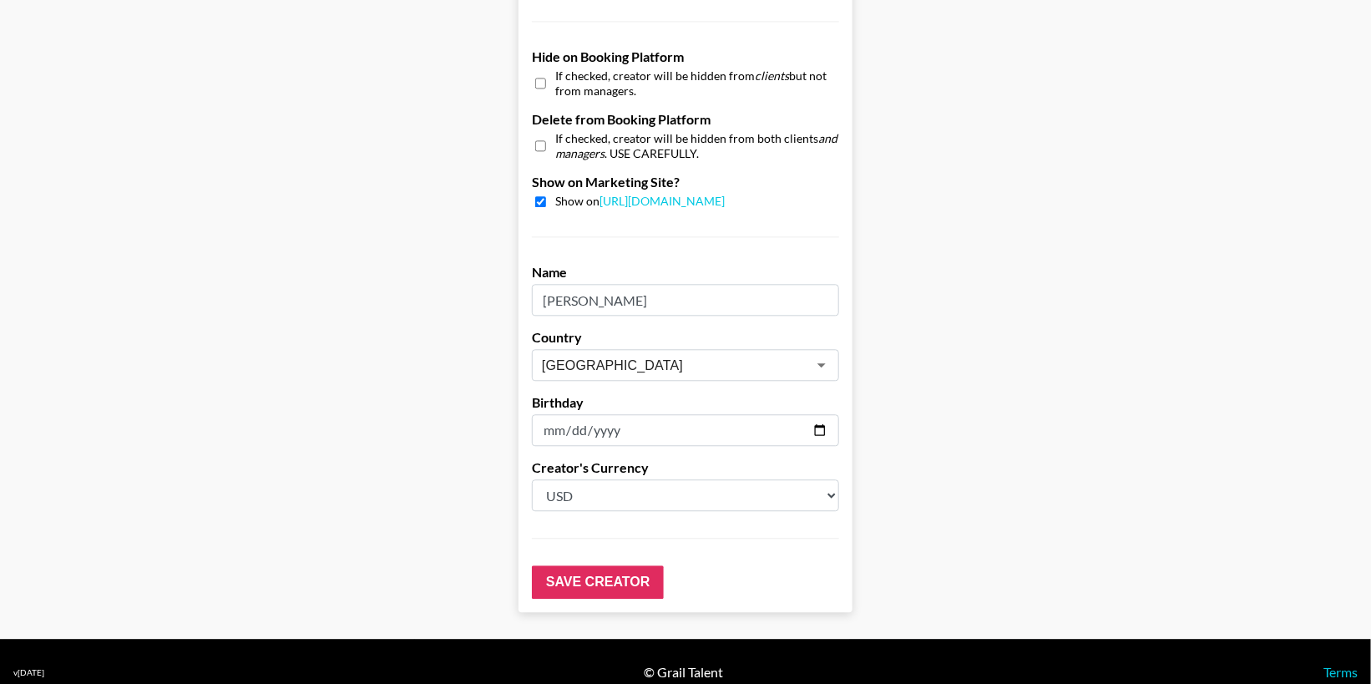
scroll to position [1579, 0]
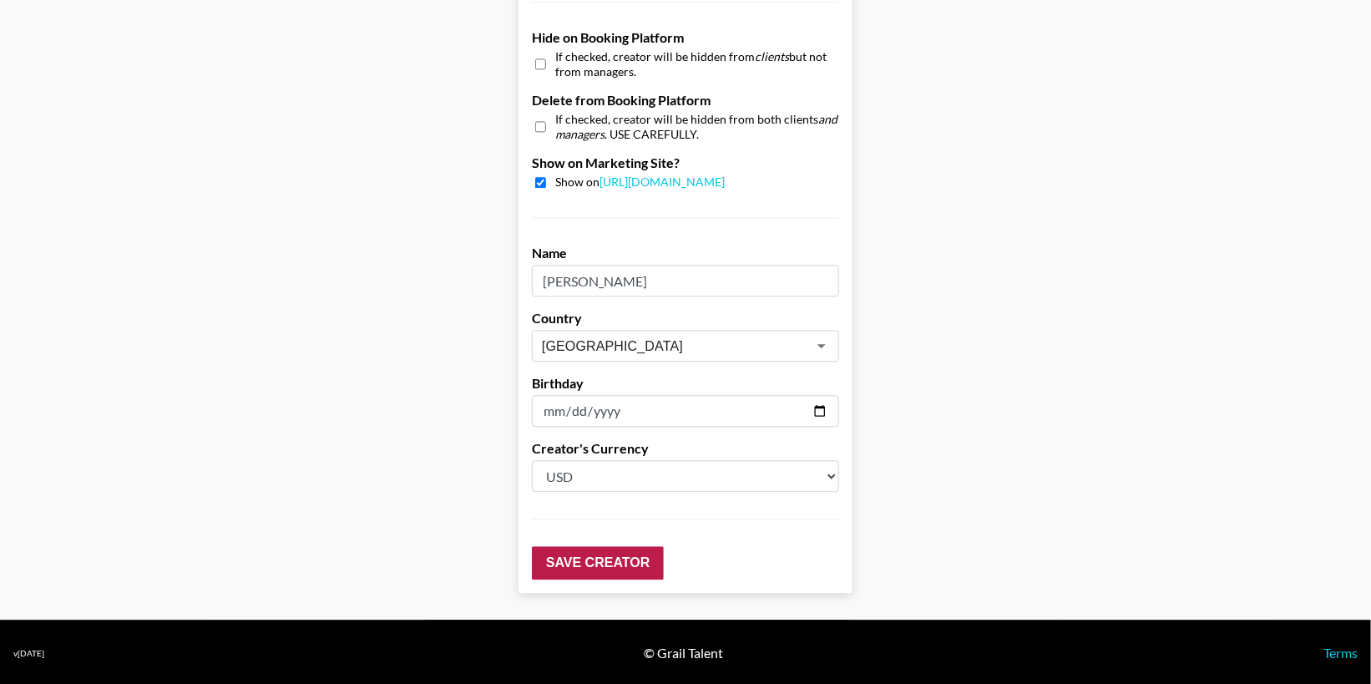
type input "3000"
click at [585, 556] on input "Save Creator" at bounding box center [598, 562] width 132 height 33
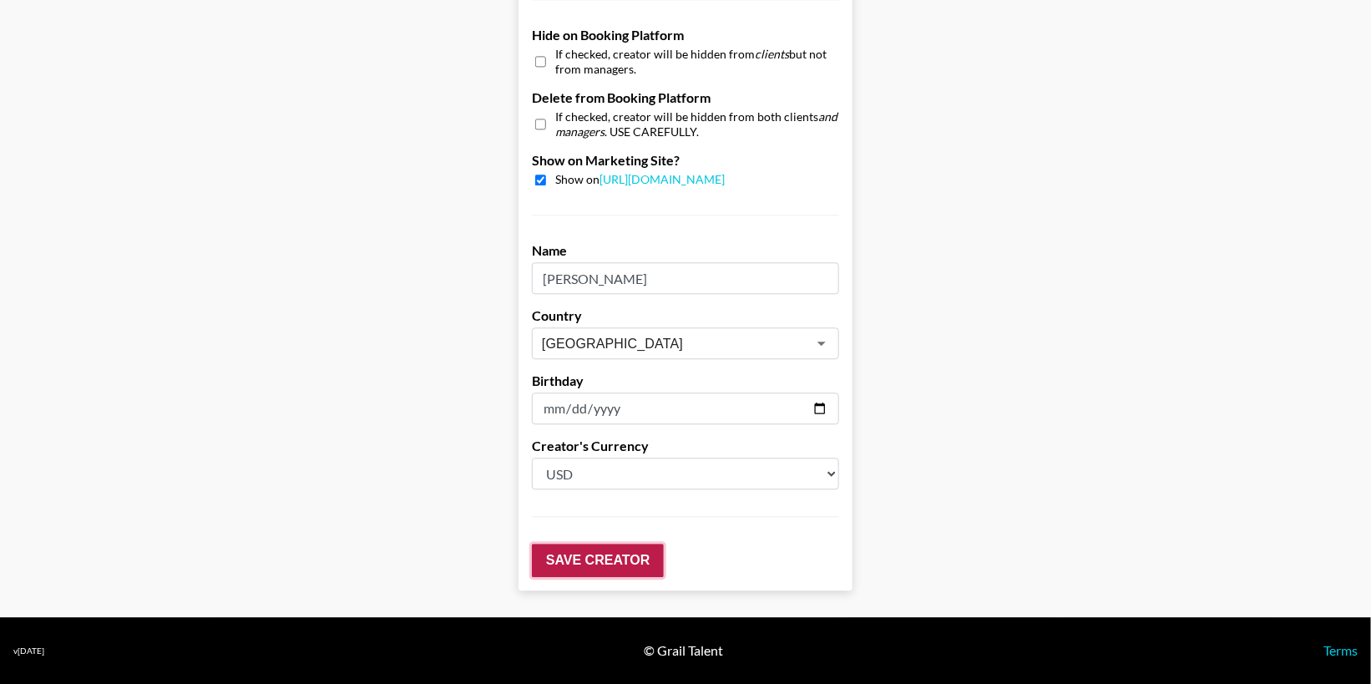
scroll to position [93, 0]
